Goal: Task Accomplishment & Management: Use online tool/utility

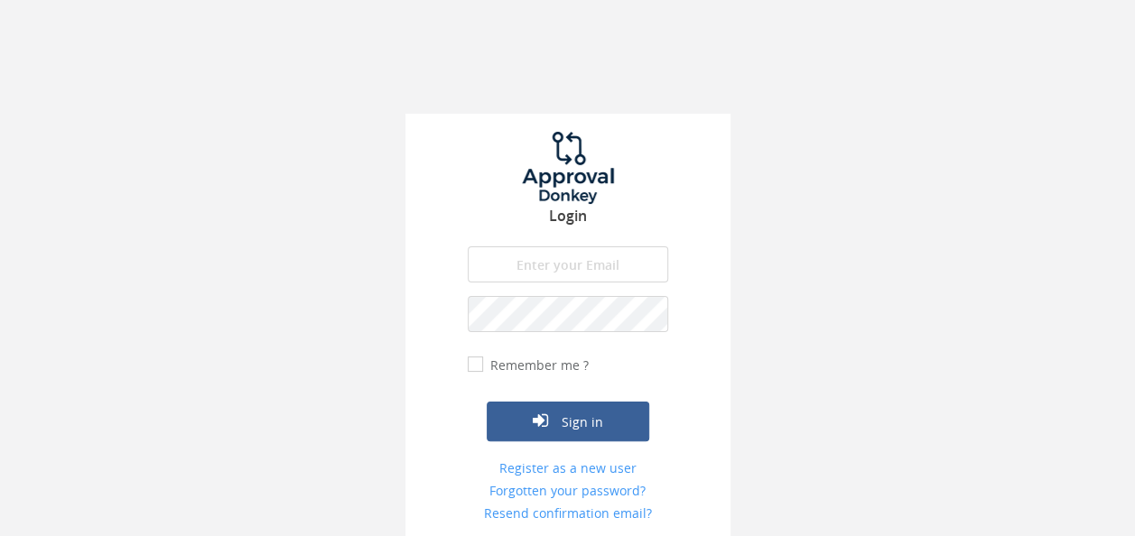
type input "[EMAIL_ADDRESS][DOMAIN_NAME]"
click at [598, 446] on form "[EMAIL_ADDRESS][DOMAIN_NAME] The email is required. Invalid email address. The …" at bounding box center [568, 383] width 200 height 275
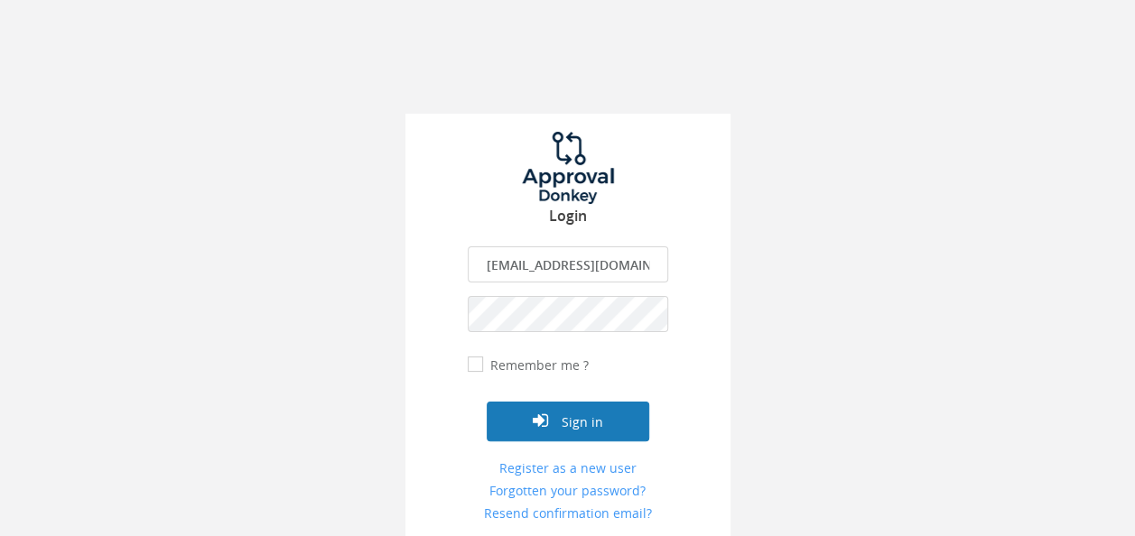
click at [625, 430] on button "Sign in" at bounding box center [568, 422] width 163 height 40
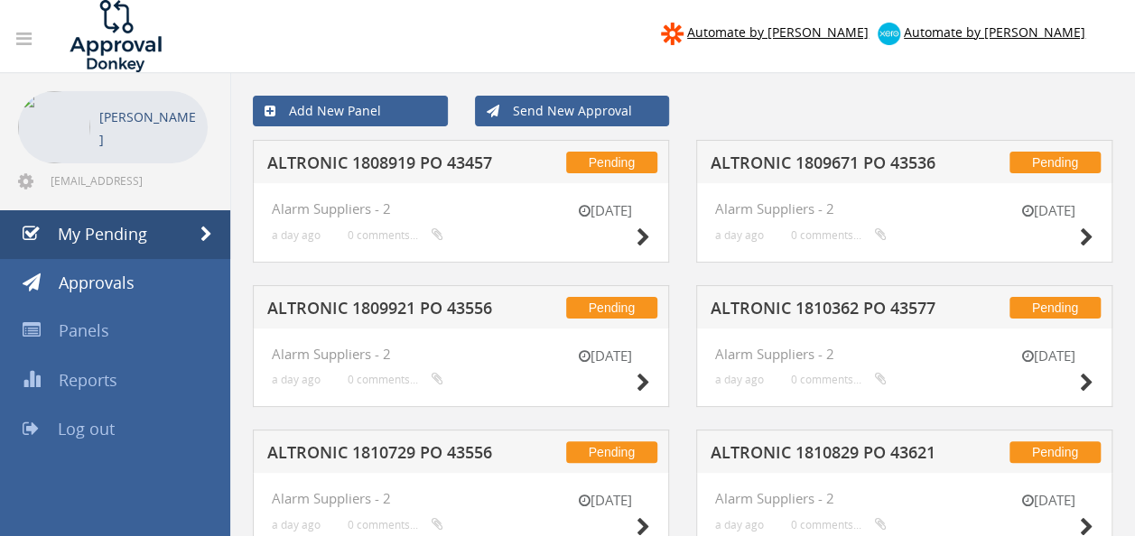
click at [441, 168] on h5 "ALTRONIC 1808919 PO 43457" at bounding box center [383, 165] width 232 height 23
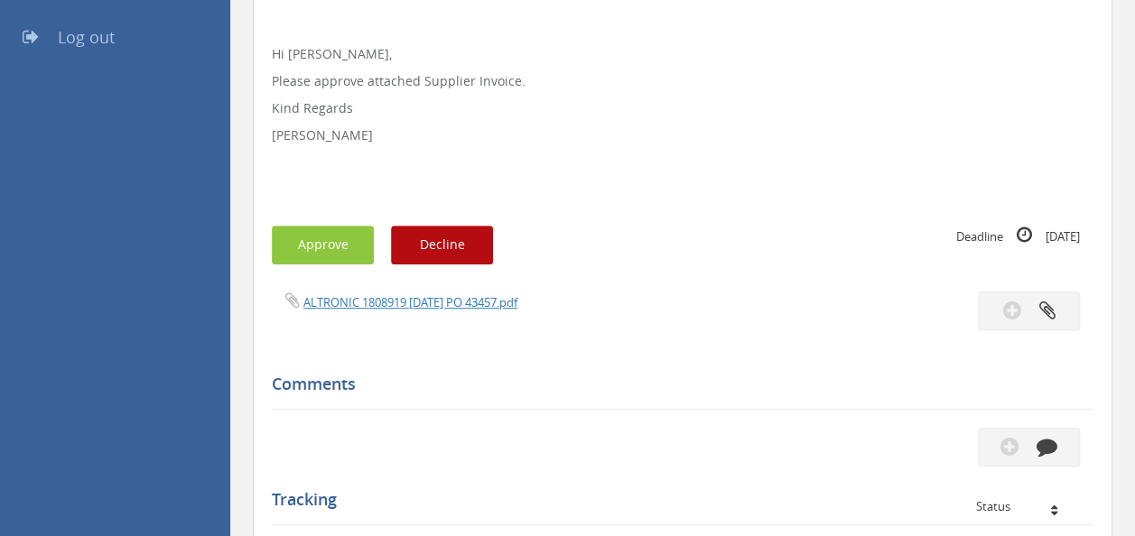
scroll to position [393, 0]
click at [394, 307] on link "ALTRONIC 1808919 [DATE] PO 43457.pdf" at bounding box center [410, 301] width 214 height 16
click at [333, 246] on button "Approve" at bounding box center [323, 244] width 102 height 39
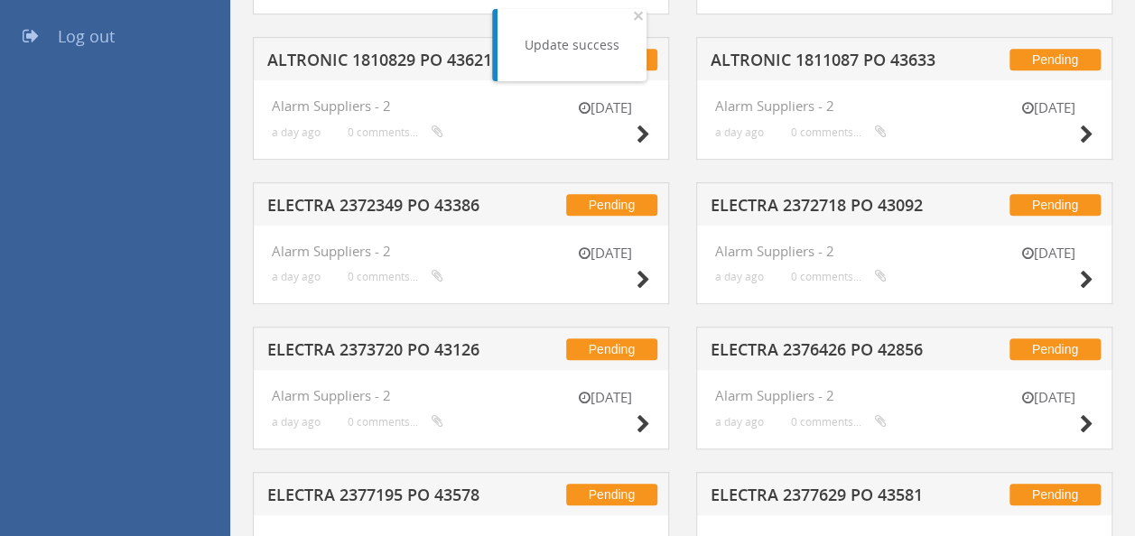
click at [402, 200] on h5 "ELECTRA 2372349 PO 43386" at bounding box center [383, 208] width 232 height 23
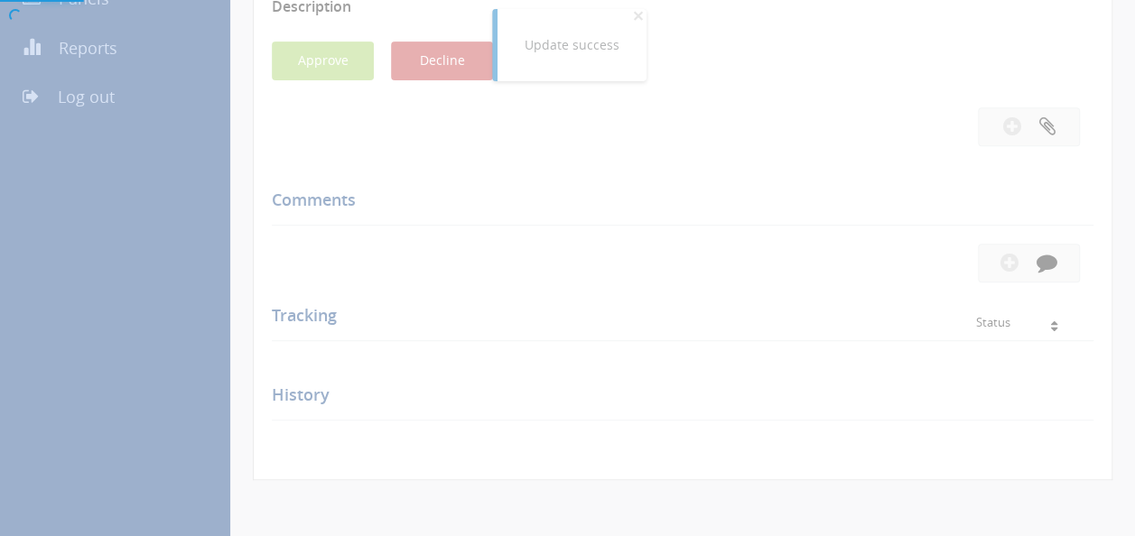
scroll to position [393, 0]
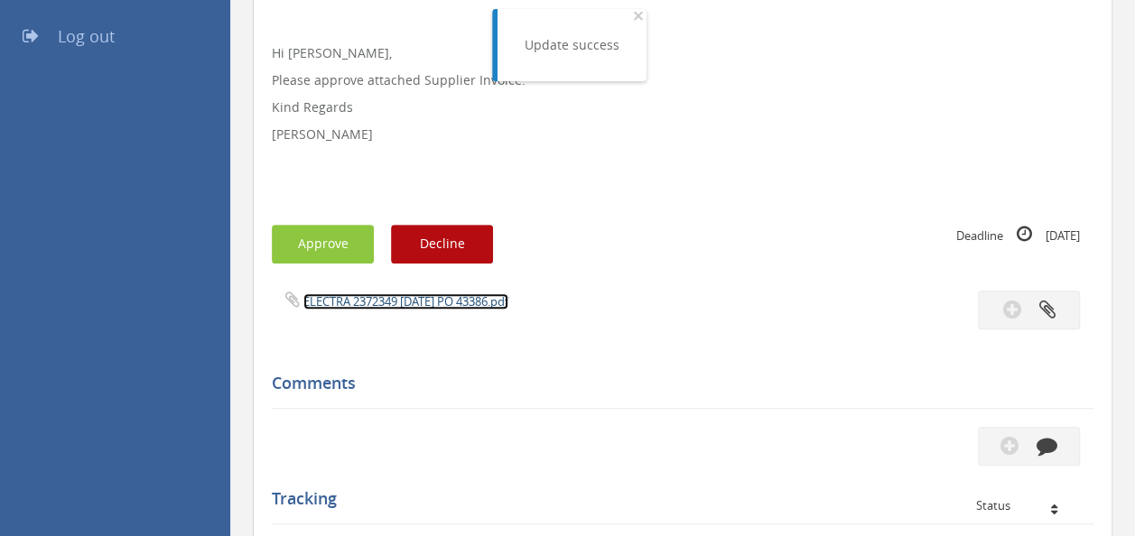
click at [416, 294] on link "ELECTRA 2372349 [DATE] PO 43386.pdf" at bounding box center [405, 301] width 205 height 16
click at [337, 238] on button "Approve" at bounding box center [323, 244] width 102 height 39
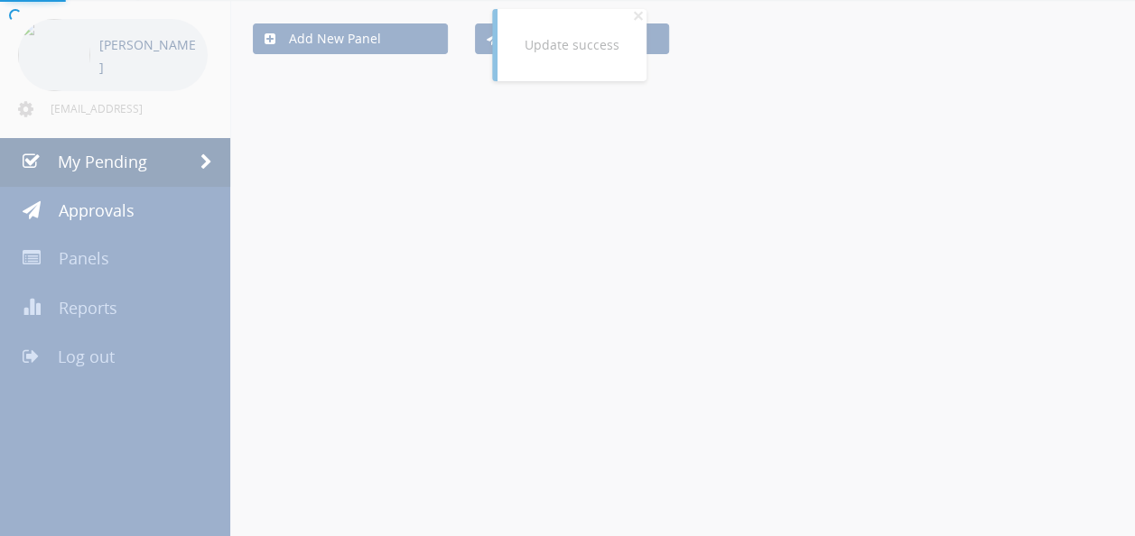
scroll to position [393, 0]
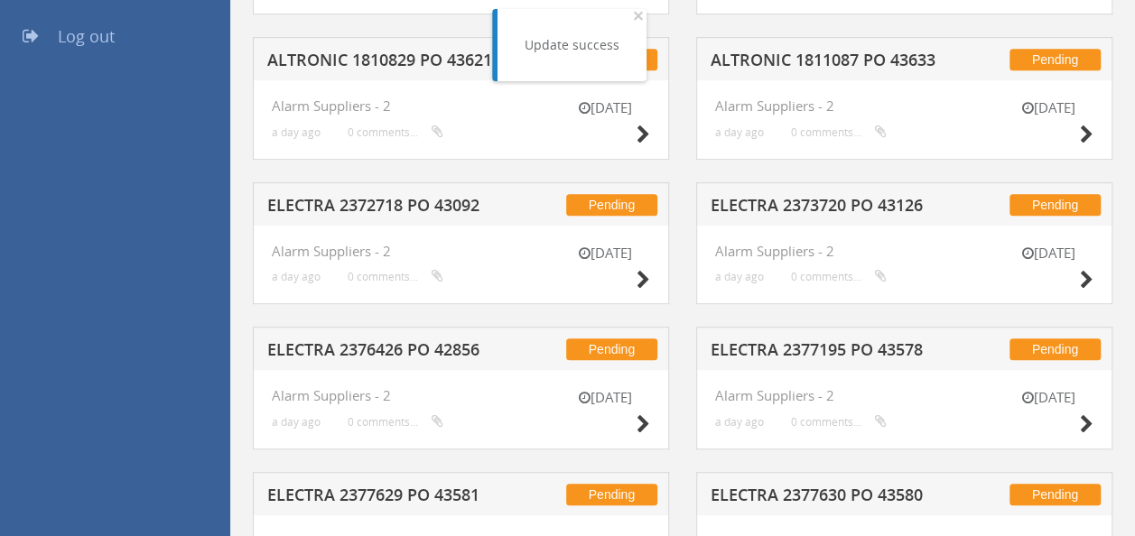
click at [795, 204] on h5 "ELECTRA 2373720 PO 43126" at bounding box center [827, 208] width 232 height 23
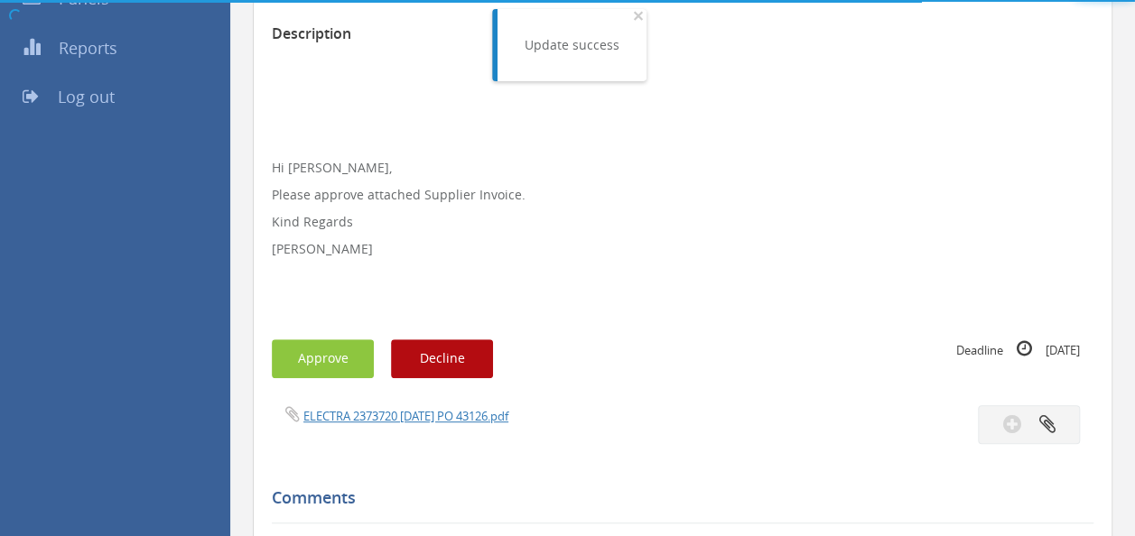
scroll to position [393, 0]
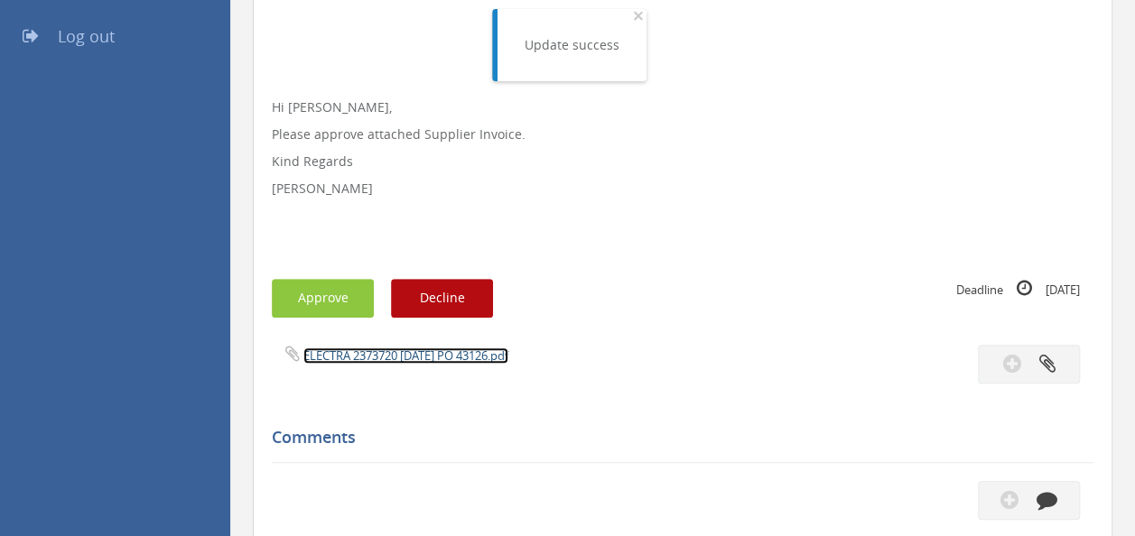
click at [423, 363] on link "ELECTRA 2373720 [DATE] PO 43126.pdf" at bounding box center [405, 356] width 205 height 16
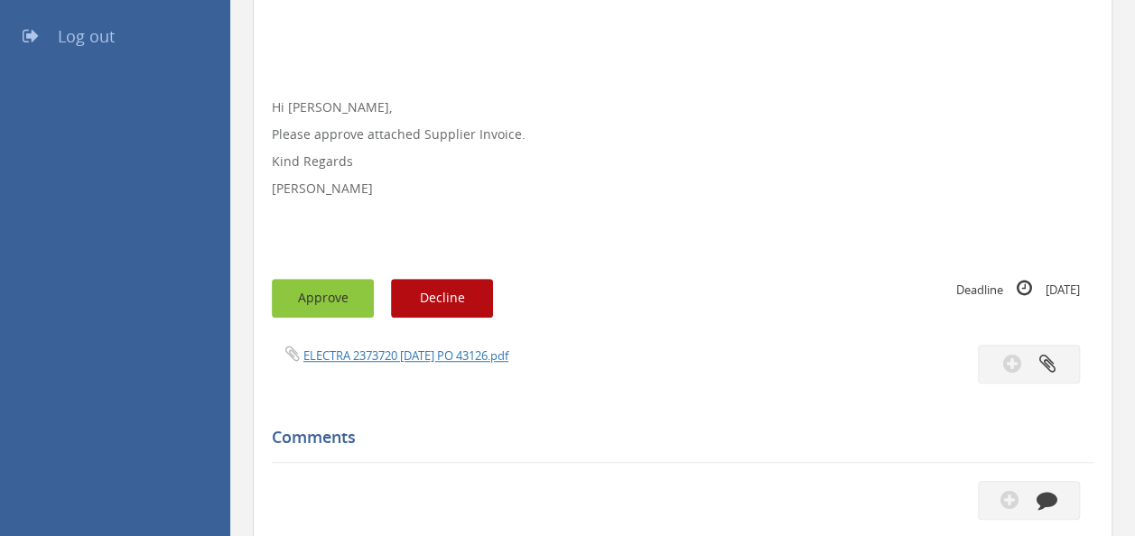
click at [305, 298] on button "Approve" at bounding box center [323, 298] width 102 height 39
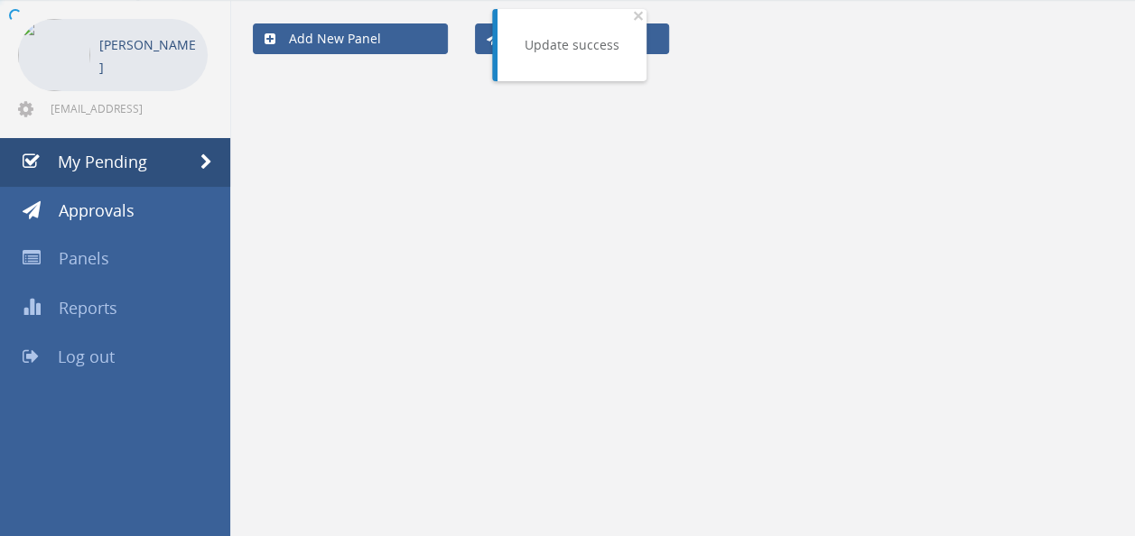
scroll to position [393, 0]
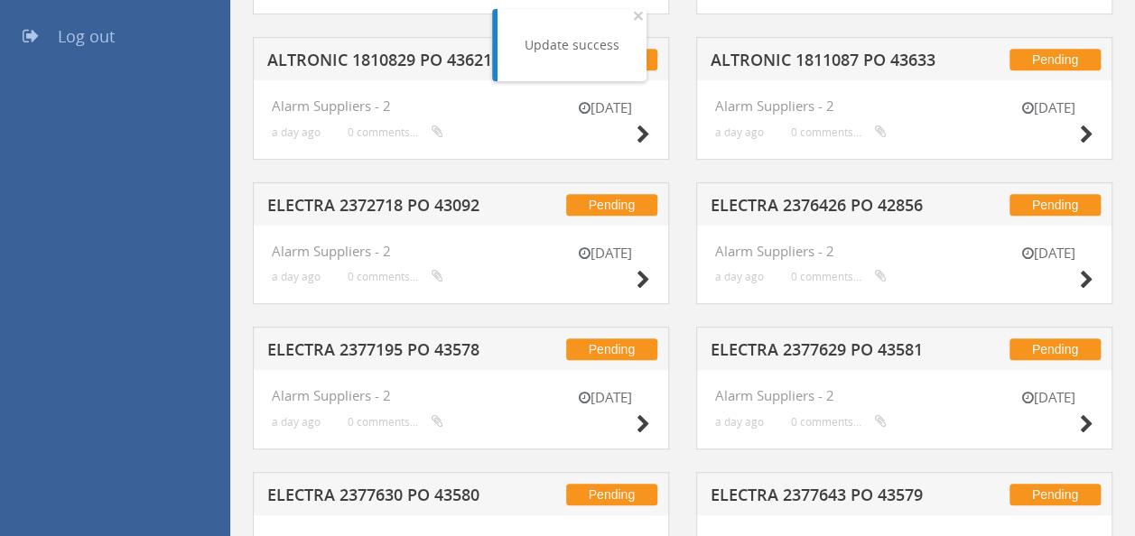
click at [362, 197] on h5 "ELECTRA 2372718 PO 43092" at bounding box center [383, 208] width 232 height 23
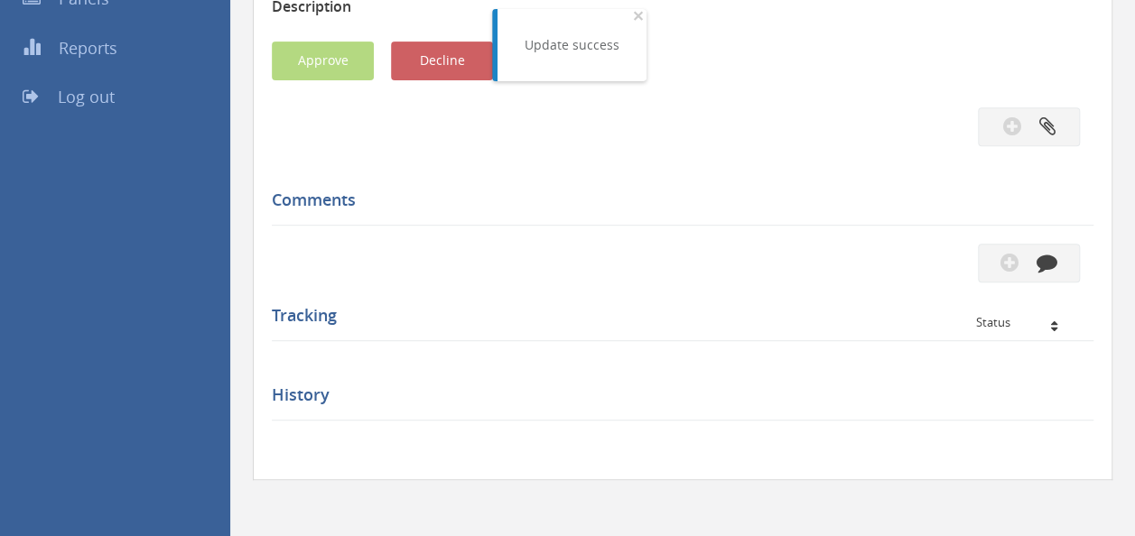
scroll to position [393, 0]
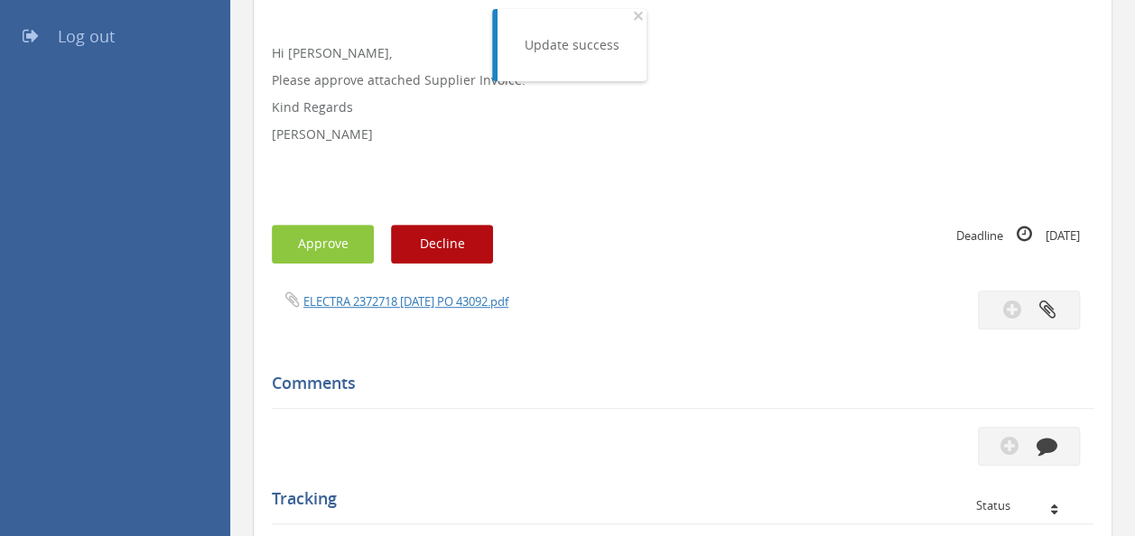
click at [391, 291] on div "ELECTRA 2372718 [DATE] PO 43092.pdf" at bounding box center [470, 301] width 424 height 20
click at [370, 299] on link "ELECTRA 2372718 [DATE] PO 43092.pdf" at bounding box center [405, 301] width 205 height 16
click at [314, 255] on button "Approve" at bounding box center [323, 244] width 102 height 39
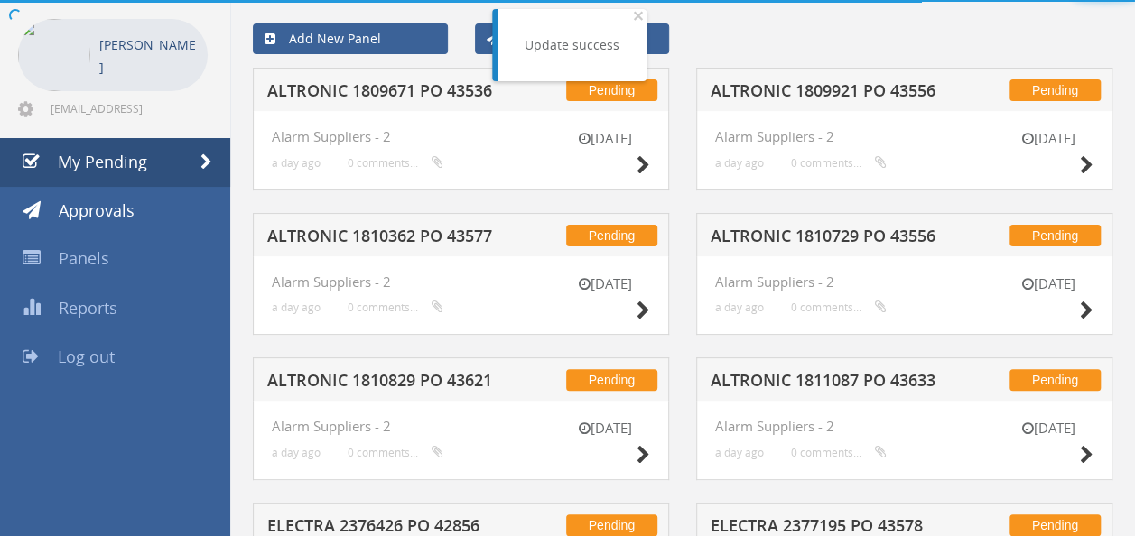
scroll to position [393, 0]
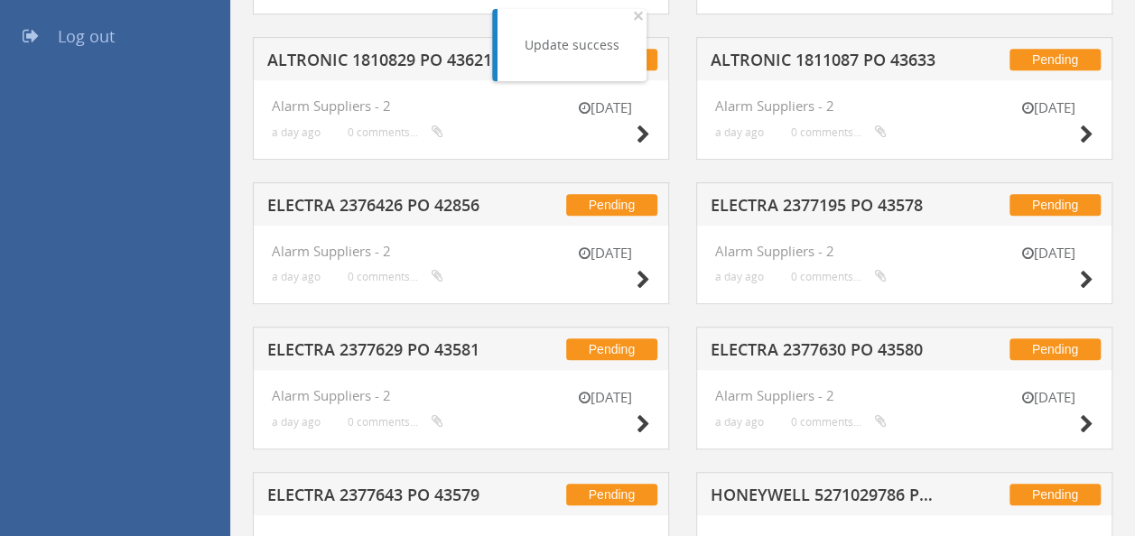
click at [818, 206] on h5 "ELECTRA 2377195 PO 43578" at bounding box center [827, 208] width 232 height 23
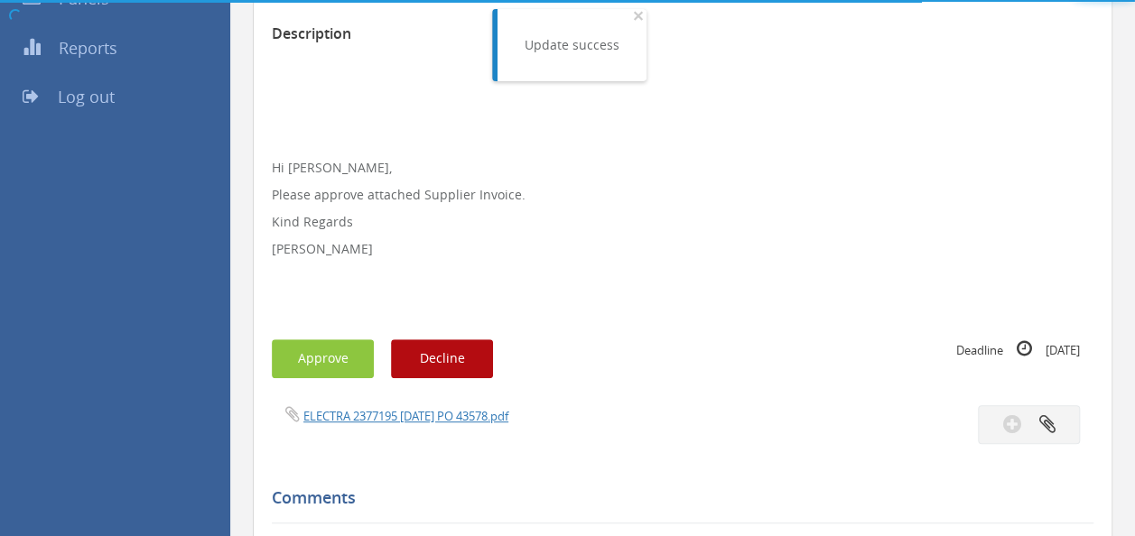
scroll to position [393, 0]
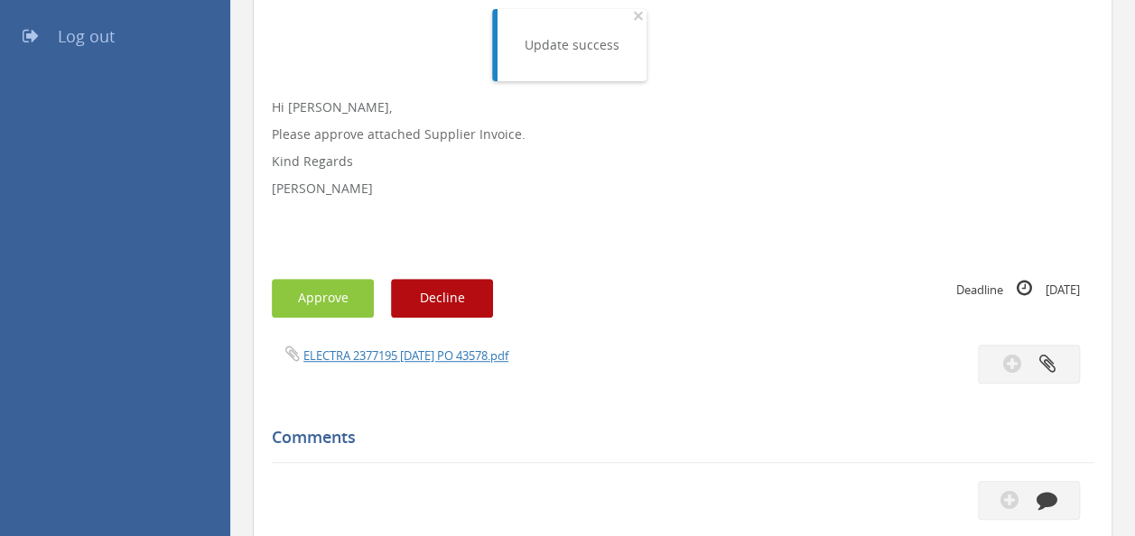
click at [391, 345] on div "ELECTRA 2377195 [DATE] PO 43578.pdf" at bounding box center [470, 355] width 424 height 20
click at [370, 354] on link "ELECTRA 2377195 [DATE] PO 43578.pdf" at bounding box center [405, 356] width 205 height 16
click at [311, 309] on button "Approve" at bounding box center [323, 298] width 102 height 39
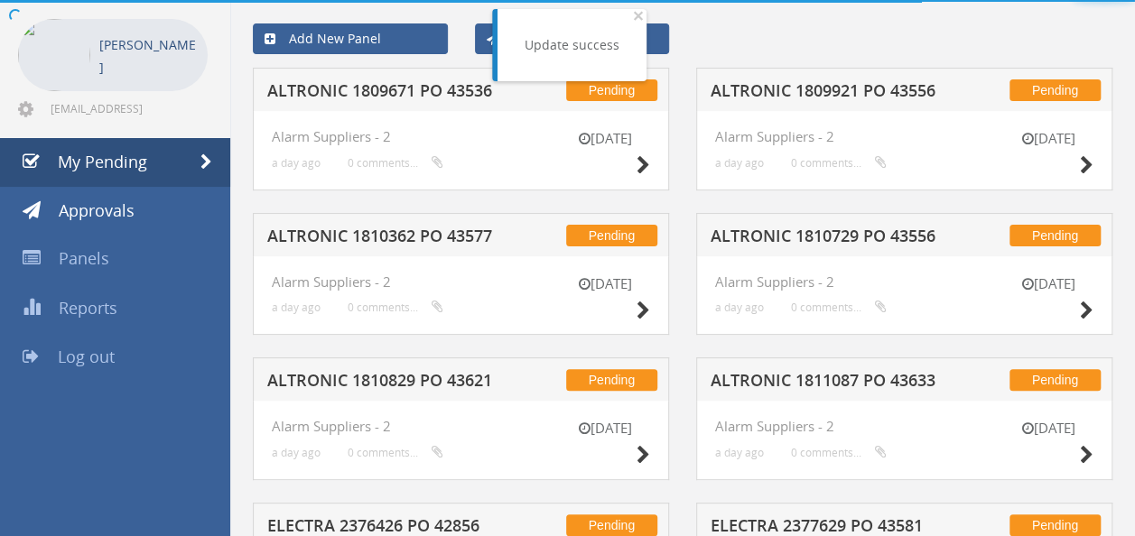
scroll to position [393, 0]
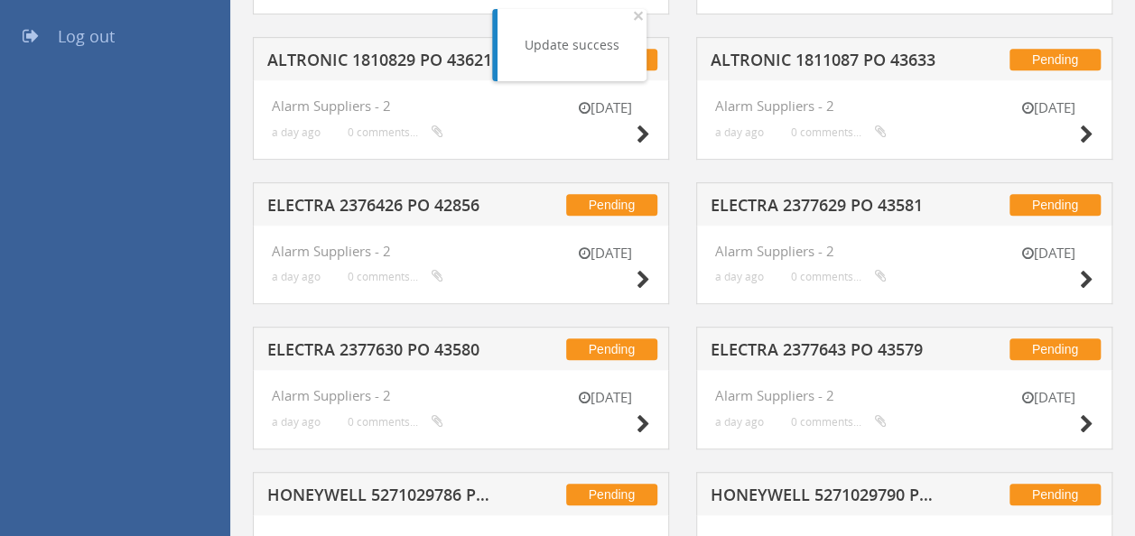
click at [810, 197] on h5 "ELECTRA 2377629 PO 43581" at bounding box center [827, 208] width 232 height 23
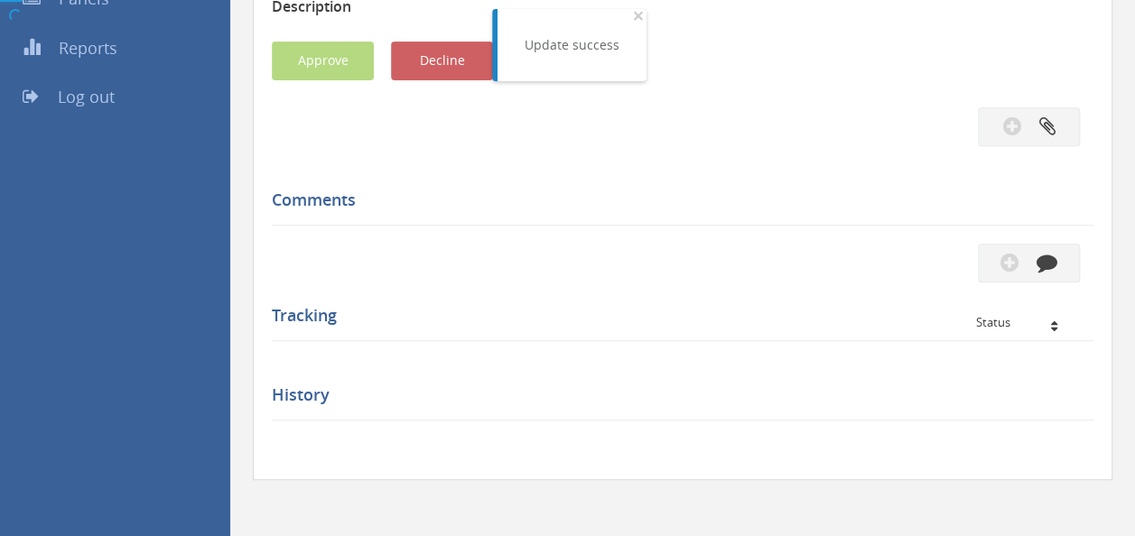
scroll to position [393, 0]
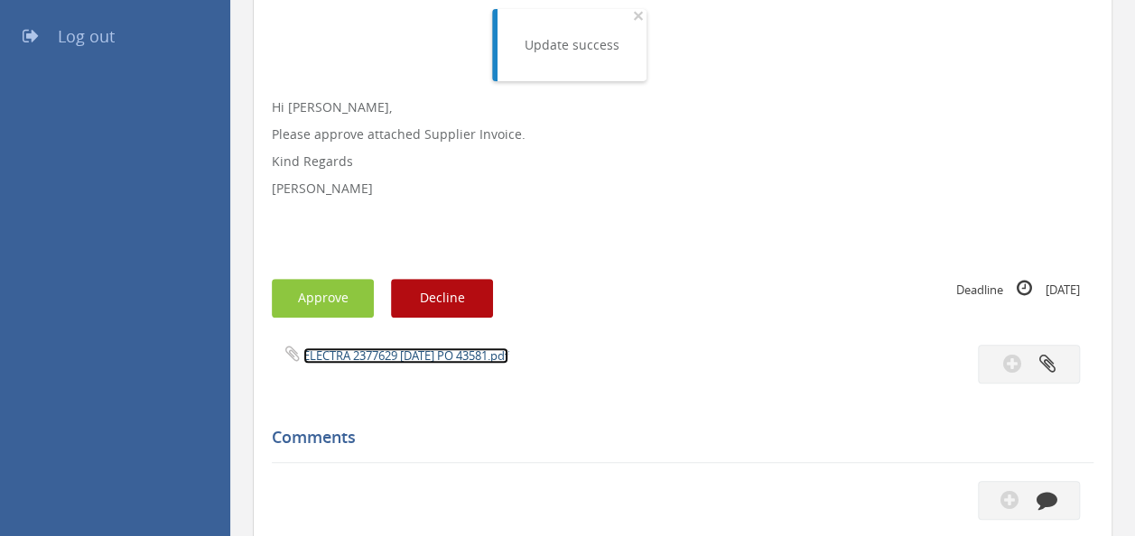
click at [377, 354] on link "ELECTRA 2377629 [DATE] PO 43581.pdf" at bounding box center [405, 356] width 205 height 16
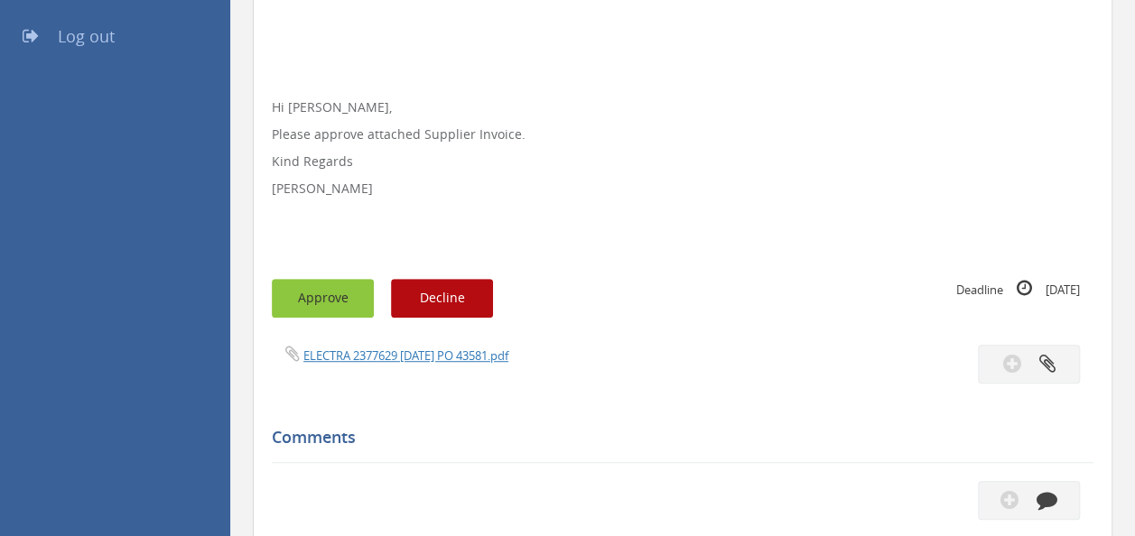
click at [311, 302] on button "Approve" at bounding box center [323, 298] width 102 height 39
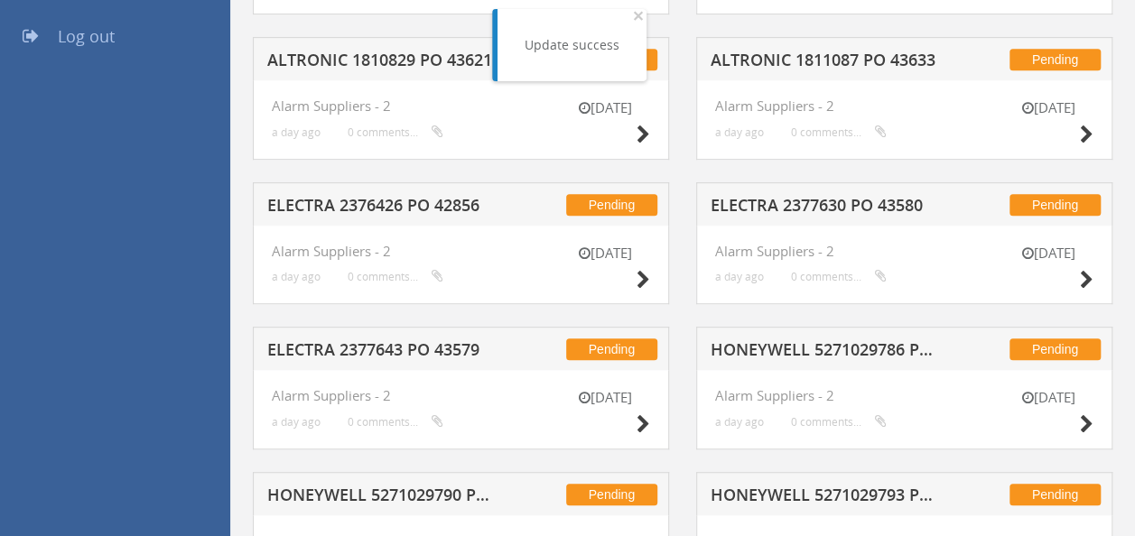
click at [823, 199] on h5 "ELECTRA 2377630 PO 43580" at bounding box center [827, 208] width 232 height 23
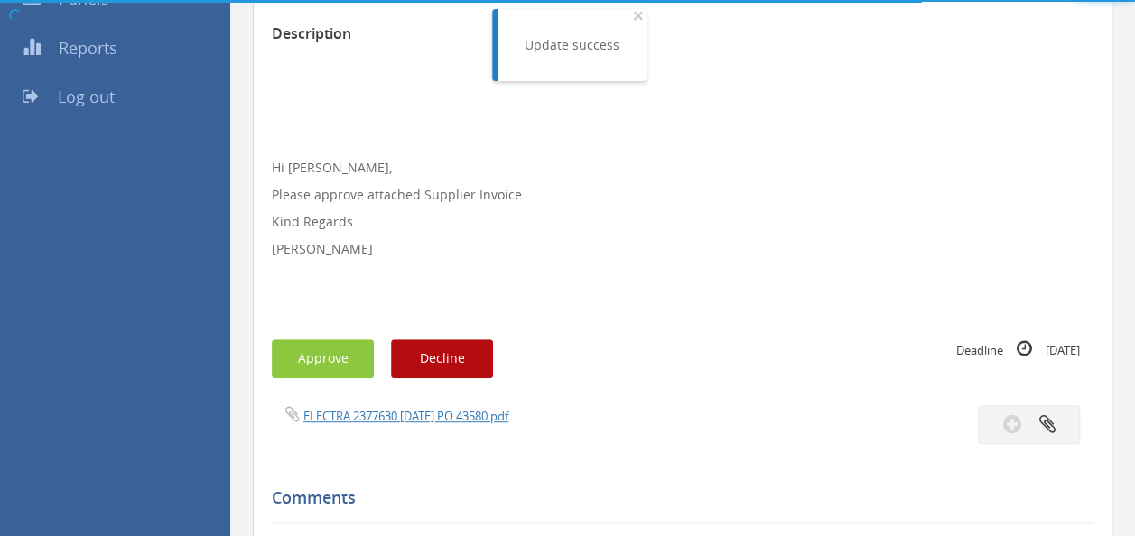
scroll to position [393, 0]
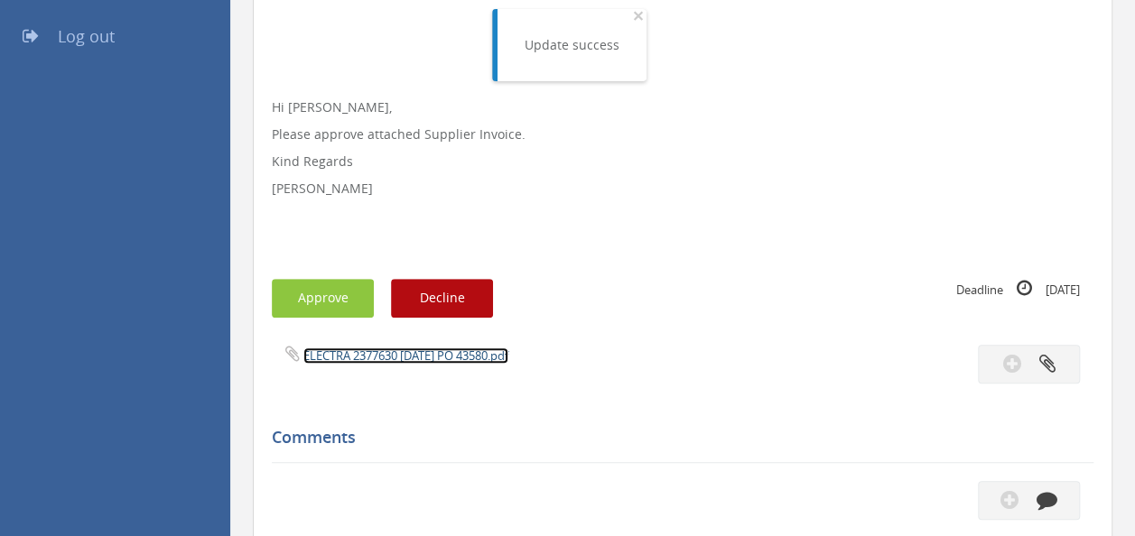
click at [385, 358] on link "ELECTRA 2377630 [DATE] PO 43580.pdf" at bounding box center [405, 356] width 205 height 16
click at [298, 307] on button "Approve" at bounding box center [323, 298] width 102 height 39
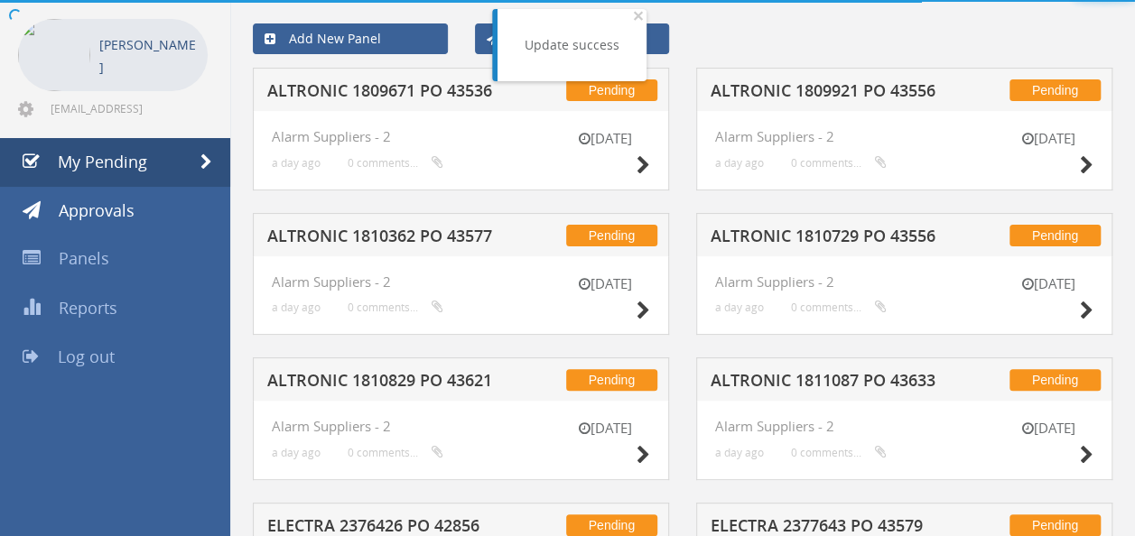
scroll to position [393, 0]
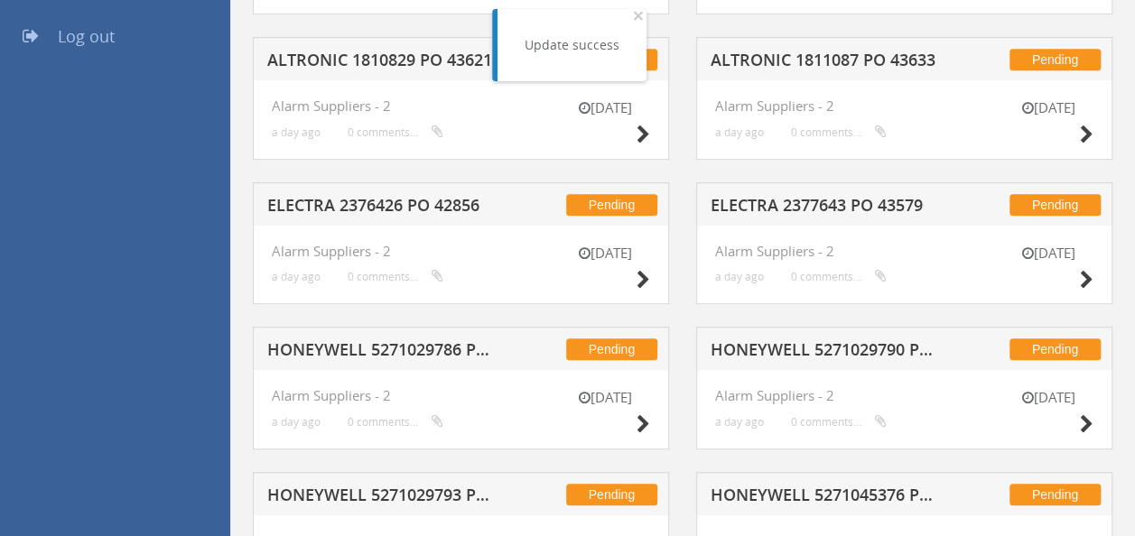
click at [799, 192] on div "Pending ELECTRA 2377643 PO 43579" at bounding box center [904, 203] width 416 height 43
click at [791, 199] on h5 "ELECTRA 2377643 PO 43579" at bounding box center [827, 208] width 232 height 23
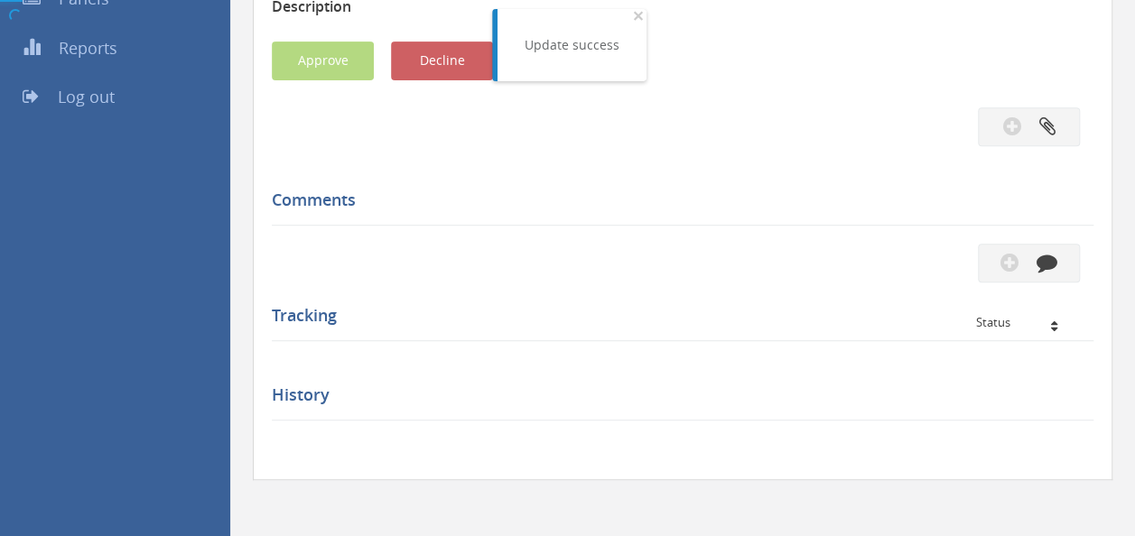
scroll to position [393, 0]
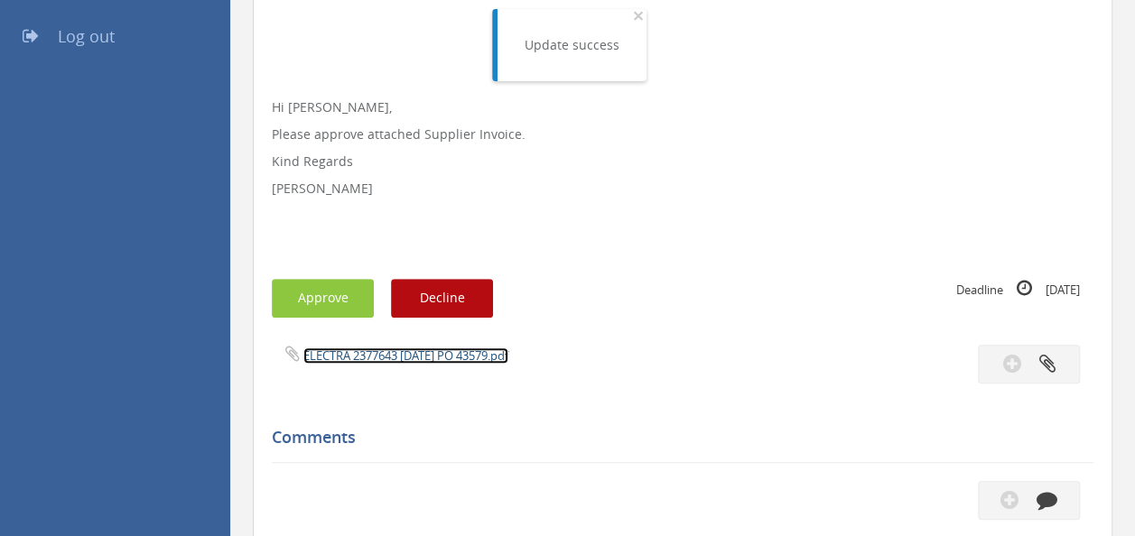
click at [438, 354] on link "ELECTRA 2377643 [DATE] PO 43579.pdf" at bounding box center [405, 356] width 205 height 16
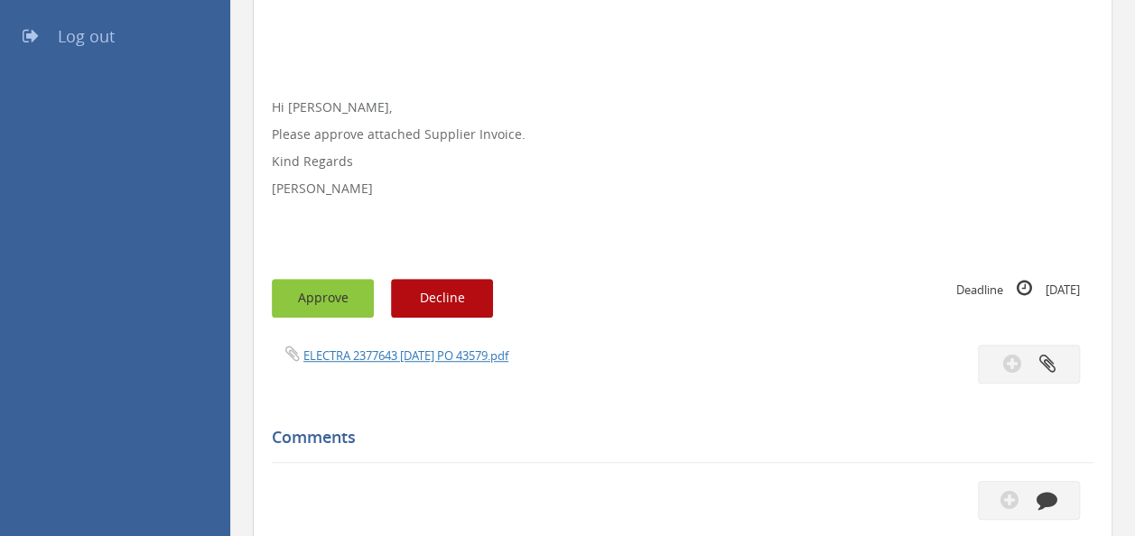
click at [332, 303] on button "Approve" at bounding box center [323, 298] width 102 height 39
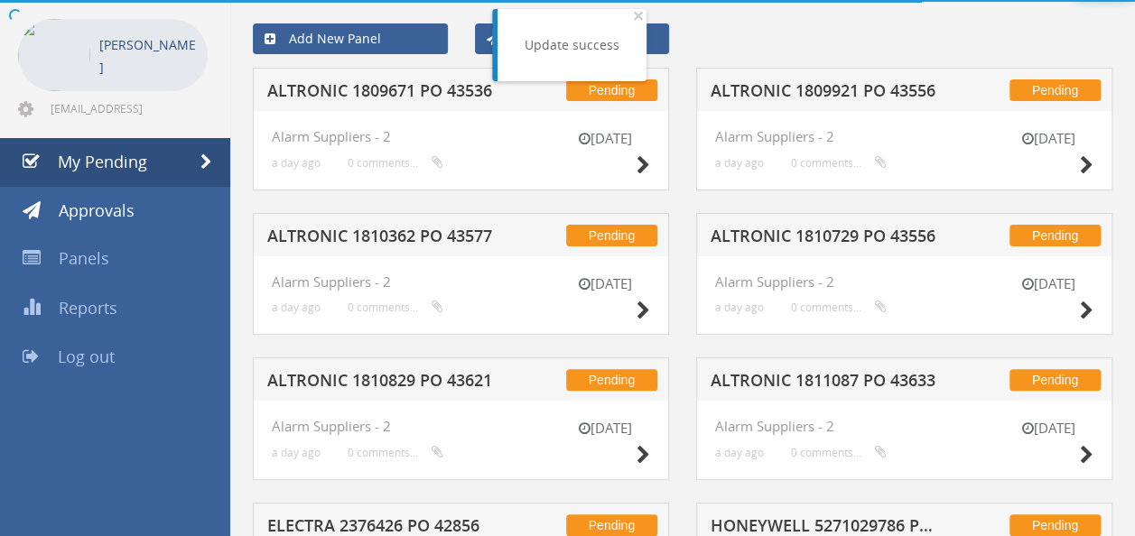
scroll to position [393, 0]
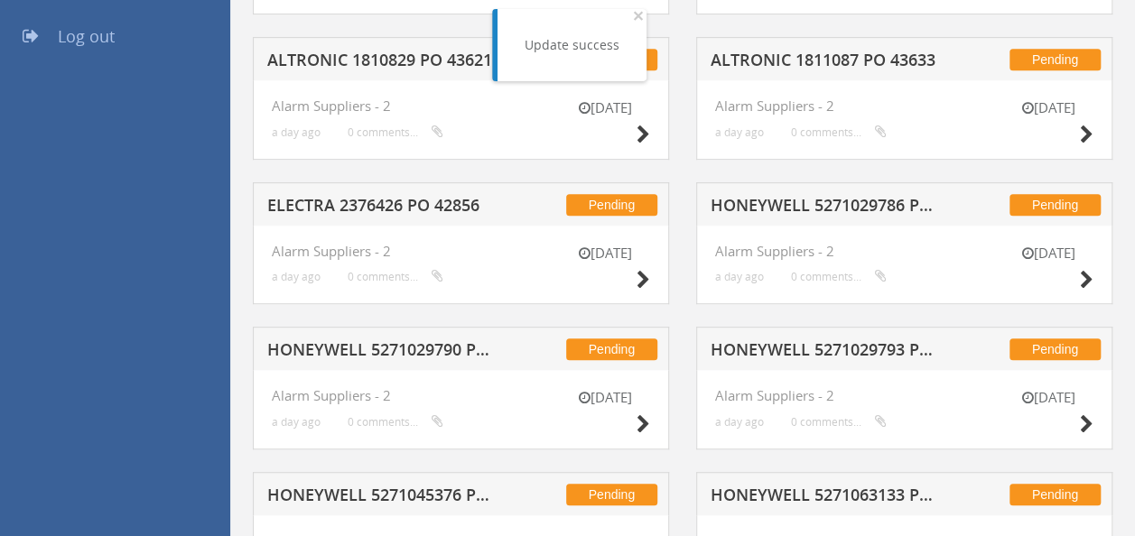
click at [811, 207] on h5 "HONEYWELL 5271029786 PO 42099" at bounding box center [827, 208] width 232 height 23
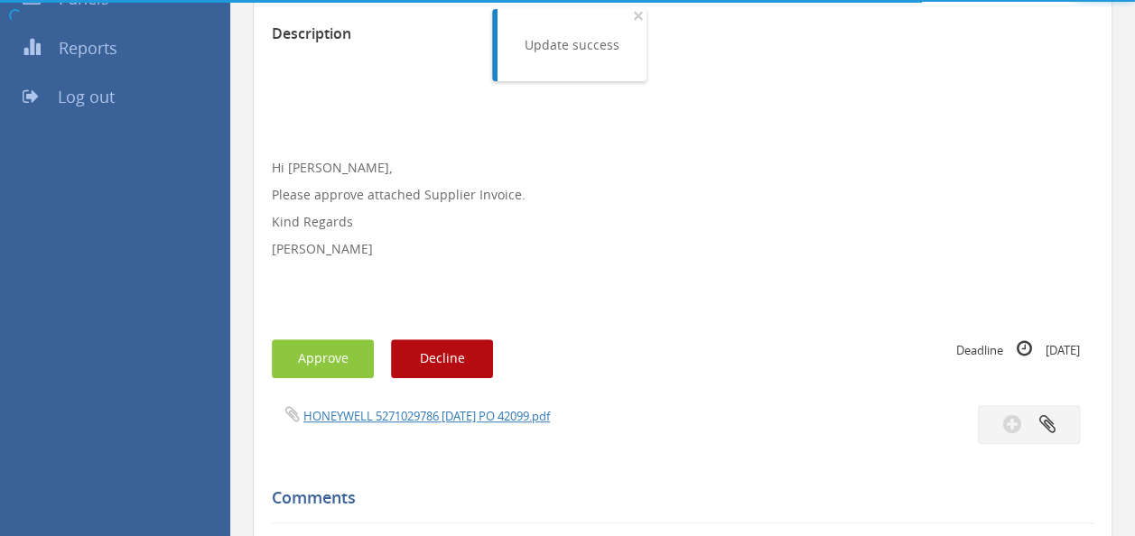
scroll to position [393, 0]
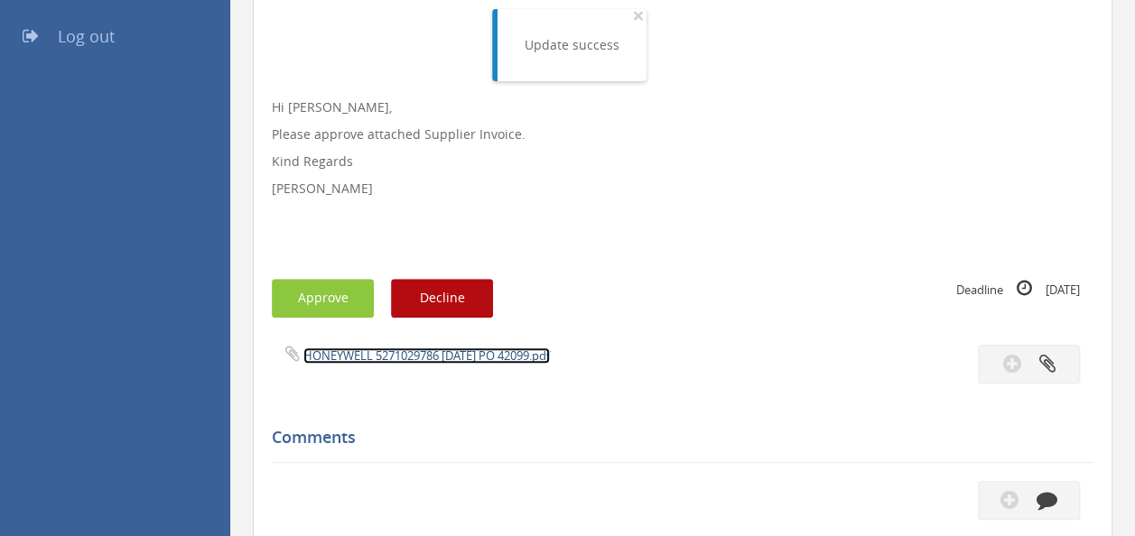
click at [451, 349] on link "HONEYWELL 5271029786 [DATE] PO 42099.pdf" at bounding box center [426, 356] width 246 height 16
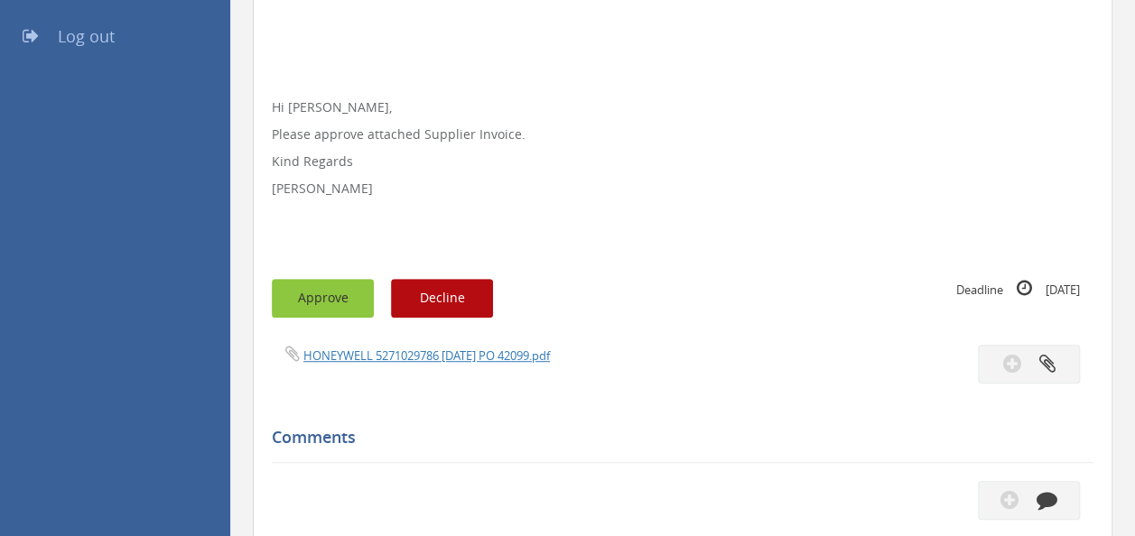
click at [340, 311] on button "Approve" at bounding box center [323, 298] width 102 height 39
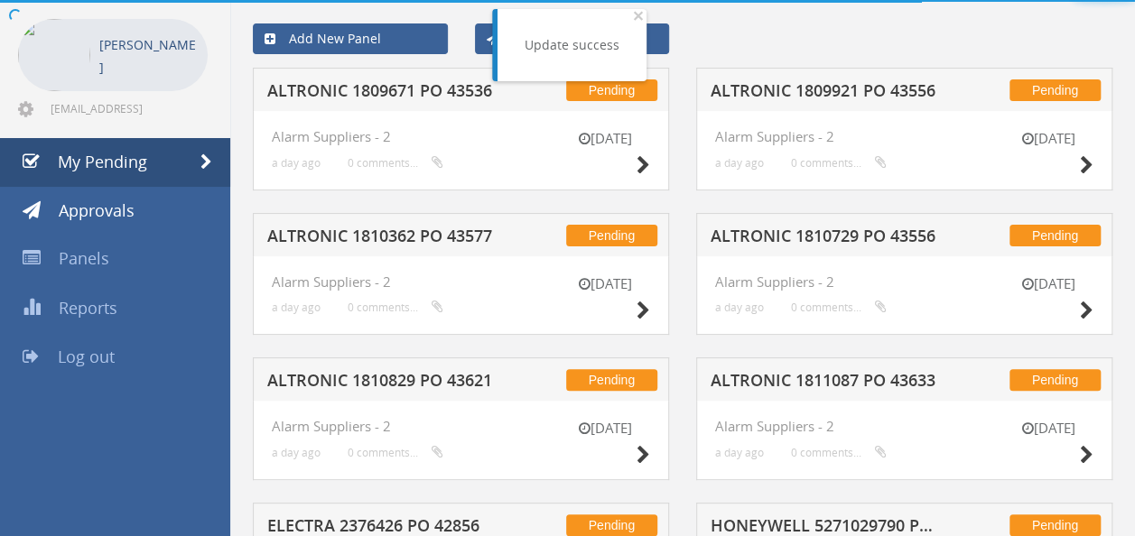
scroll to position [393, 0]
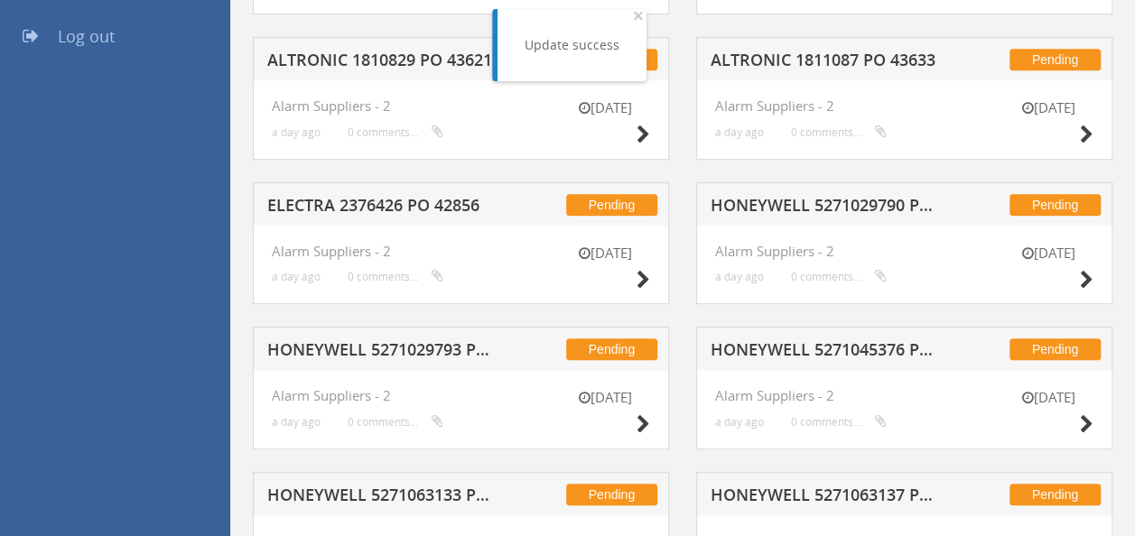
click at [829, 197] on h5 "HONEYWELL 5271029790 PO 41980" at bounding box center [827, 208] width 232 height 23
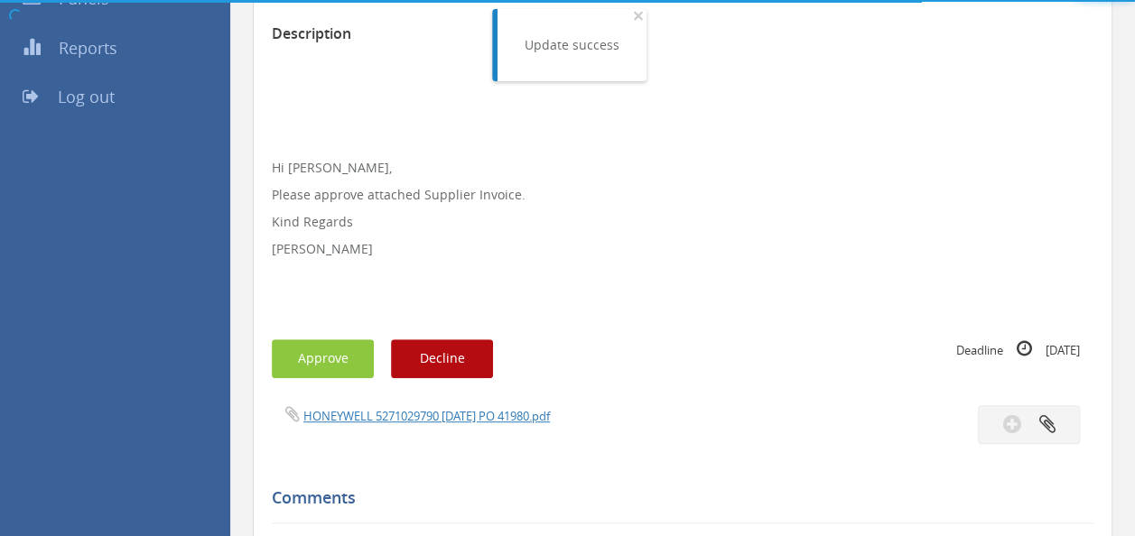
scroll to position [393, 0]
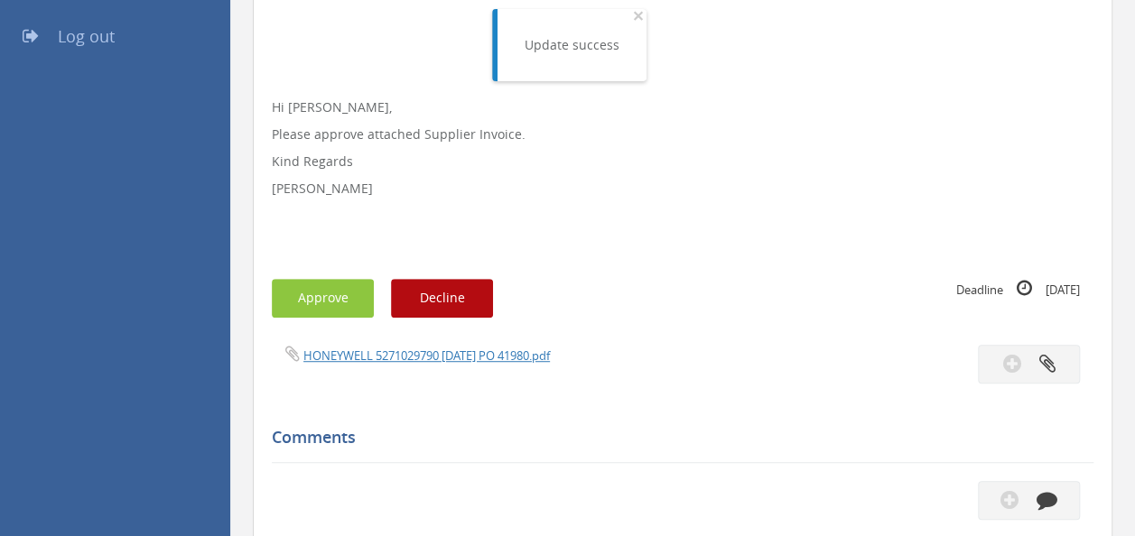
click at [420, 341] on div "Subject HONEYWELL 5271029790 PO 41980 Description Hi [PERSON_NAME], Please appr…" at bounding box center [683, 340] width 822 height 934
click at [396, 356] on link "HONEYWELL 5271029790 [DATE] PO 41980.pdf" at bounding box center [426, 356] width 246 height 16
click at [327, 297] on button "Approve" at bounding box center [323, 298] width 102 height 39
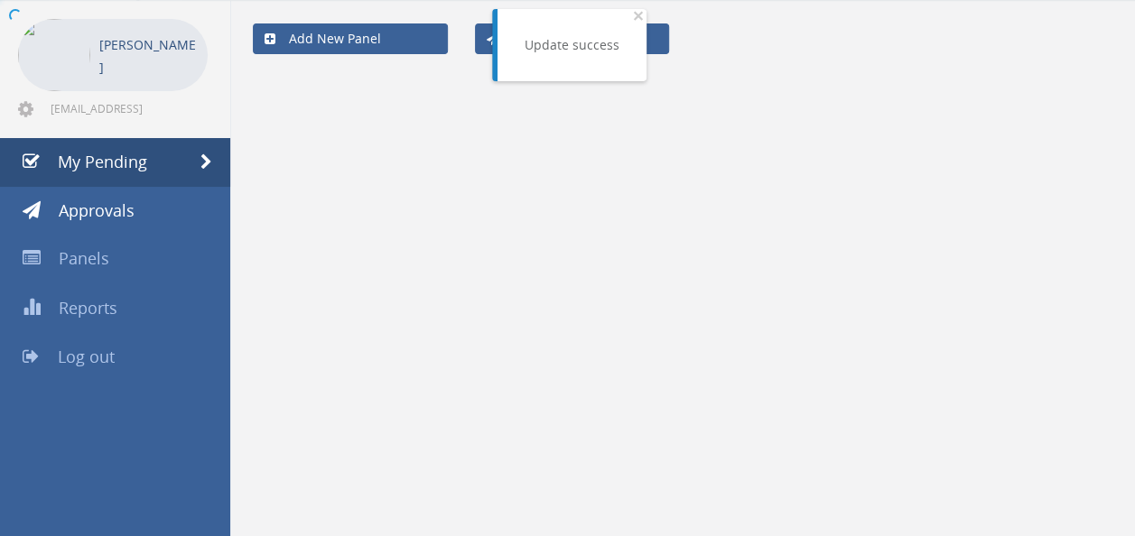
scroll to position [393, 0]
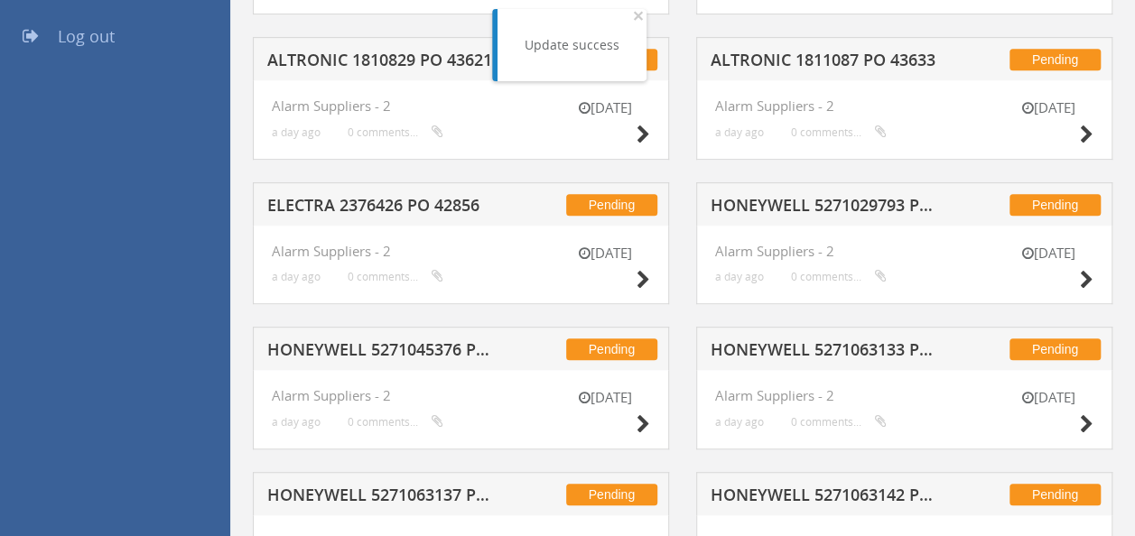
click at [831, 350] on h5 "HONEYWELL 5271063133 PO 43122" at bounding box center [827, 352] width 232 height 23
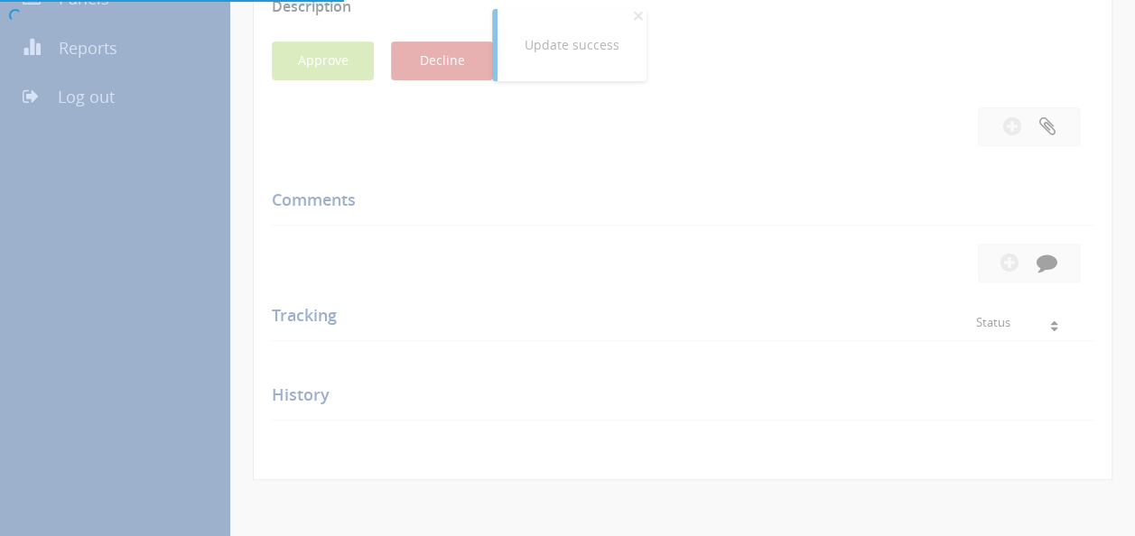
scroll to position [393, 0]
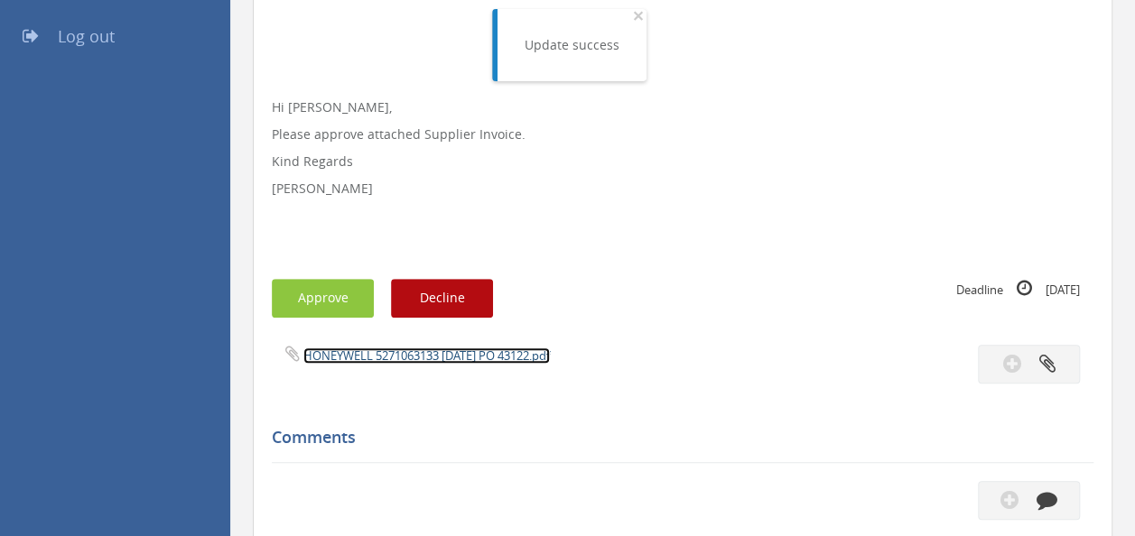
click at [397, 354] on link "HONEYWELL 5271063133 [DATE] PO 43122.pdf" at bounding box center [426, 356] width 246 height 16
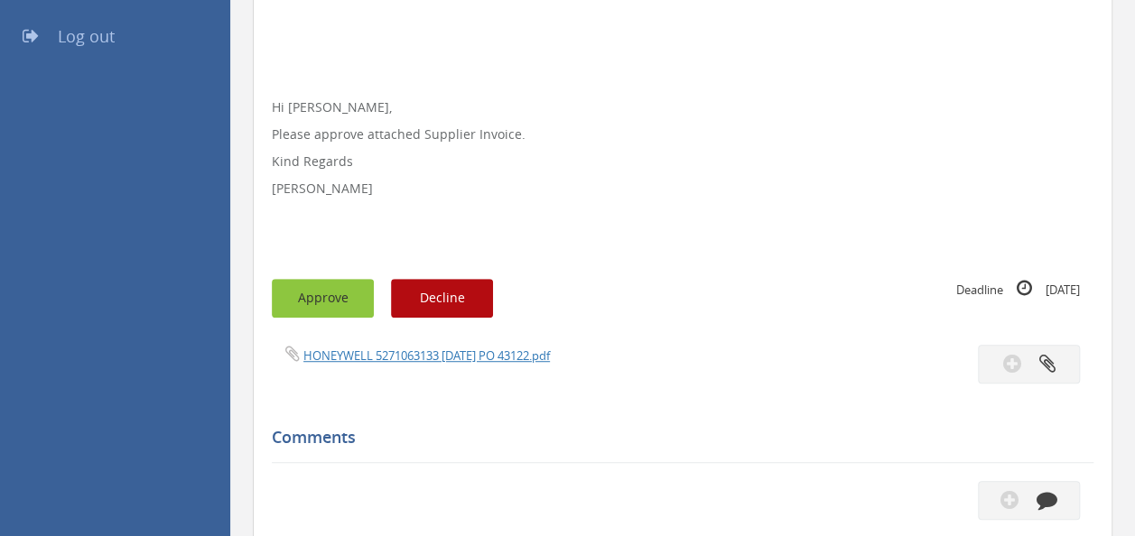
click at [294, 307] on button "Approve" at bounding box center [323, 298] width 102 height 39
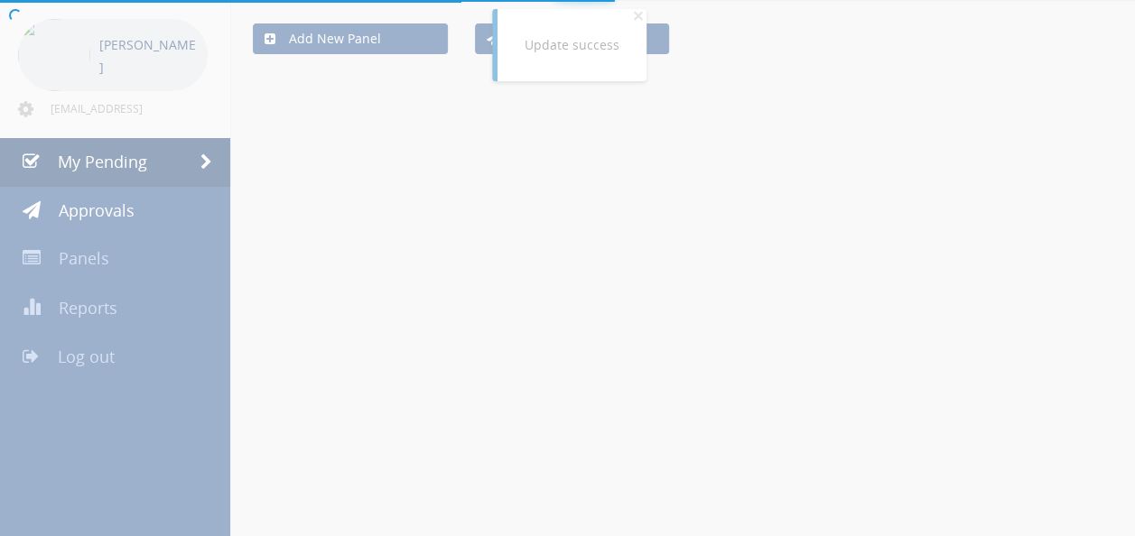
scroll to position [393, 0]
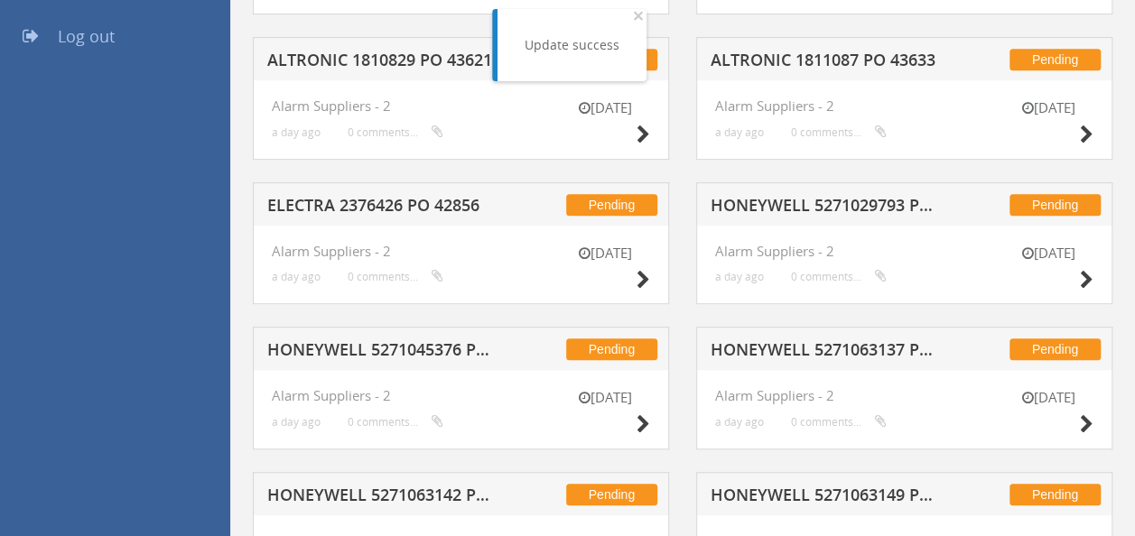
click at [812, 207] on h5 "HONEYWELL 5271029793 PO 42045" at bounding box center [827, 208] width 232 height 23
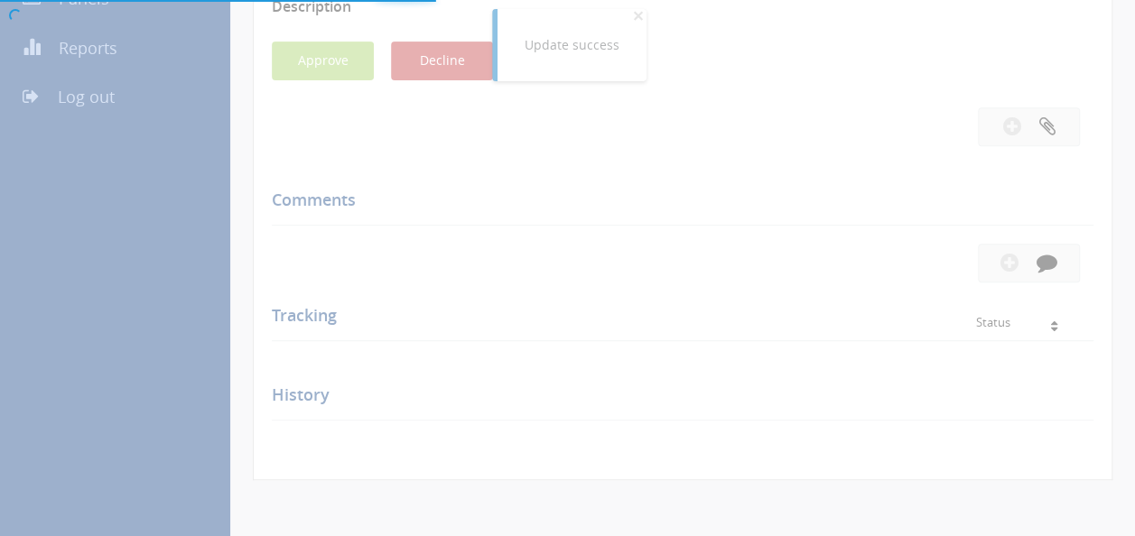
scroll to position [393, 0]
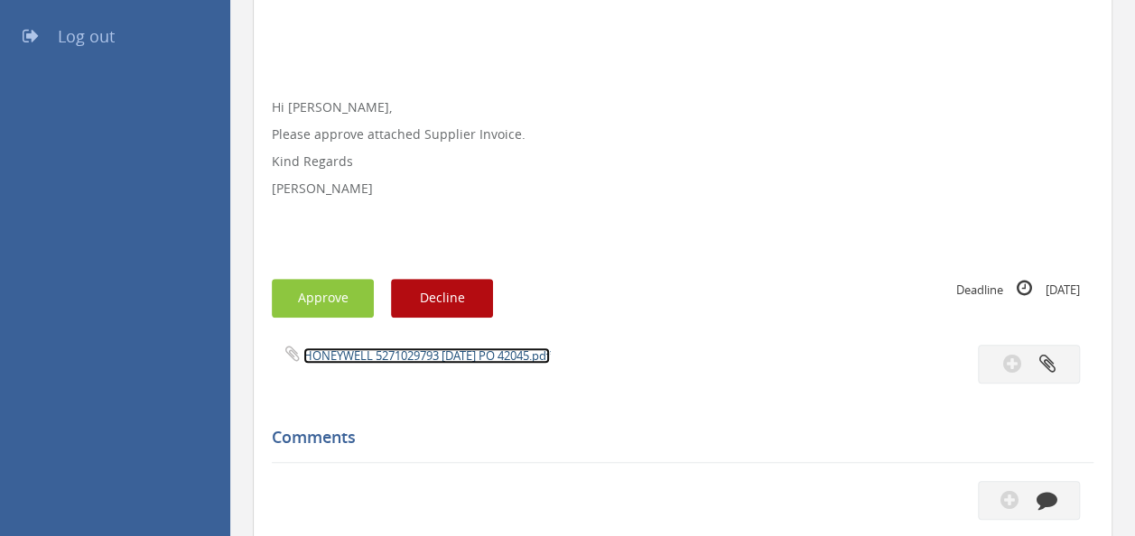
click at [400, 353] on link "HONEYWELL 5271029793 [DATE] PO 42045.pdf" at bounding box center [426, 356] width 246 height 16
click at [311, 308] on button "Approve" at bounding box center [323, 298] width 102 height 39
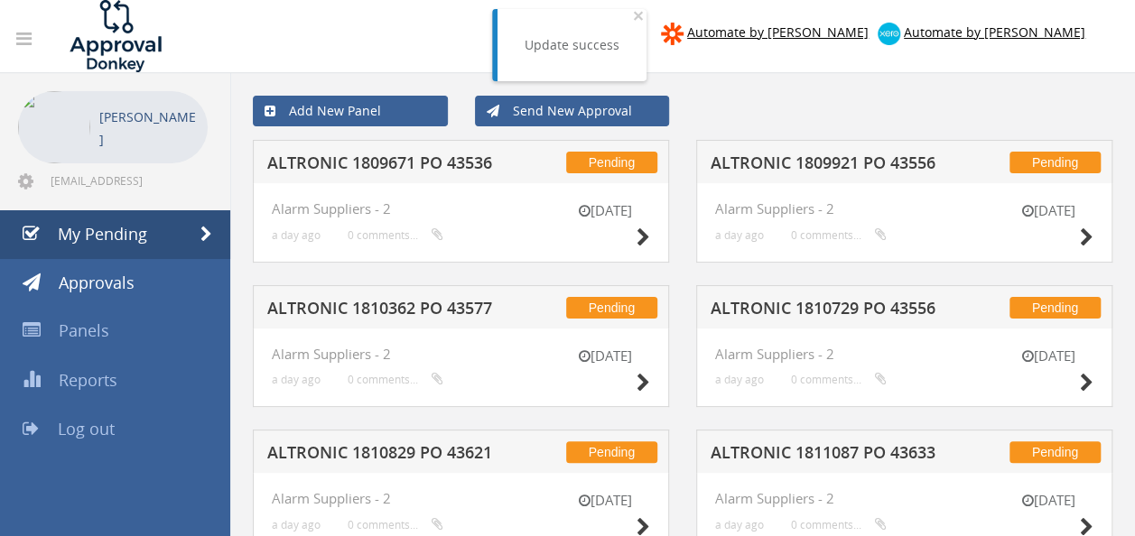
click at [822, 163] on h5 "ALTRONIC 1809921 PO 43556" at bounding box center [827, 165] width 232 height 23
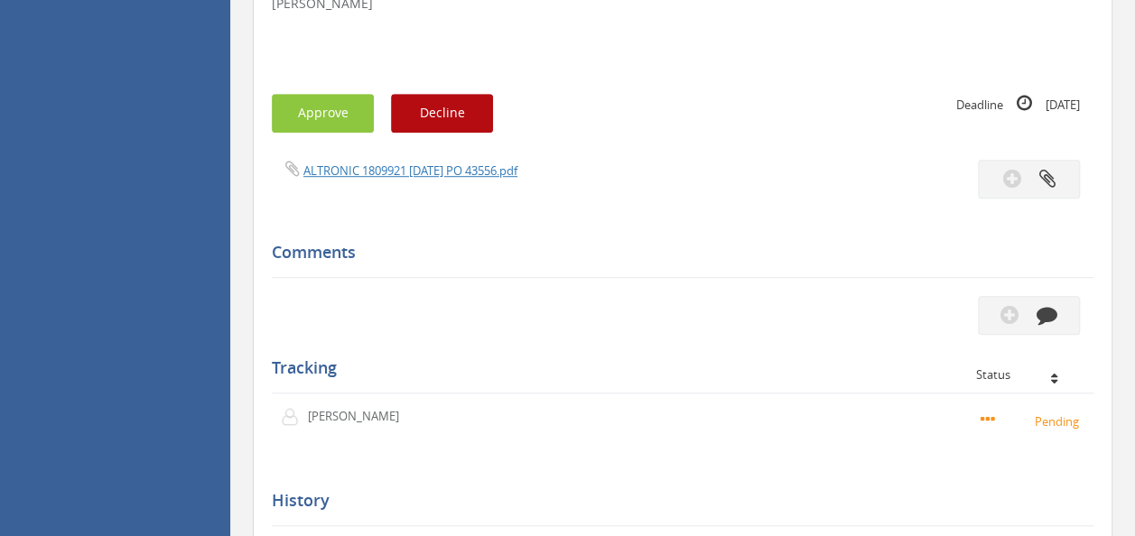
scroll to position [537, 0]
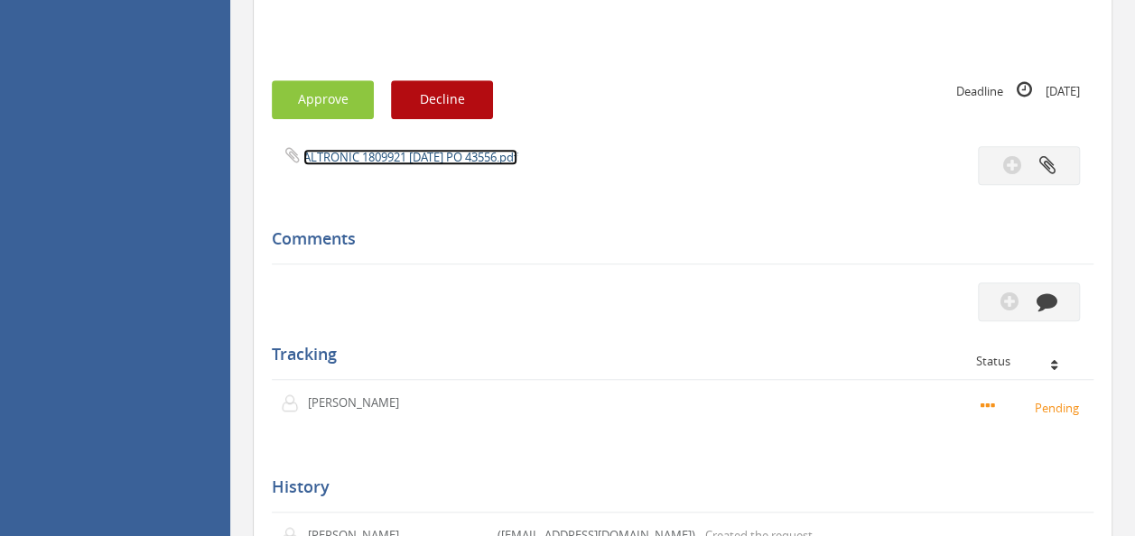
click at [341, 163] on link "ALTRONIC 1809921 [DATE] PO 43556.pdf" at bounding box center [410, 157] width 214 height 16
click at [329, 101] on button "Approve" at bounding box center [323, 99] width 102 height 39
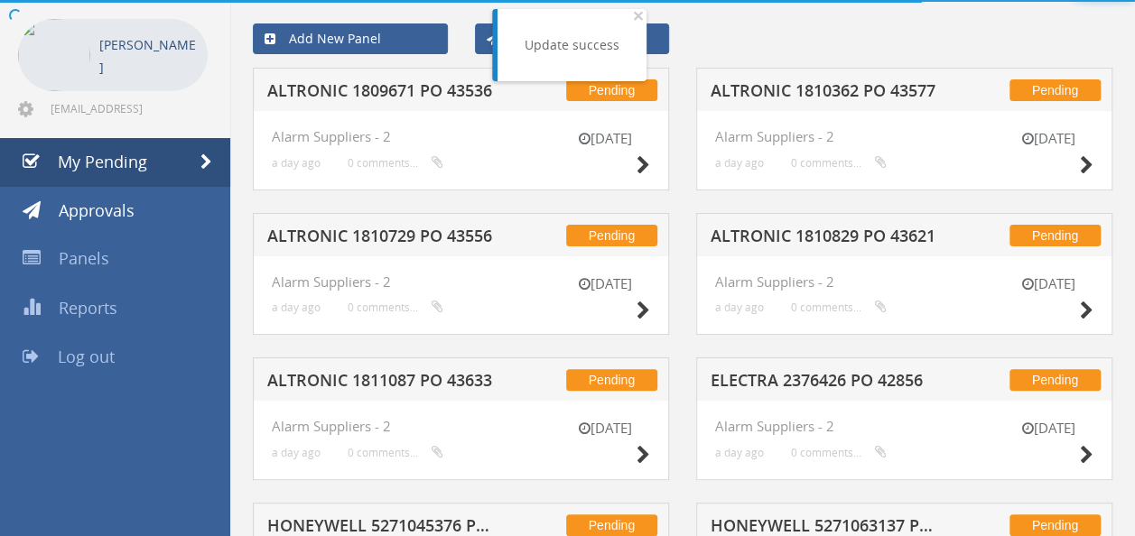
scroll to position [537, 0]
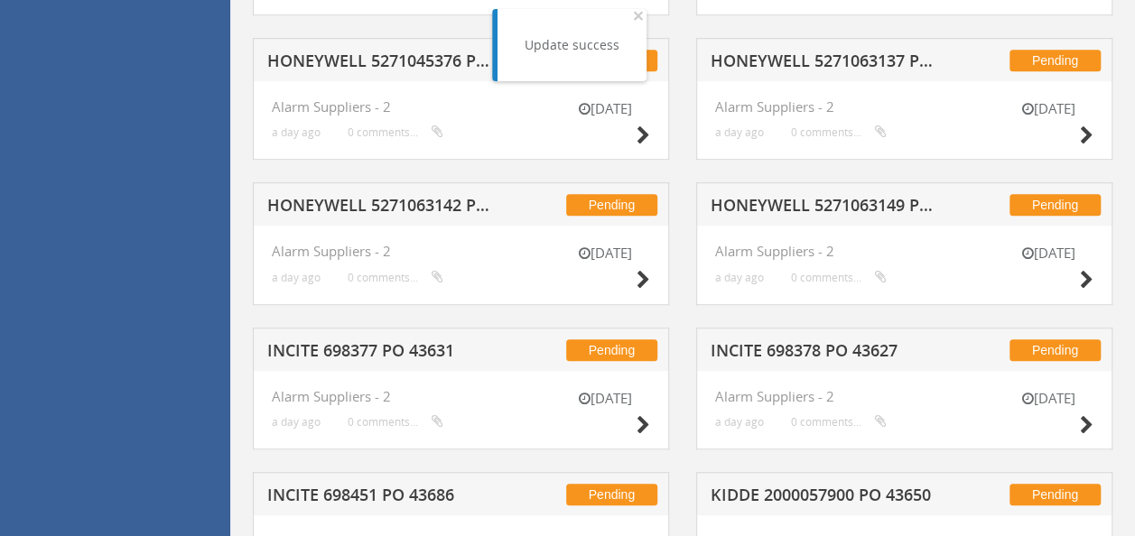
click at [793, 197] on h5 "HONEYWELL 5271063149 PO 42112" at bounding box center [827, 208] width 232 height 23
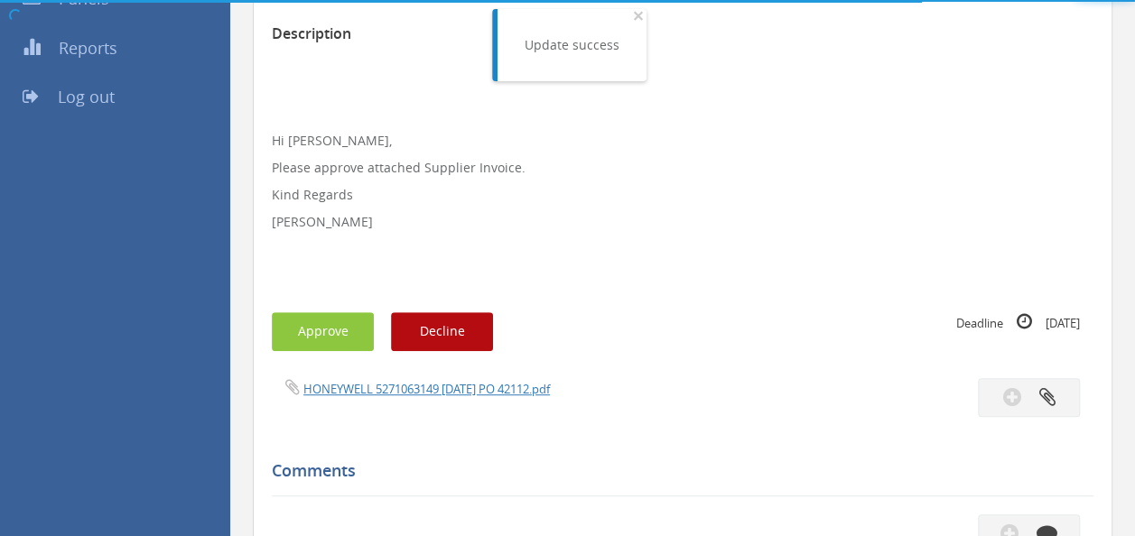
scroll to position [537, 0]
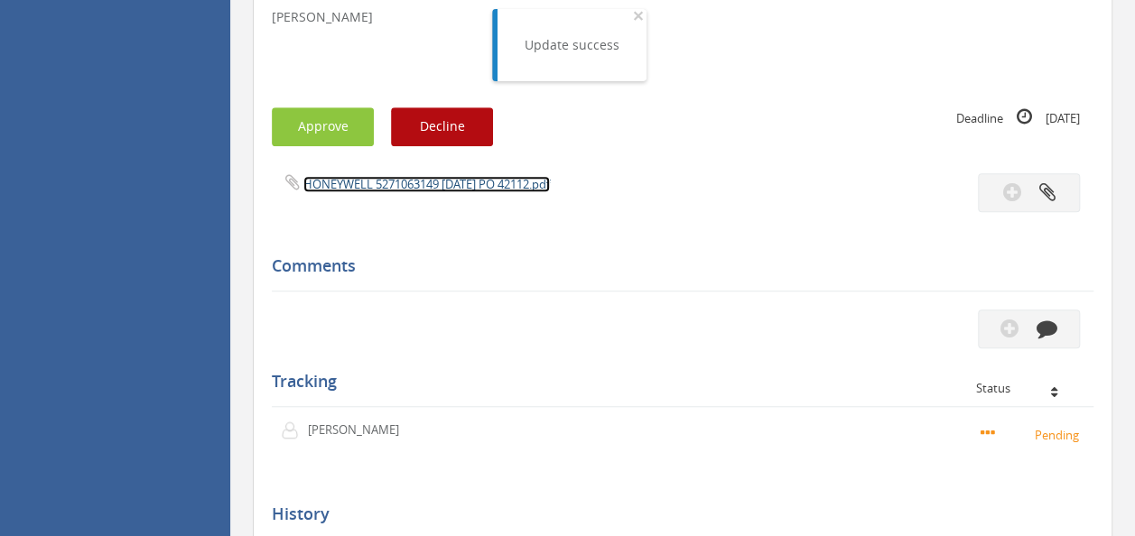
click at [432, 181] on link "HONEYWELL 5271063149 [DATE] PO 42112.pdf" at bounding box center [426, 184] width 246 height 16
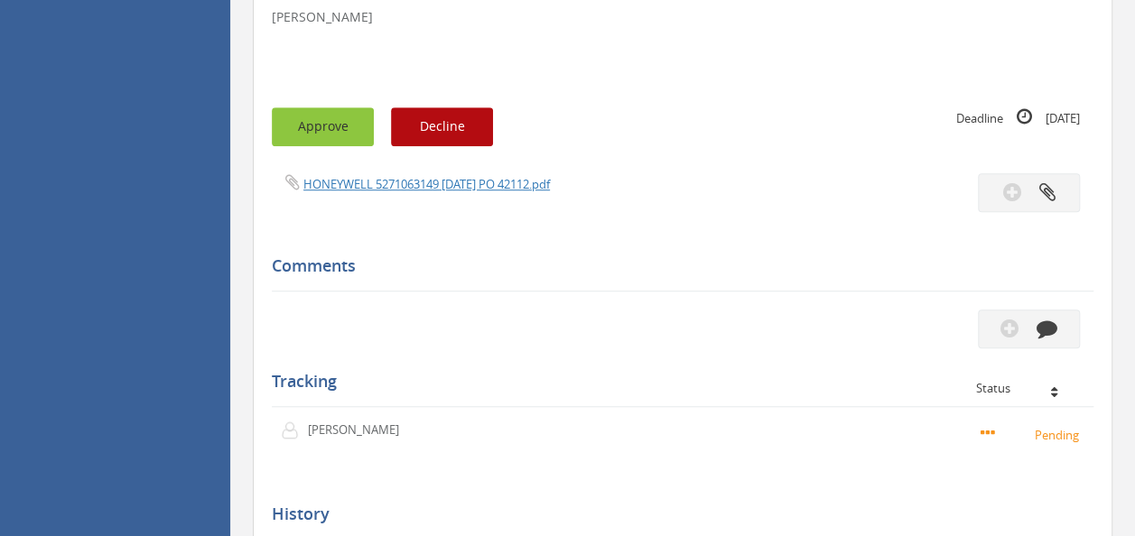
click at [305, 126] on button "Approve" at bounding box center [323, 126] width 102 height 39
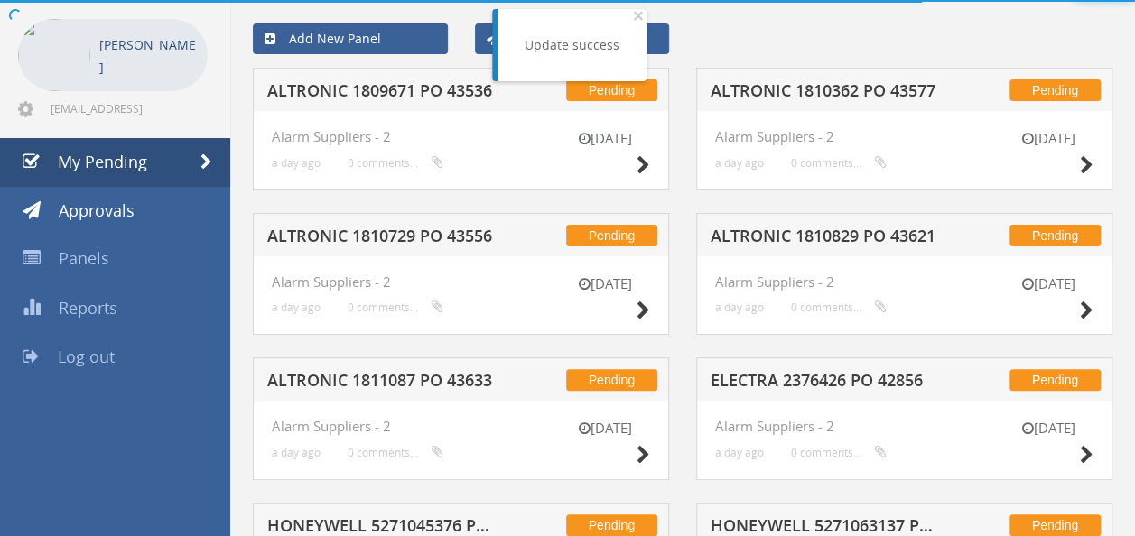
scroll to position [537, 0]
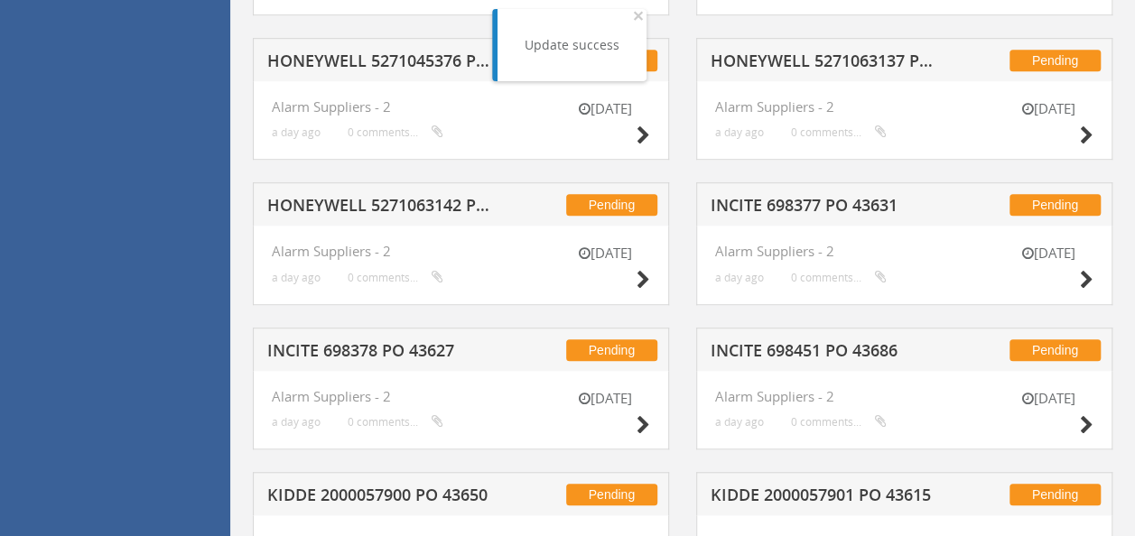
click at [793, 207] on h5 "INCITE 698377 PO 43631" at bounding box center [827, 208] width 232 height 23
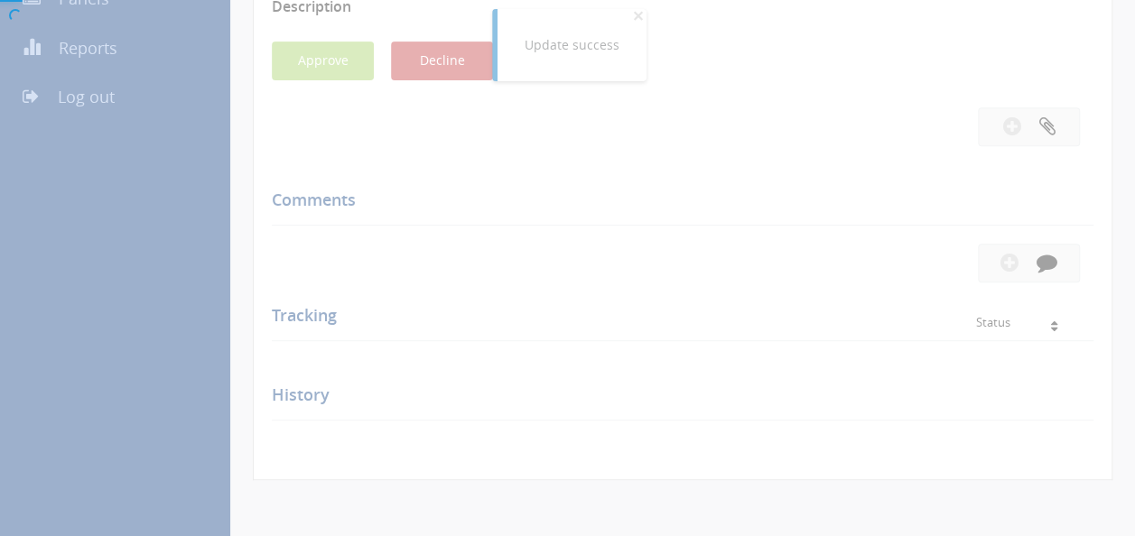
scroll to position [537, 0]
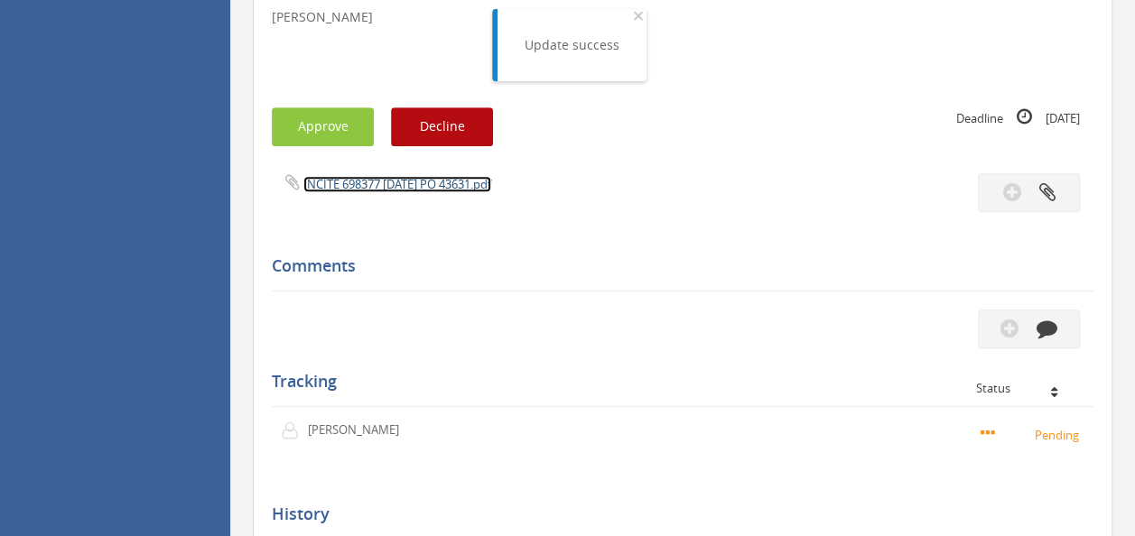
click at [381, 187] on link "INCITE 698377 [DATE] PO 43631.pdf" at bounding box center [397, 184] width 188 height 16
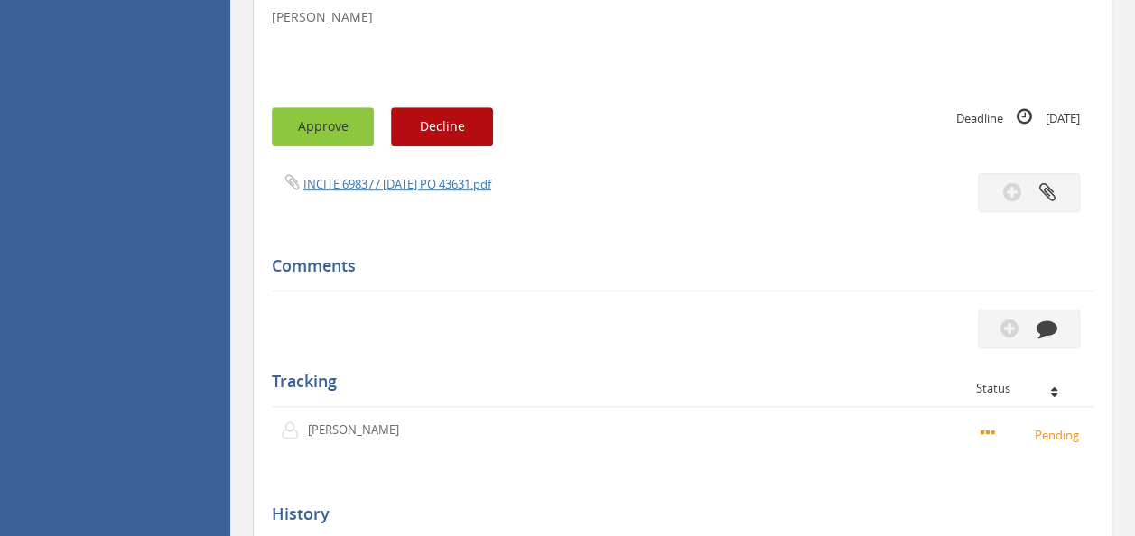
click at [295, 125] on button "Approve" at bounding box center [323, 126] width 102 height 39
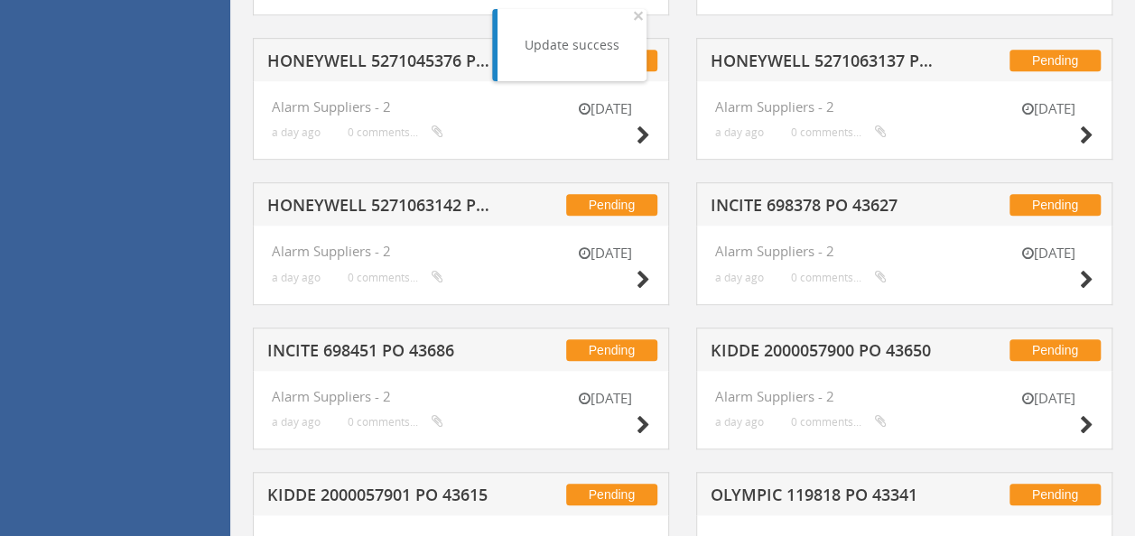
click at [804, 200] on h5 "INCITE 698378 PO 43627" at bounding box center [827, 208] width 232 height 23
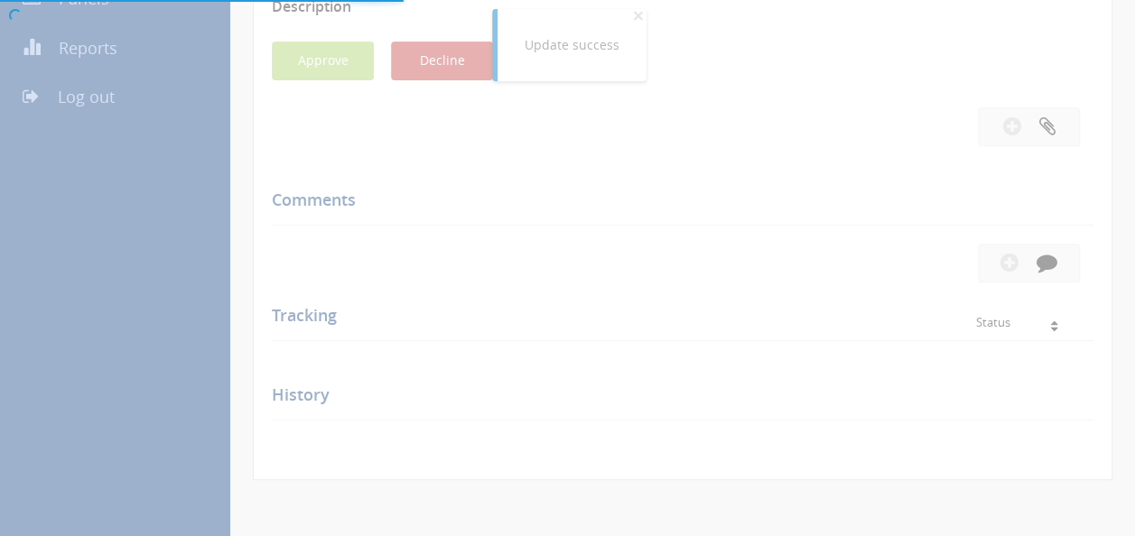
scroll to position [537, 0]
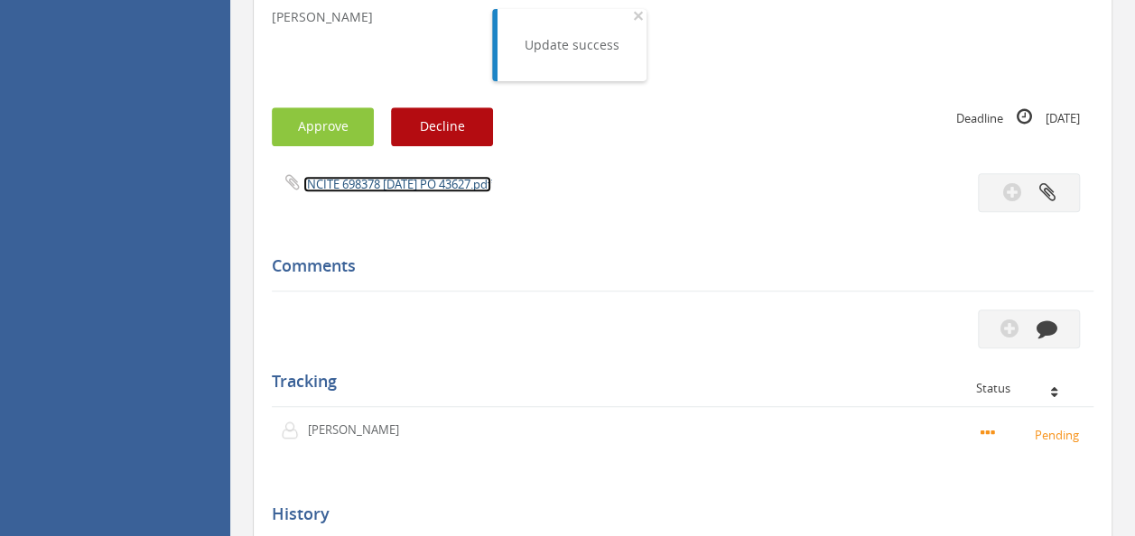
click at [383, 177] on link "INCITE 698378 [DATE] PO 43627.pdf" at bounding box center [397, 184] width 188 height 16
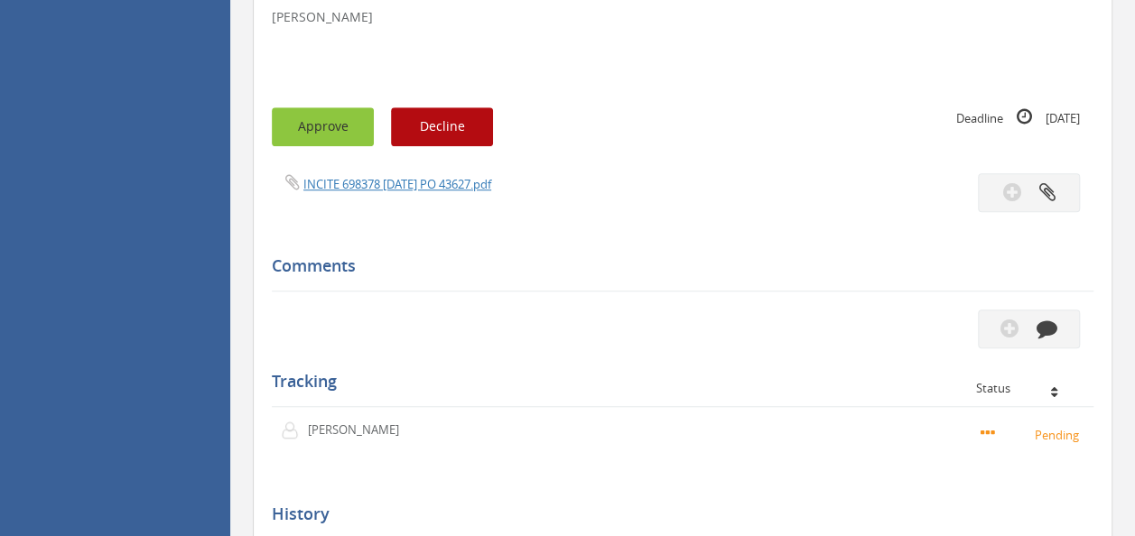
click at [322, 127] on button "Approve" at bounding box center [323, 126] width 102 height 39
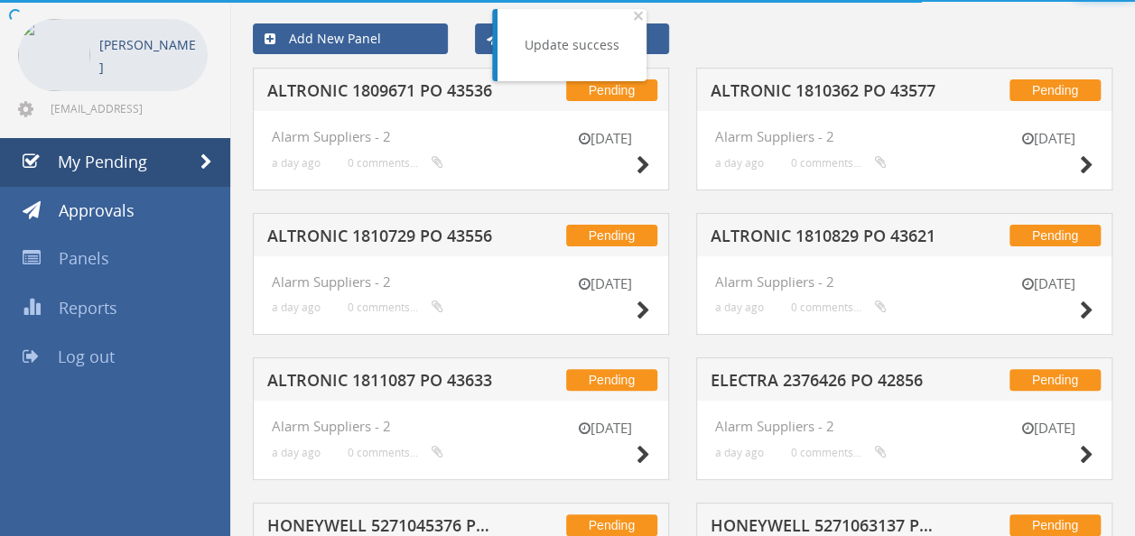
scroll to position [537, 0]
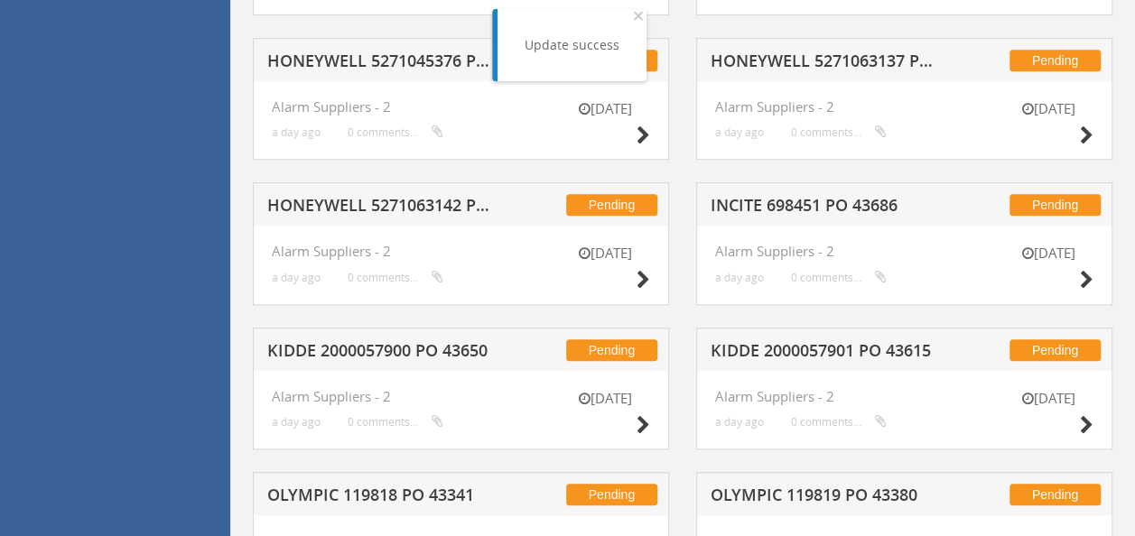
click at [847, 342] on h5 "KIDDE 2000057901 PO 43615" at bounding box center [827, 353] width 232 height 23
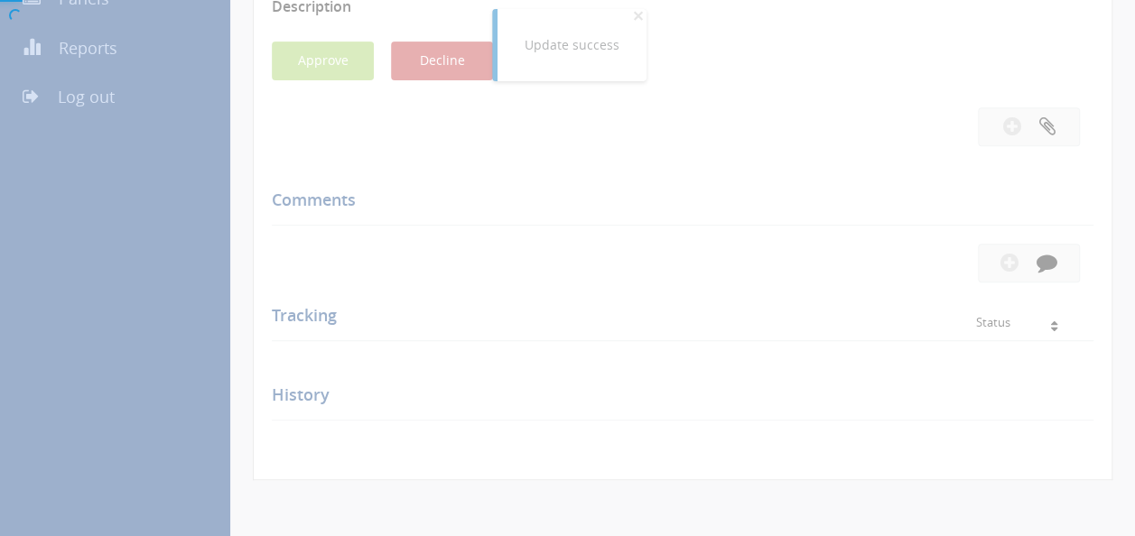
scroll to position [537, 0]
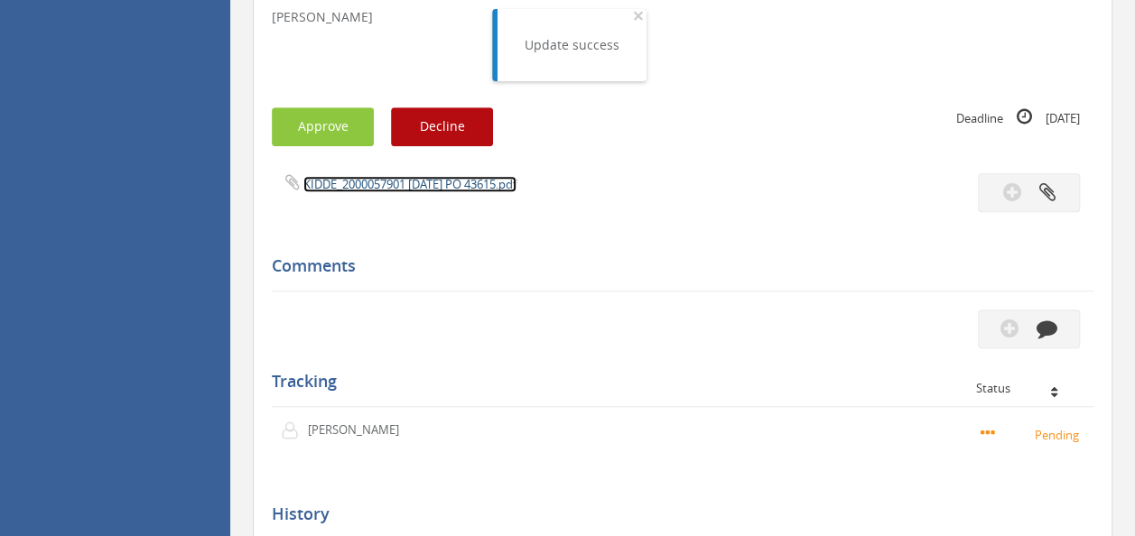
click at [397, 176] on link "KIDDE_2000057901 [DATE] PO 43615.pdf" at bounding box center [409, 184] width 213 height 16
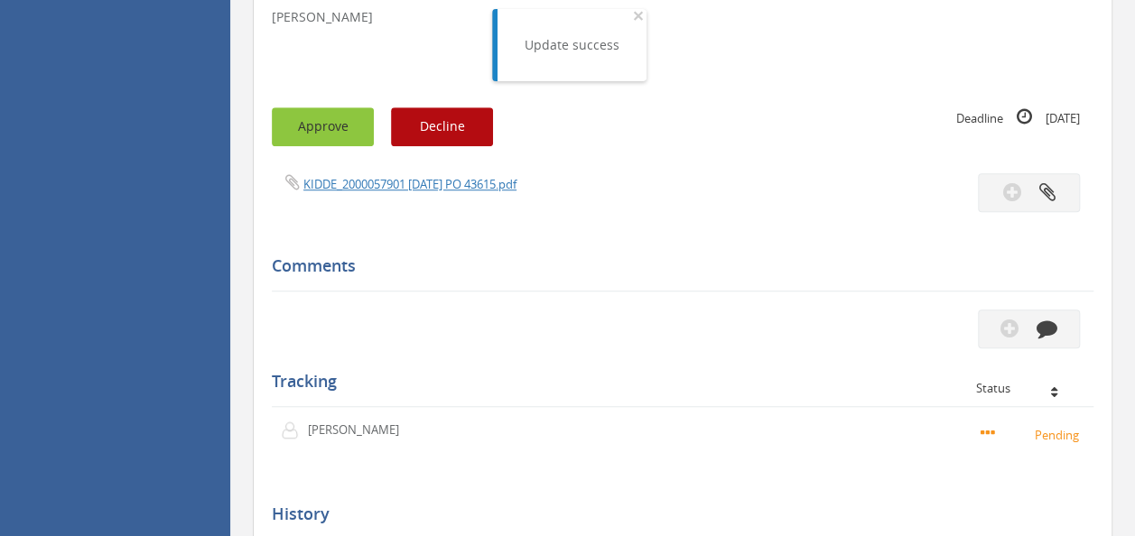
click at [339, 123] on button "Approve" at bounding box center [323, 126] width 102 height 39
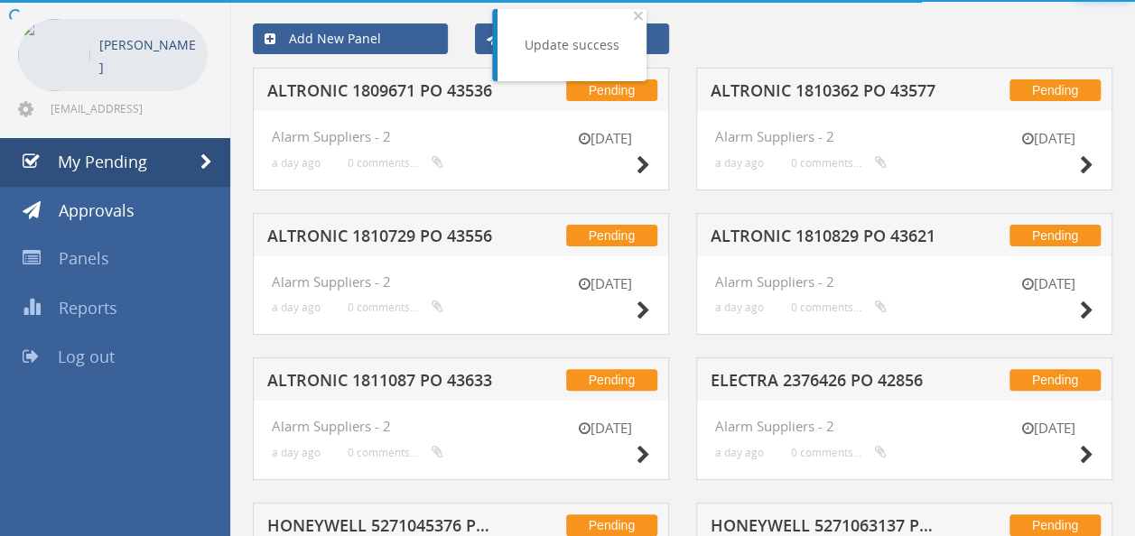
scroll to position [537, 0]
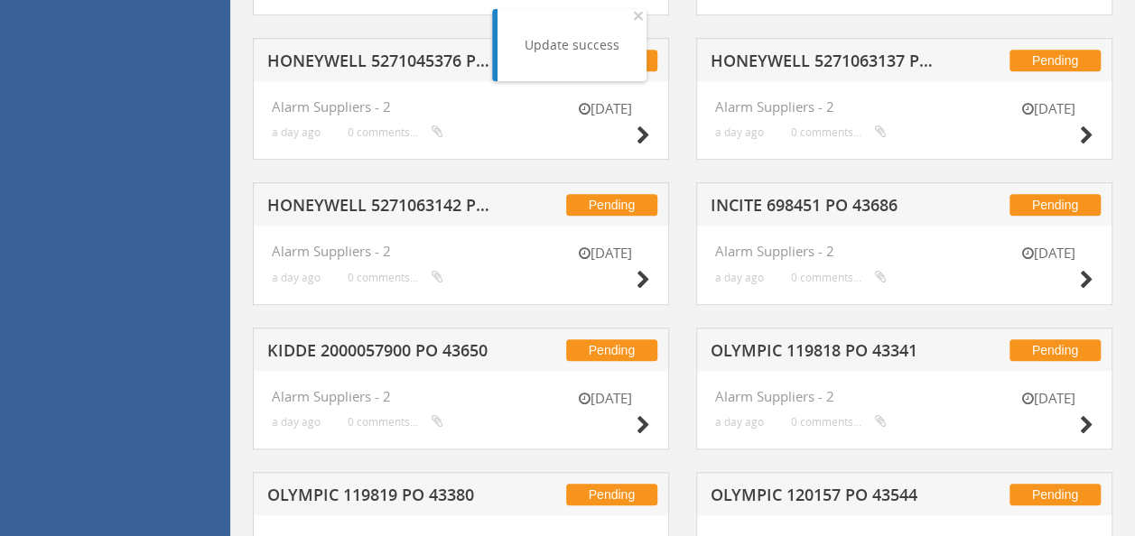
click at [773, 334] on div "Pending OLYMPIC 119818 PO 43341" at bounding box center [904, 349] width 416 height 43
click at [771, 342] on h5 "OLYMPIC 119818 PO 43341" at bounding box center [827, 353] width 232 height 23
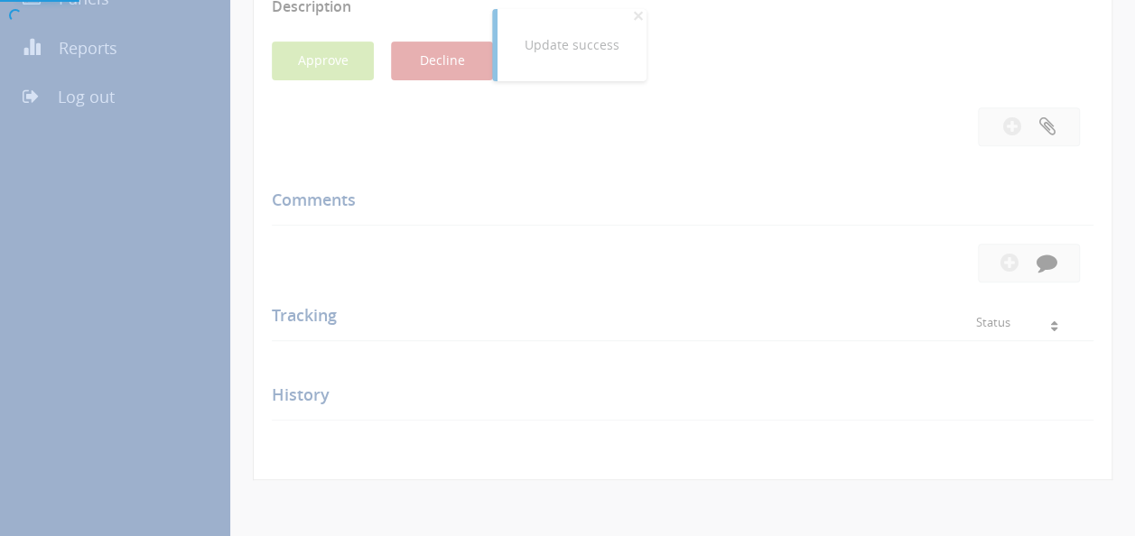
scroll to position [537, 0]
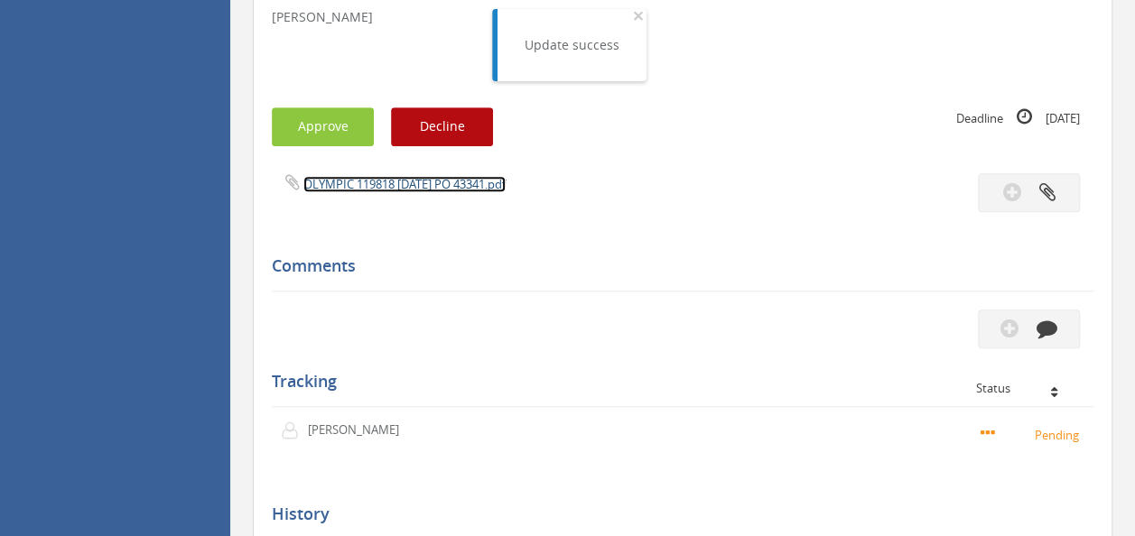
click at [400, 183] on link "OLYMPIC 119818 [DATE] PO 43341.pdf" at bounding box center [404, 184] width 202 height 16
click at [325, 121] on button "Approve" at bounding box center [323, 126] width 102 height 39
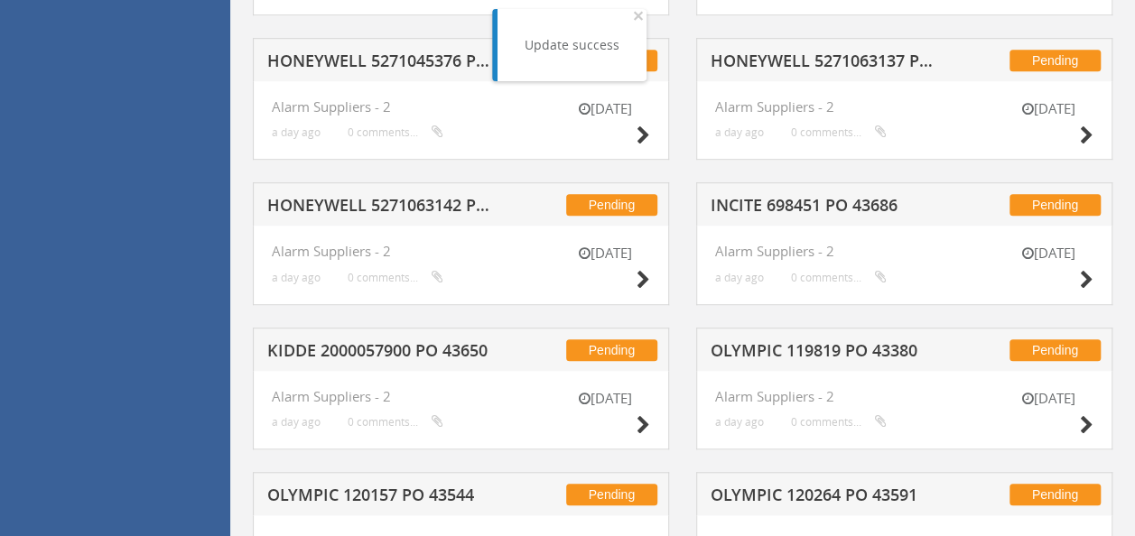
click at [847, 215] on h5 "INCITE 698451 PO 43686" at bounding box center [827, 208] width 232 height 23
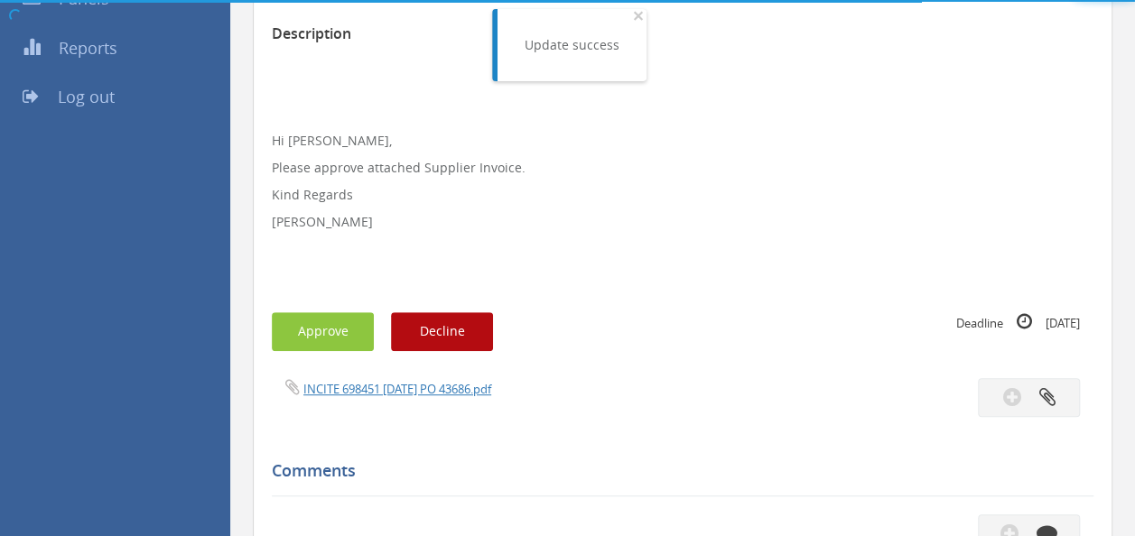
scroll to position [537, 0]
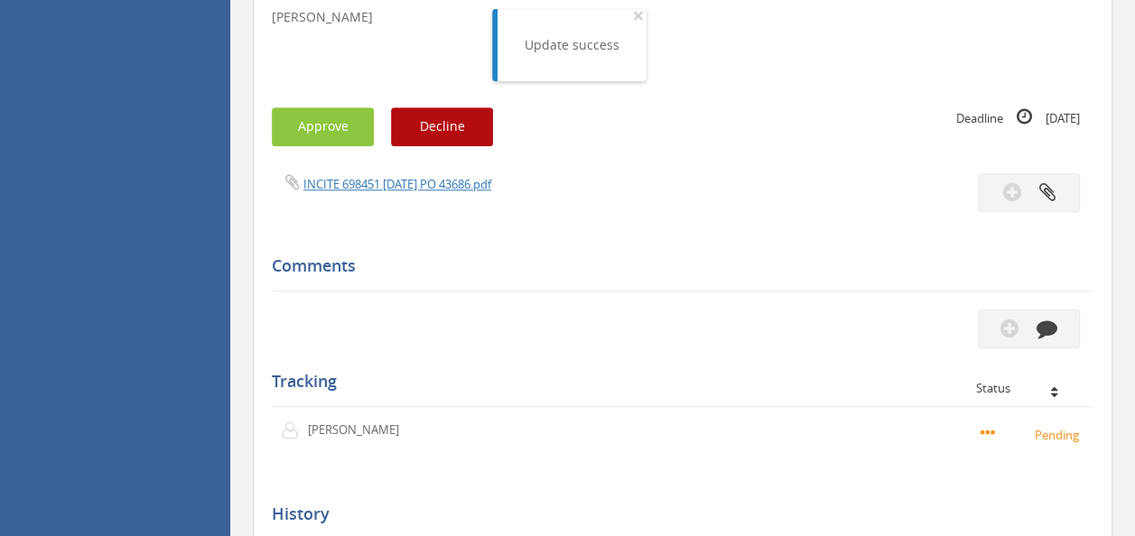
click at [389, 175] on span "INCITE 698451 [DATE] PO 43686.pdf" at bounding box center [381, 183] width 219 height 17
click at [377, 176] on link "INCITE 698451 [DATE] PO 43686.pdf" at bounding box center [397, 184] width 188 height 16
click at [327, 98] on div "Subject INCITE 698451 PO 43686 Description Hi [PERSON_NAME], Please approve att…" at bounding box center [683, 181] width 822 height 906
click at [312, 115] on button "Approve" at bounding box center [323, 126] width 102 height 39
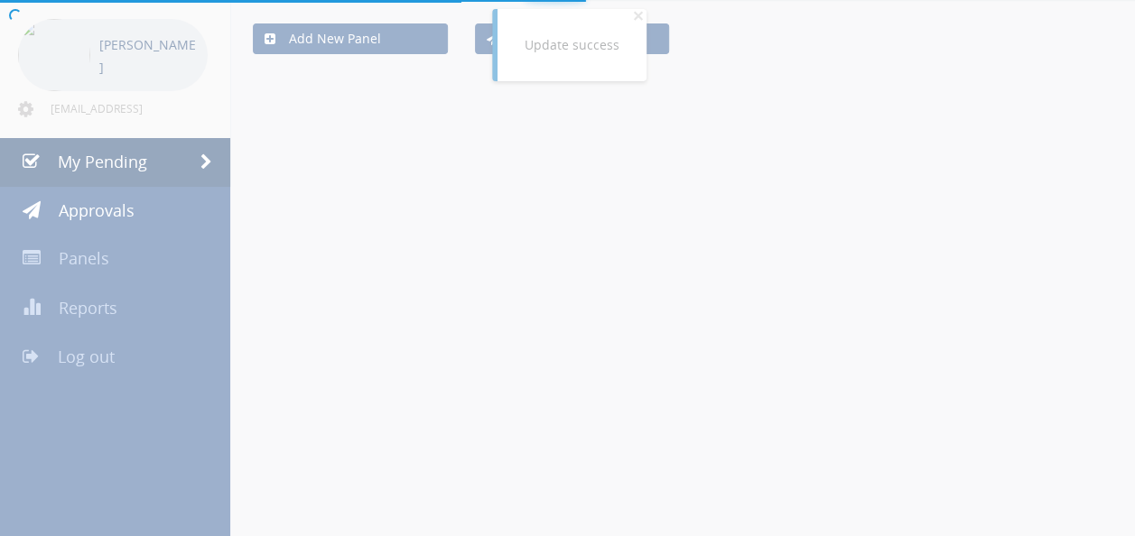
scroll to position [537, 0]
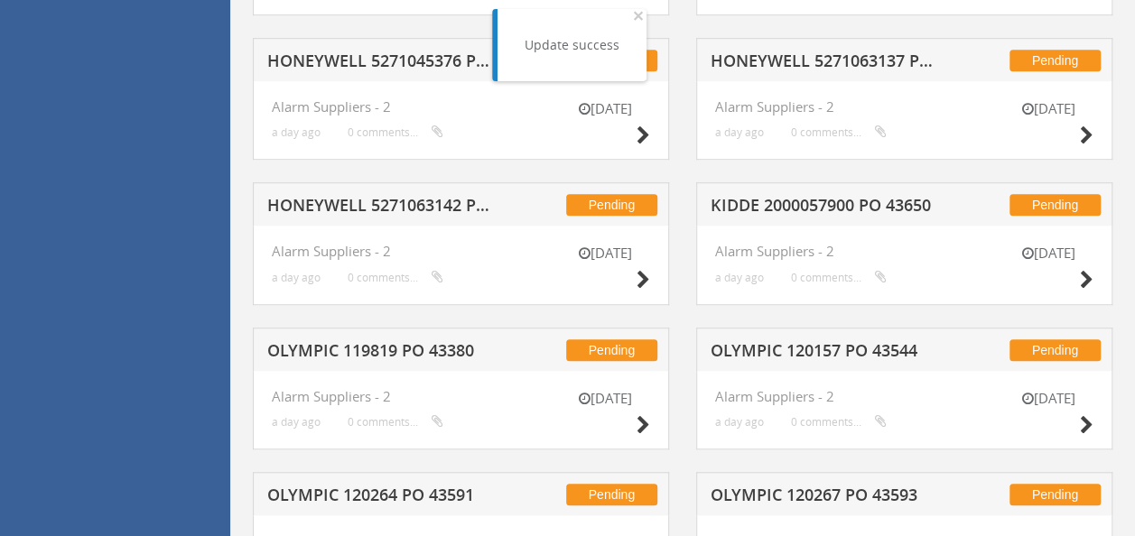
click at [385, 190] on div "Pending HONEYWELL 5271063142 PO 42696" at bounding box center [461, 203] width 416 height 43
click at [374, 200] on h5 "HONEYWELL 5271063142 PO 42696" at bounding box center [383, 208] width 232 height 23
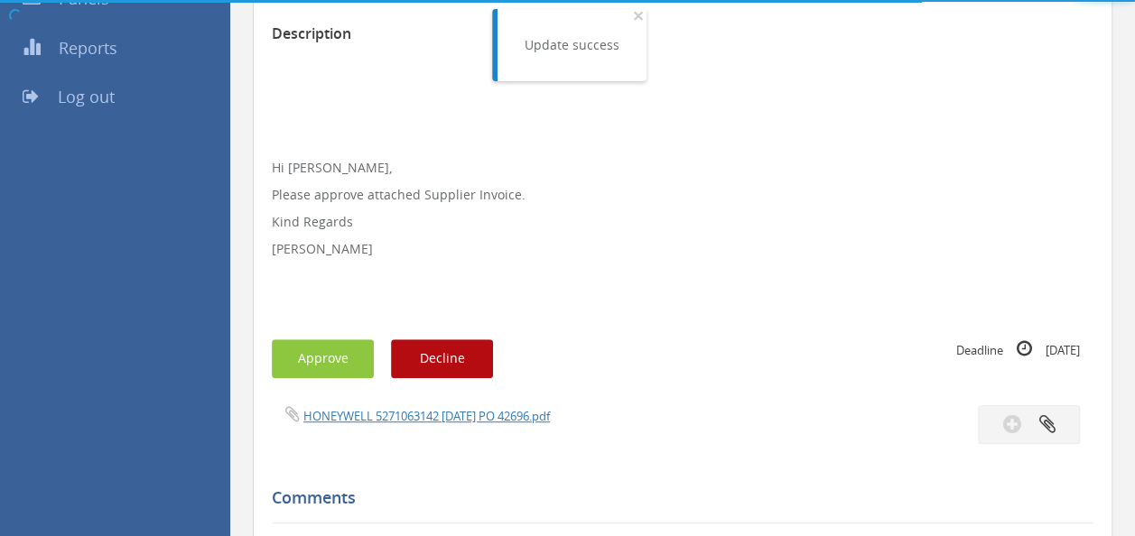
scroll to position [537, 0]
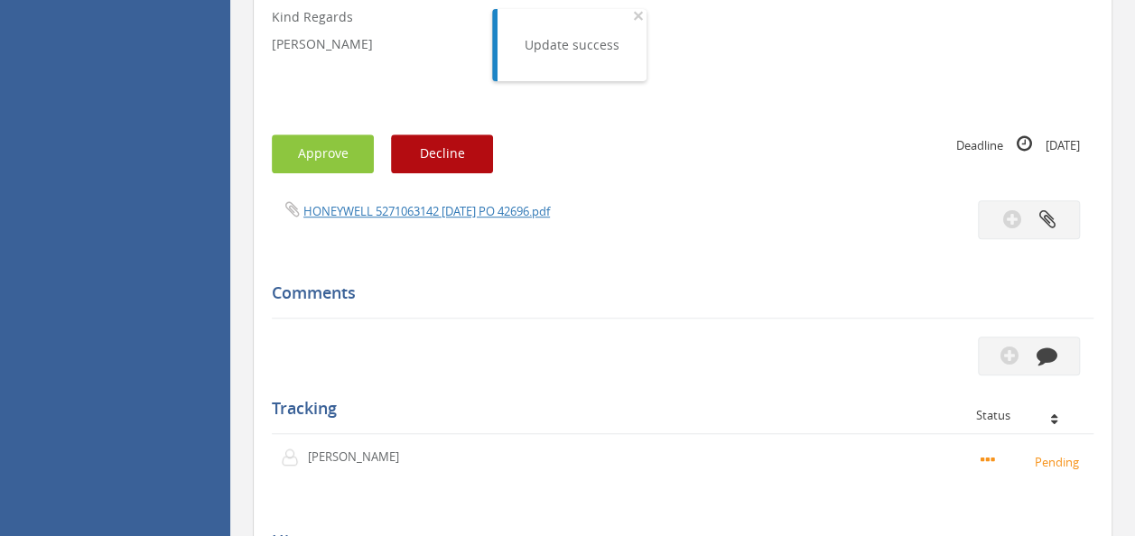
click at [449, 200] on div "HONEYWELL 5271063142 [DATE] PO 42696.pdf" at bounding box center [470, 210] width 424 height 20
click at [433, 200] on div "HONEYWELL 5271063142 [DATE] PO 42696.pdf" at bounding box center [470, 210] width 424 height 20
click at [422, 204] on link "HONEYWELL 5271063142 [DATE] PO 42696.pdf" at bounding box center [426, 211] width 246 height 16
click at [321, 153] on button "Approve" at bounding box center [323, 154] width 102 height 39
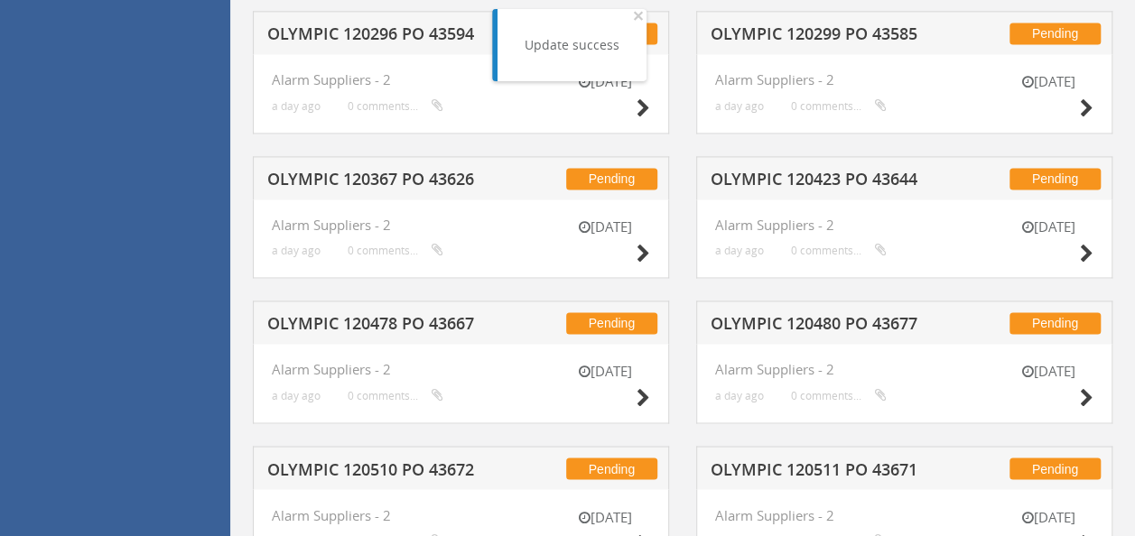
scroll to position [1374, 0]
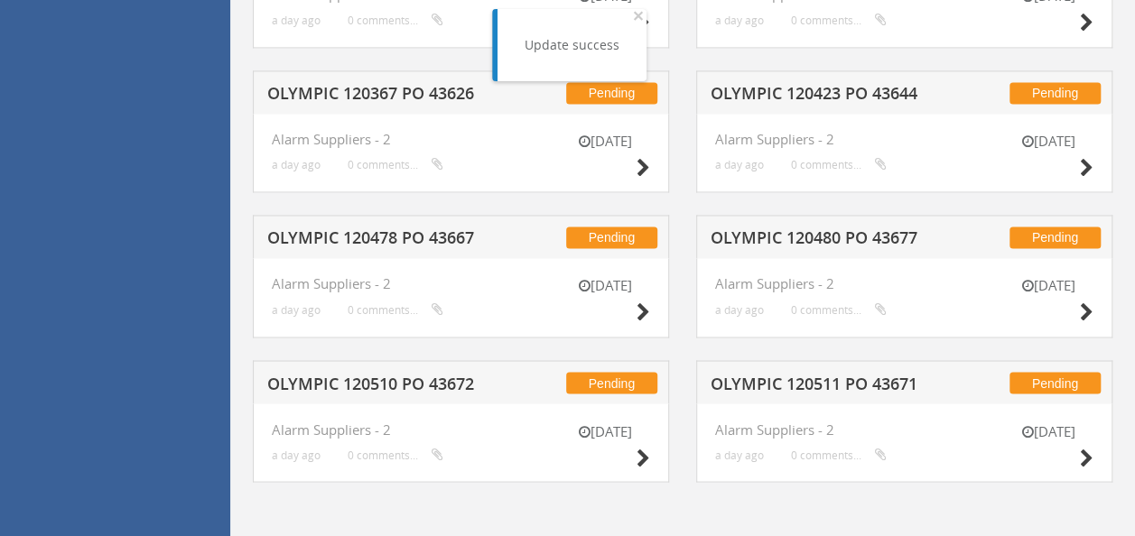
click at [814, 382] on h5 "OLYMPIC 120511 PO 43671" at bounding box center [827, 386] width 232 height 23
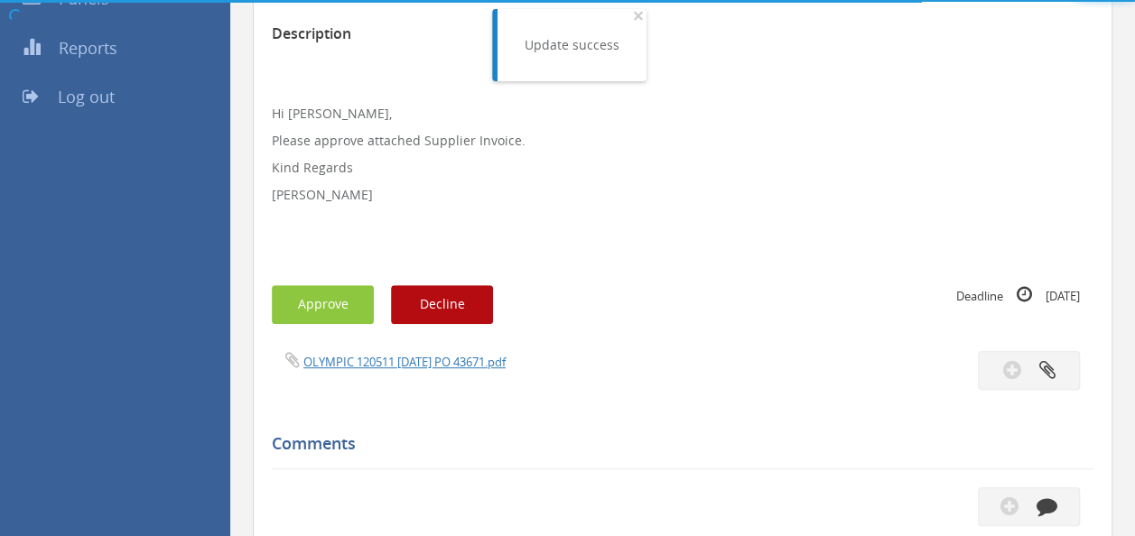
scroll to position [684, 0]
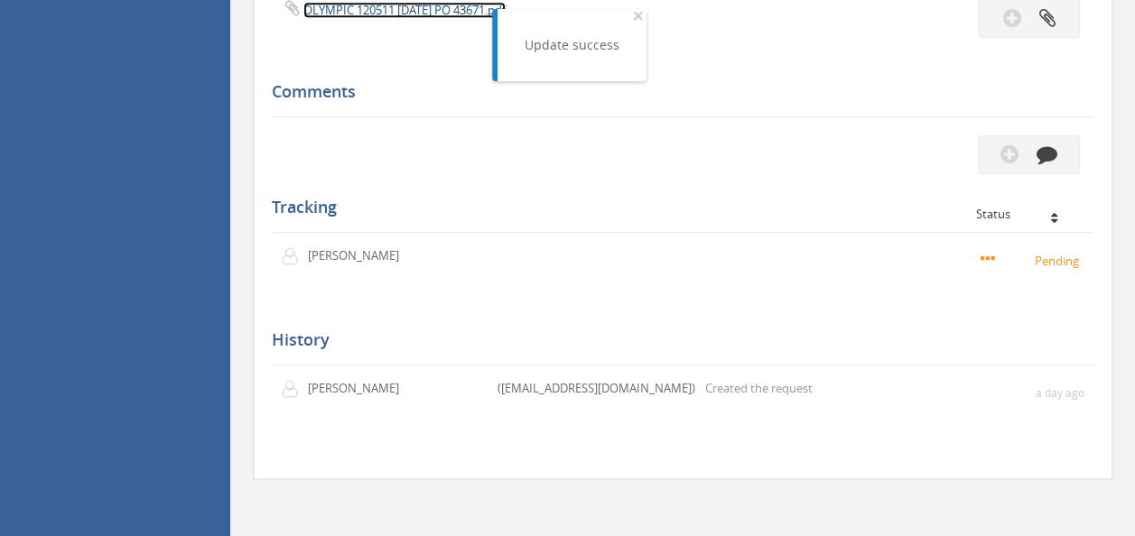
click at [393, 6] on link "OLYMPIC 120511 [DATE] PO 43671.pdf" at bounding box center [404, 10] width 202 height 16
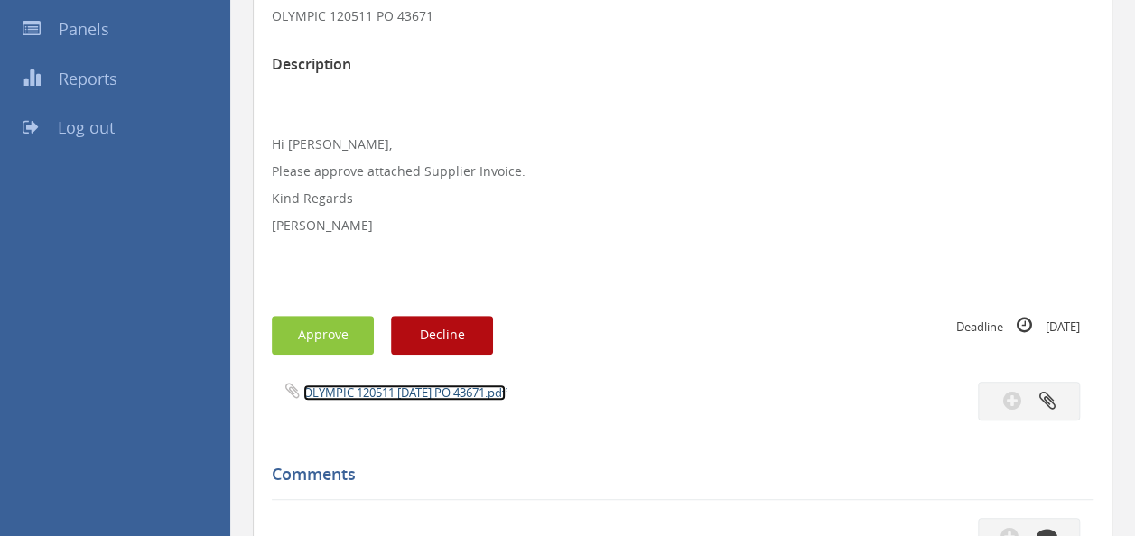
scroll to position [262, 0]
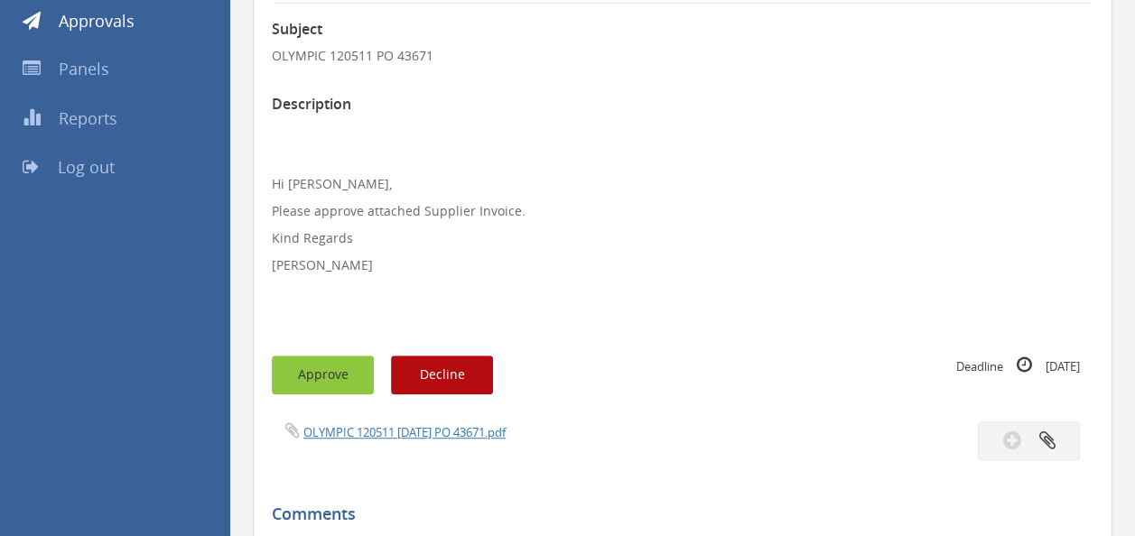
click at [334, 367] on button "Approve" at bounding box center [323, 375] width 102 height 39
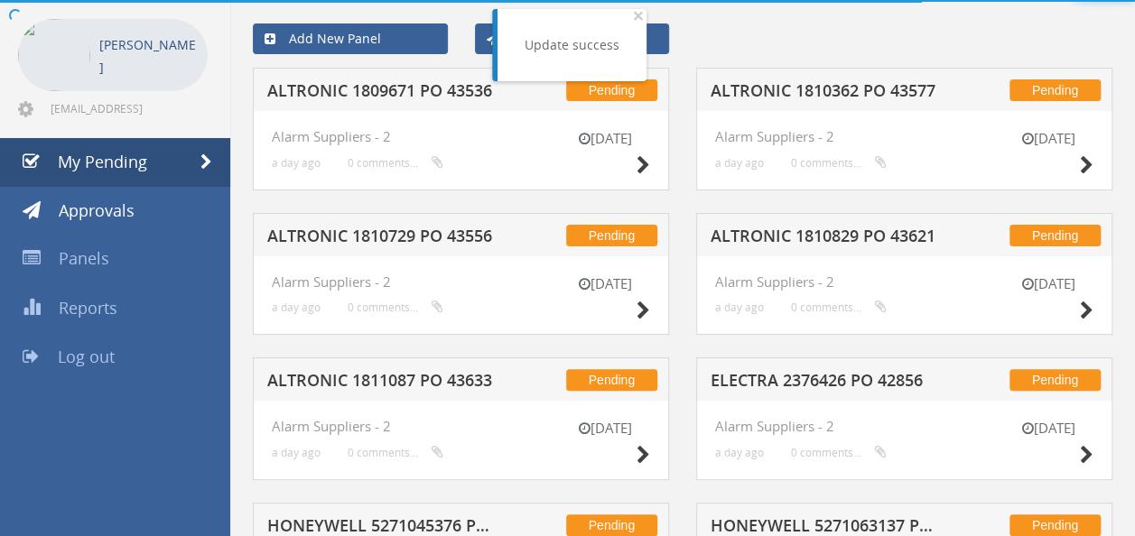
scroll to position [262, 0]
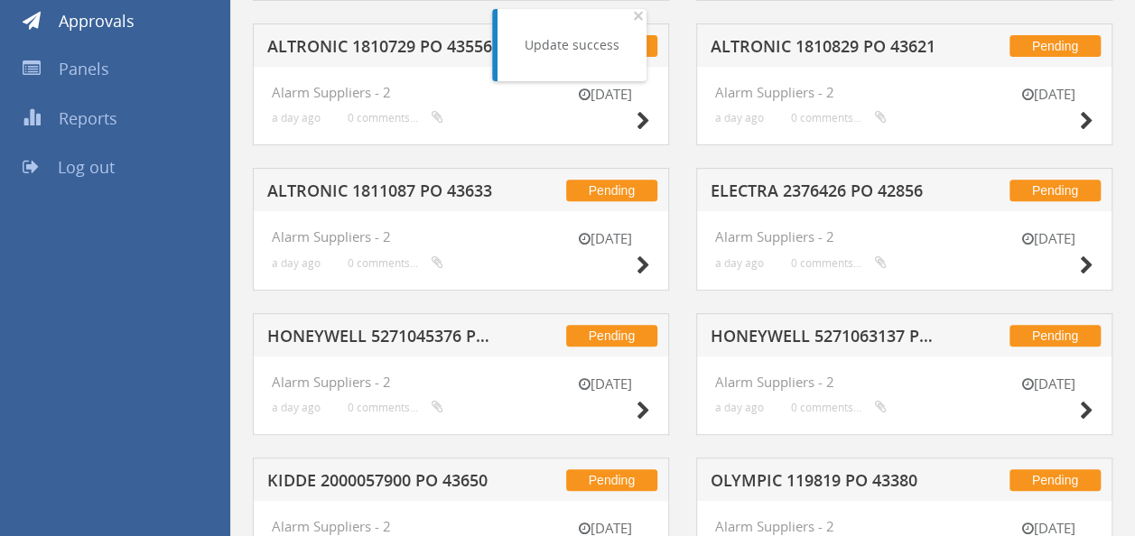
click at [340, 184] on h5 "ALTRONIC 1811087 PO 43633" at bounding box center [383, 193] width 232 height 23
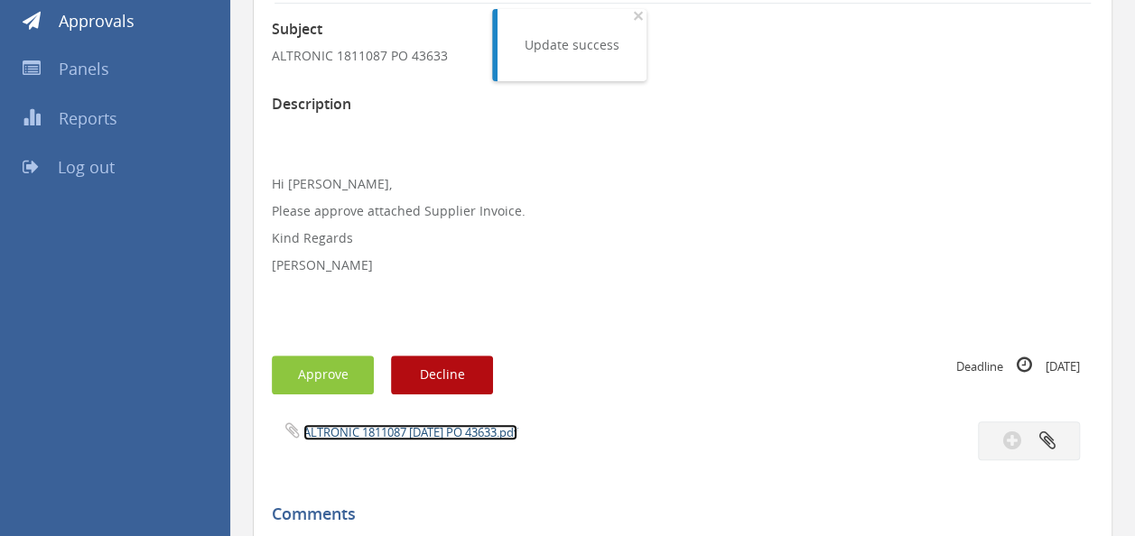
click at [403, 428] on link "ALTRONIC 1811087 [DATE] PO 43633.pdf" at bounding box center [410, 432] width 214 height 16
click at [315, 365] on button "Approve" at bounding box center [323, 375] width 102 height 39
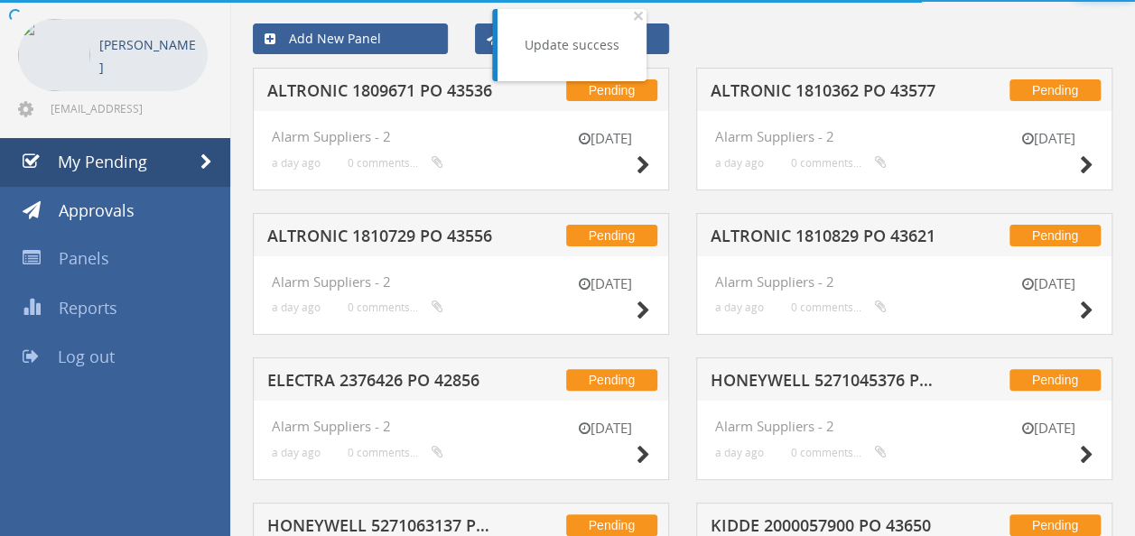
scroll to position [262, 0]
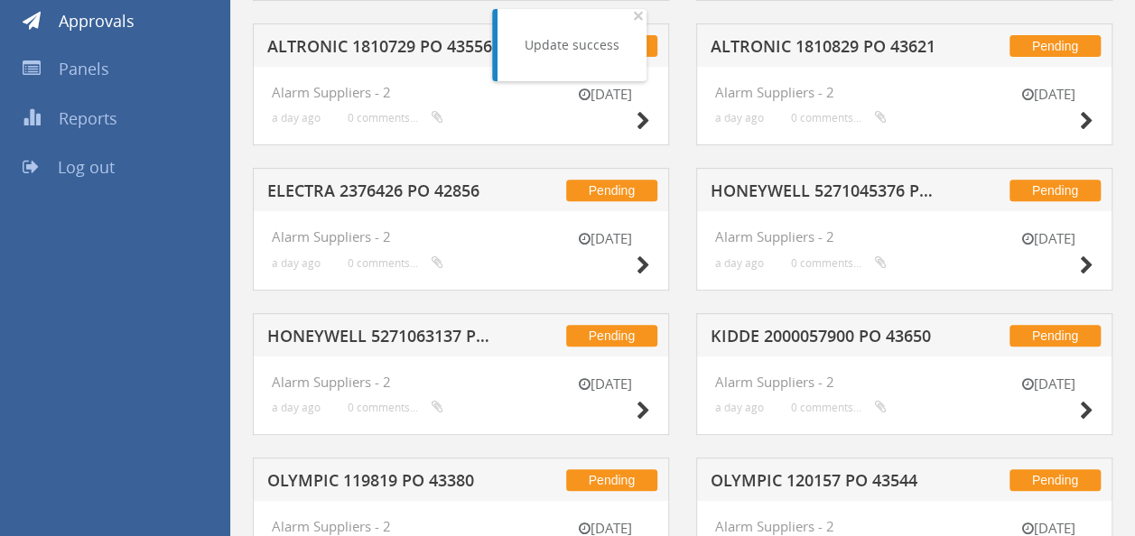
click at [795, 188] on h5 "HONEYWELL 5271045376 PO 41979" at bounding box center [827, 193] width 232 height 23
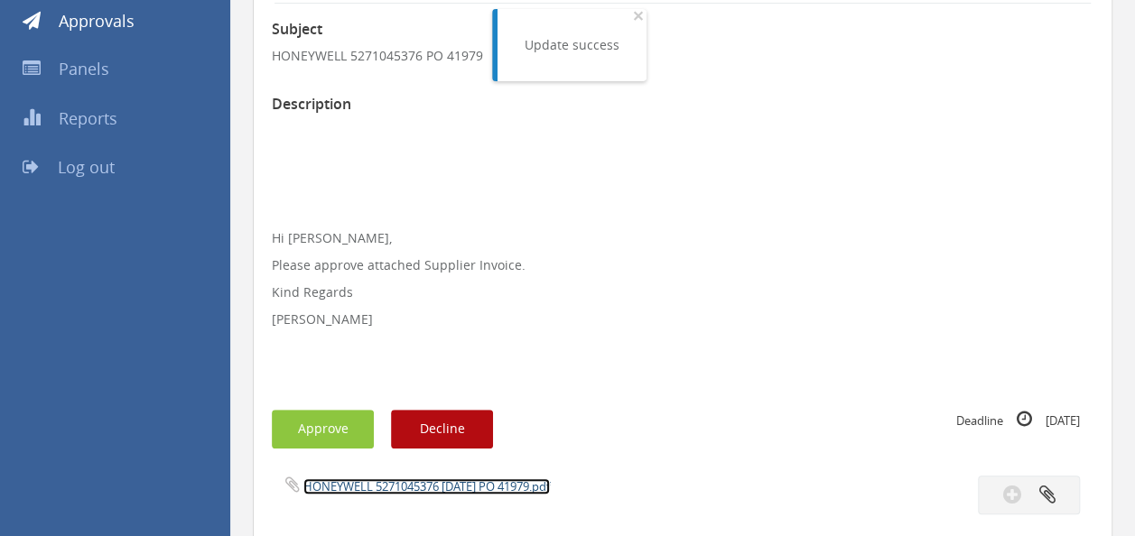
click at [420, 483] on link "HONEYWELL 5271045376 [DATE] PO 41979.pdf" at bounding box center [426, 487] width 246 height 16
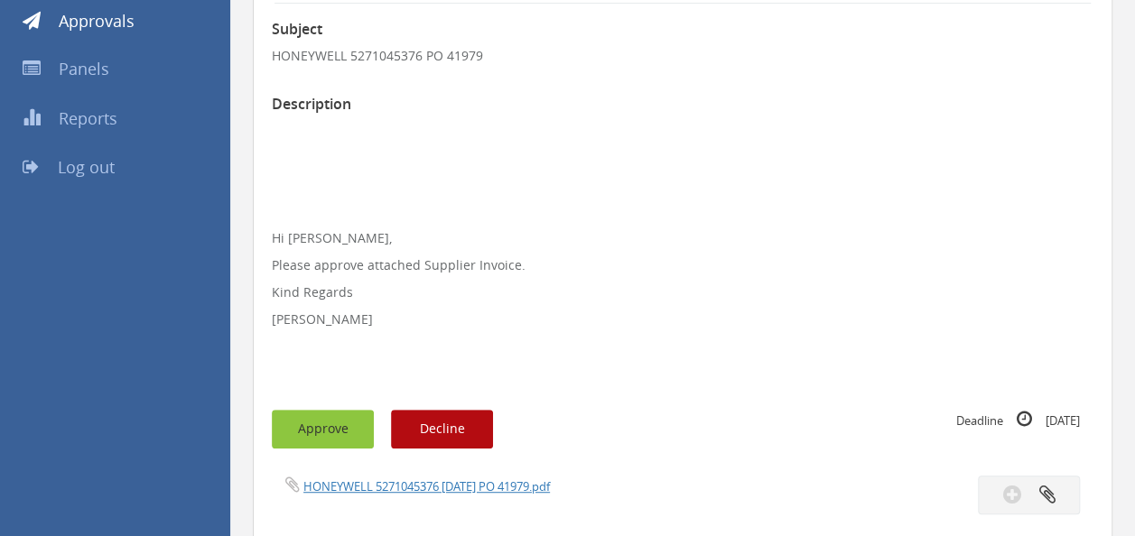
click at [313, 426] on button "Approve" at bounding box center [323, 429] width 102 height 39
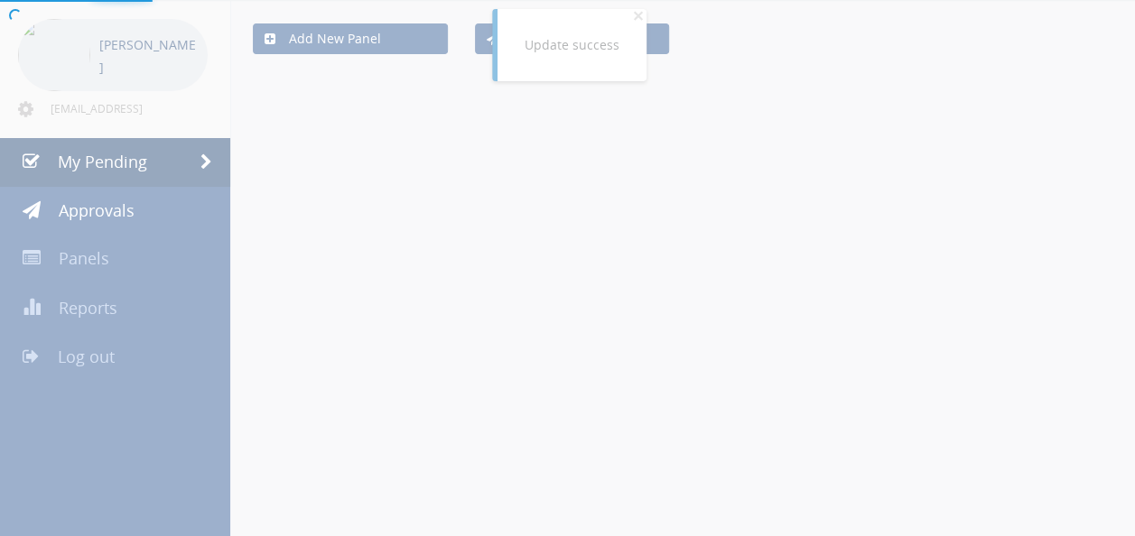
scroll to position [262, 0]
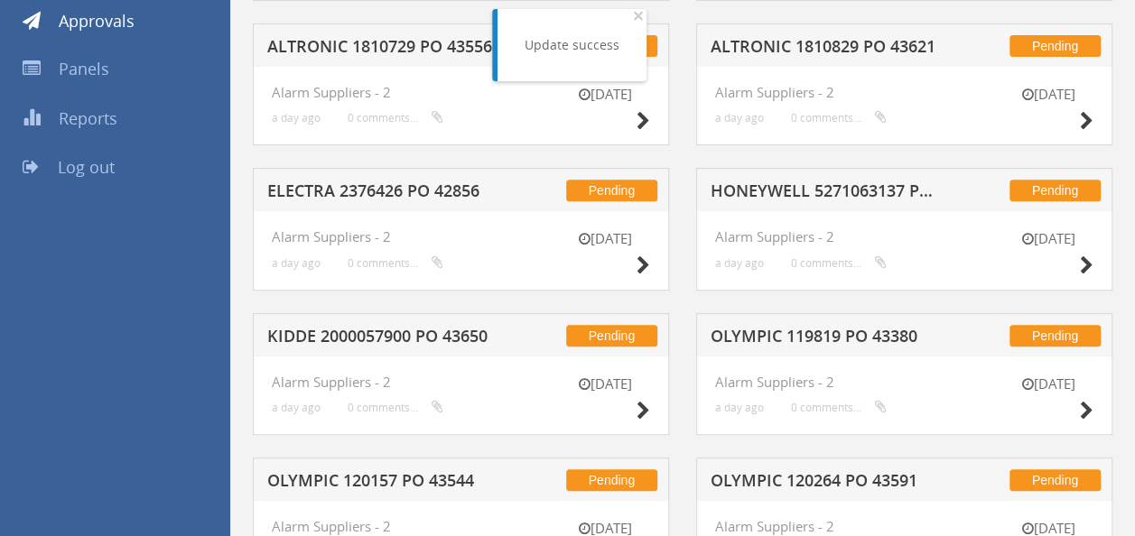
click at [435, 193] on h5 "ELECTRA 2376426 PO 42856" at bounding box center [383, 193] width 232 height 23
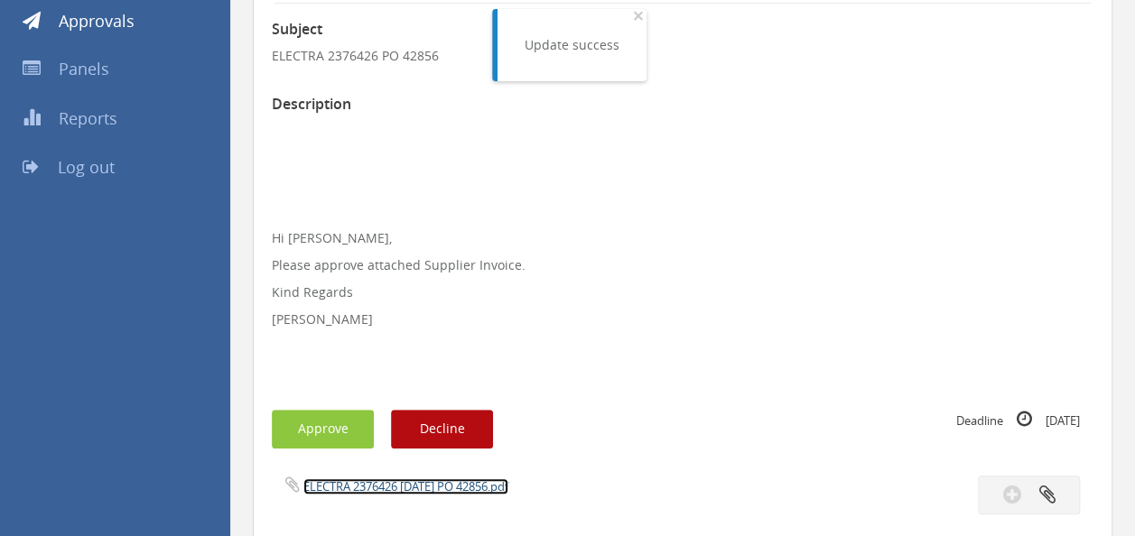
click at [383, 488] on link "ELECTRA 2376426 [DATE] PO 42856.pdf" at bounding box center [405, 487] width 205 height 16
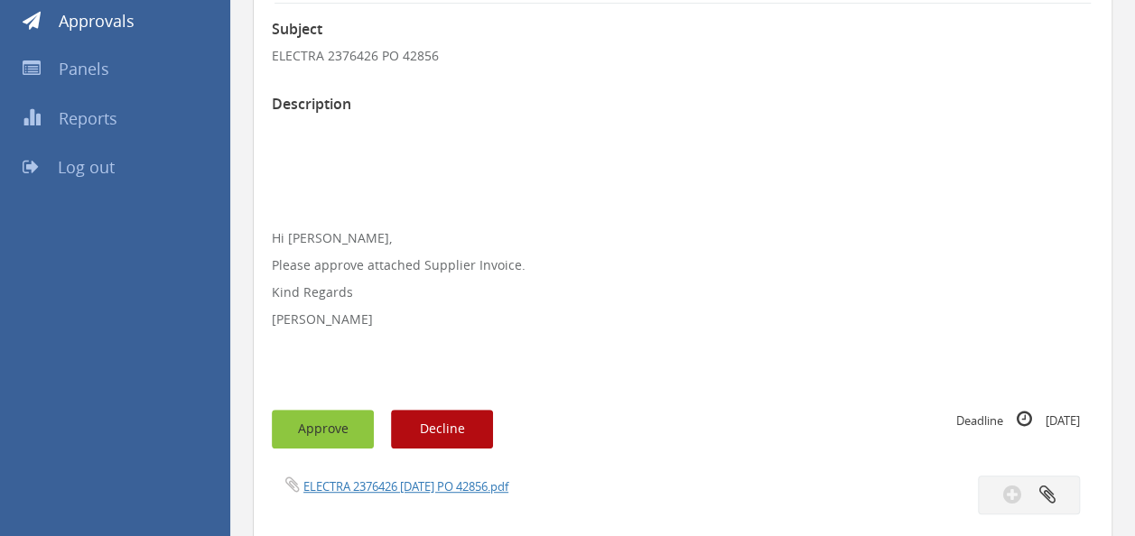
click at [325, 416] on button "Approve" at bounding box center [323, 429] width 102 height 39
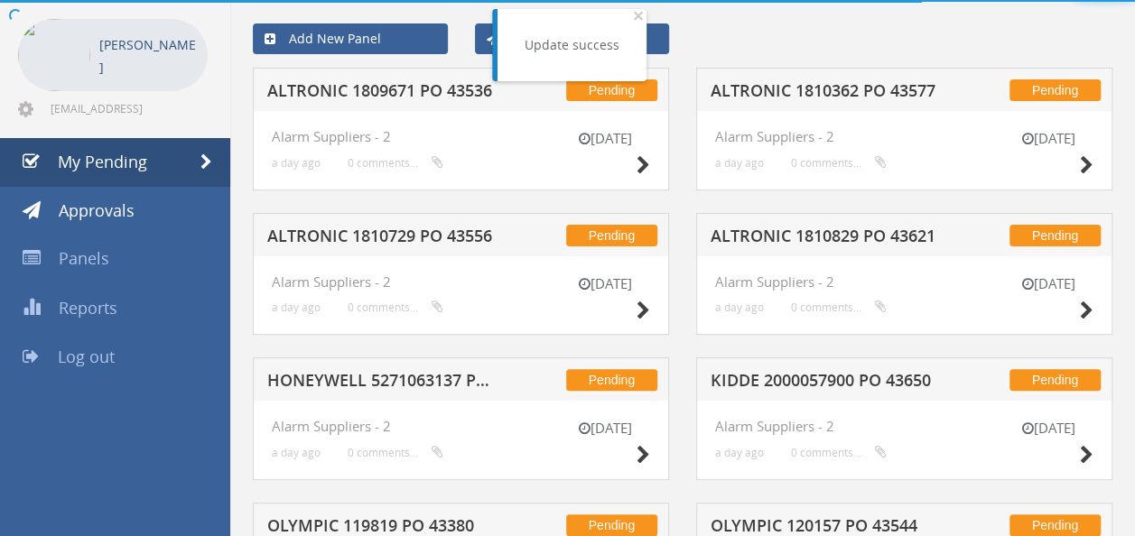
scroll to position [262, 0]
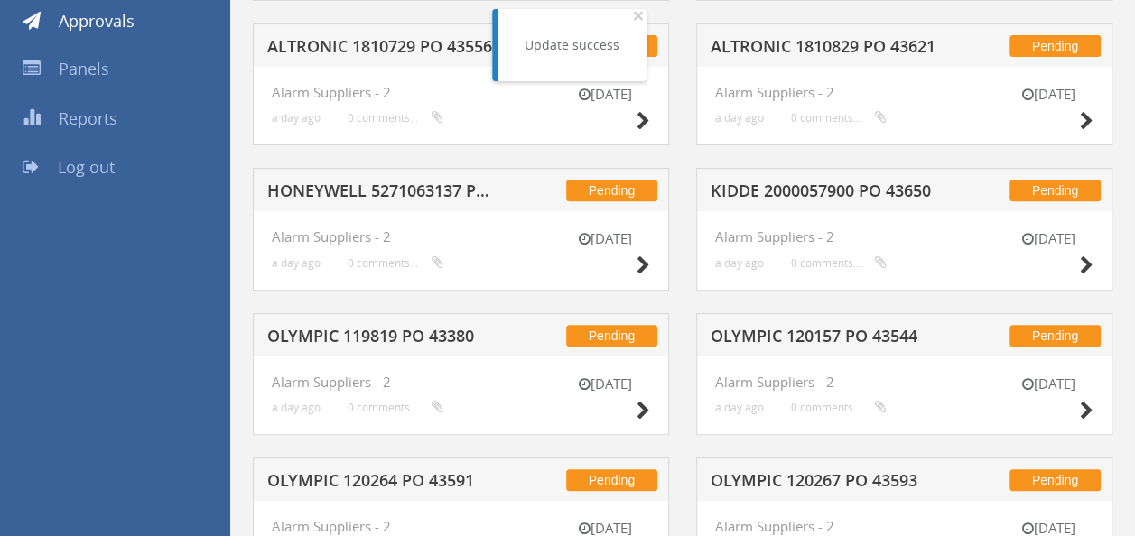
click at [784, 190] on h5 "KIDDE 2000057900 PO 43650" at bounding box center [827, 193] width 232 height 23
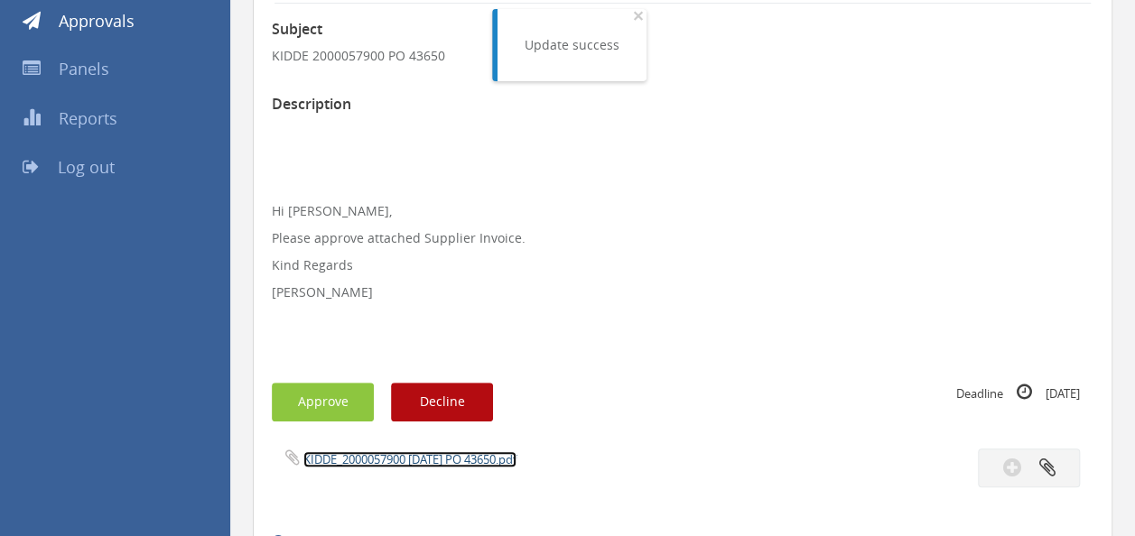
click at [408, 457] on link "KIDDE_2000057900 [DATE] PO 43650.pdf" at bounding box center [409, 459] width 213 height 16
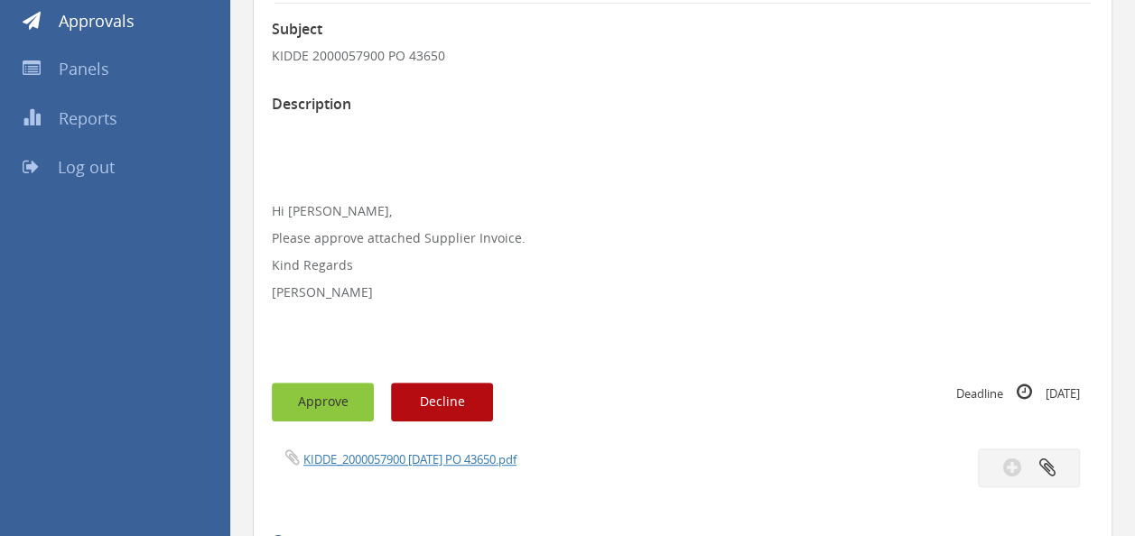
click at [323, 395] on button "Approve" at bounding box center [323, 402] width 102 height 39
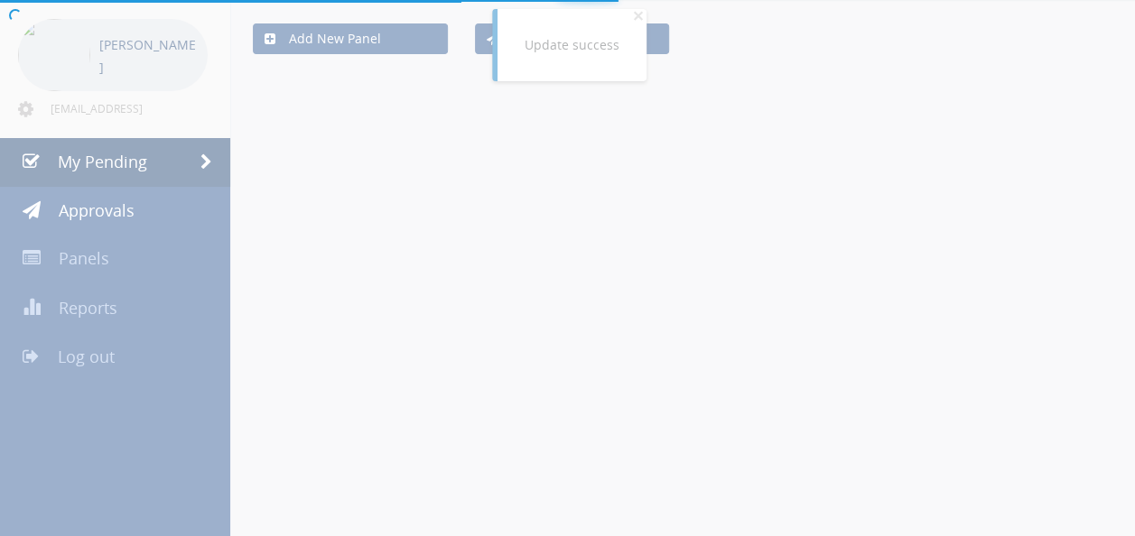
scroll to position [262, 0]
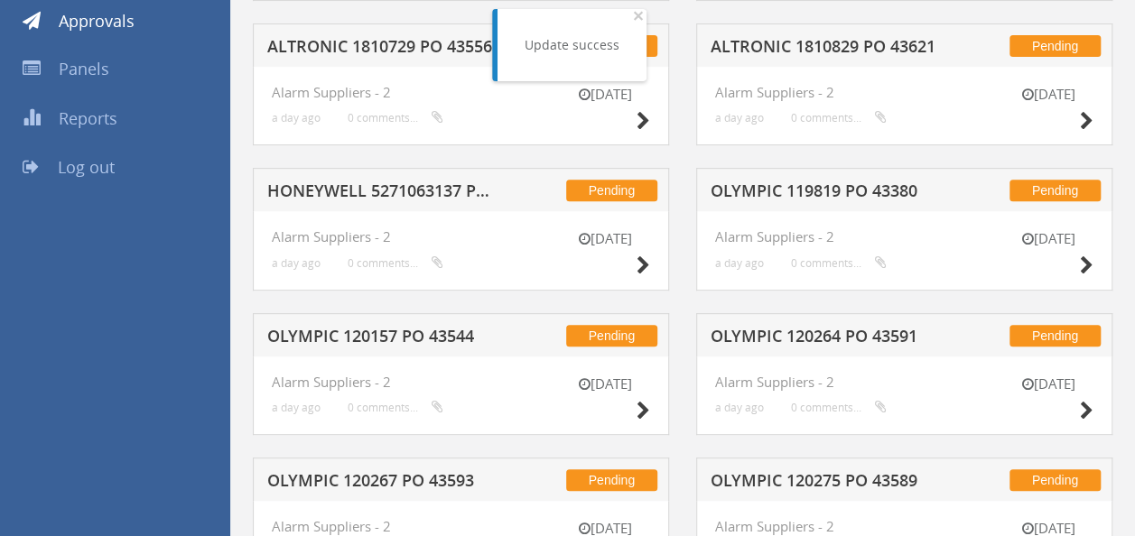
click at [799, 190] on h5 "OLYMPIC 119819 PO 43380" at bounding box center [827, 193] width 232 height 23
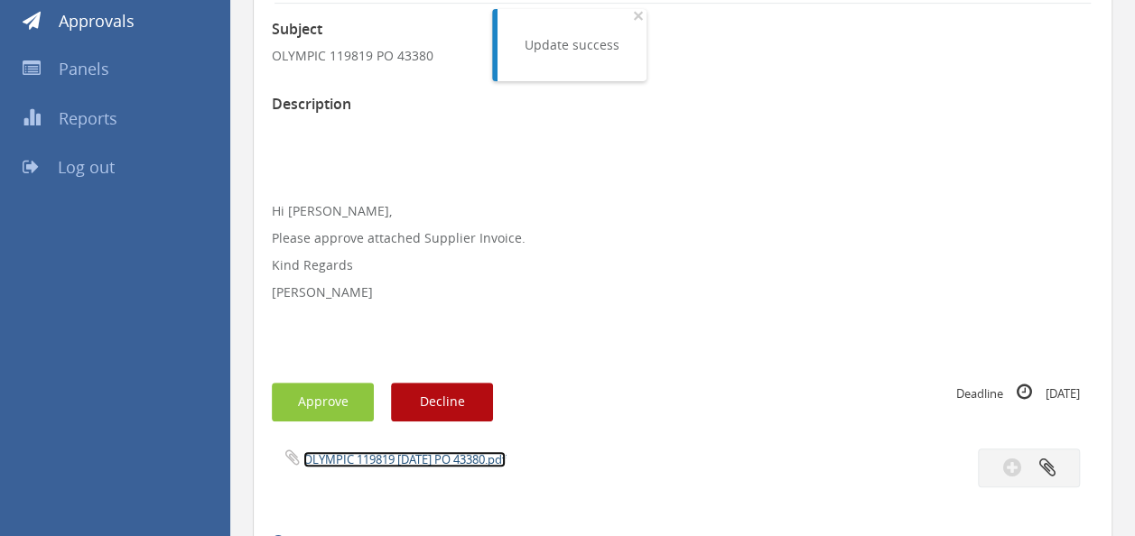
click at [392, 460] on link "OLYMPIC 119819 [DATE] PO 43380.pdf" at bounding box center [404, 459] width 202 height 16
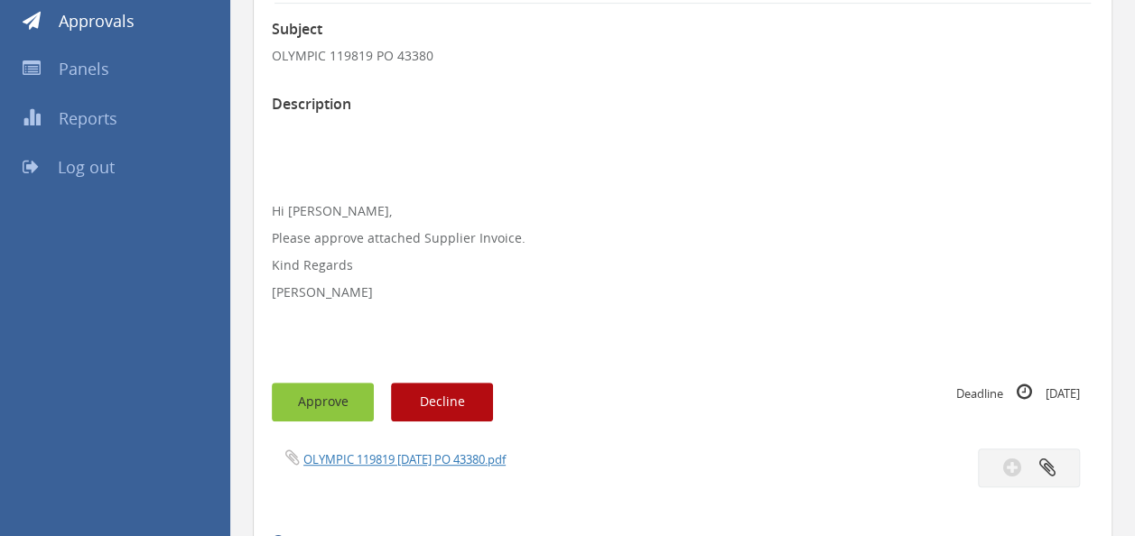
click at [321, 395] on button "Approve" at bounding box center [323, 402] width 102 height 39
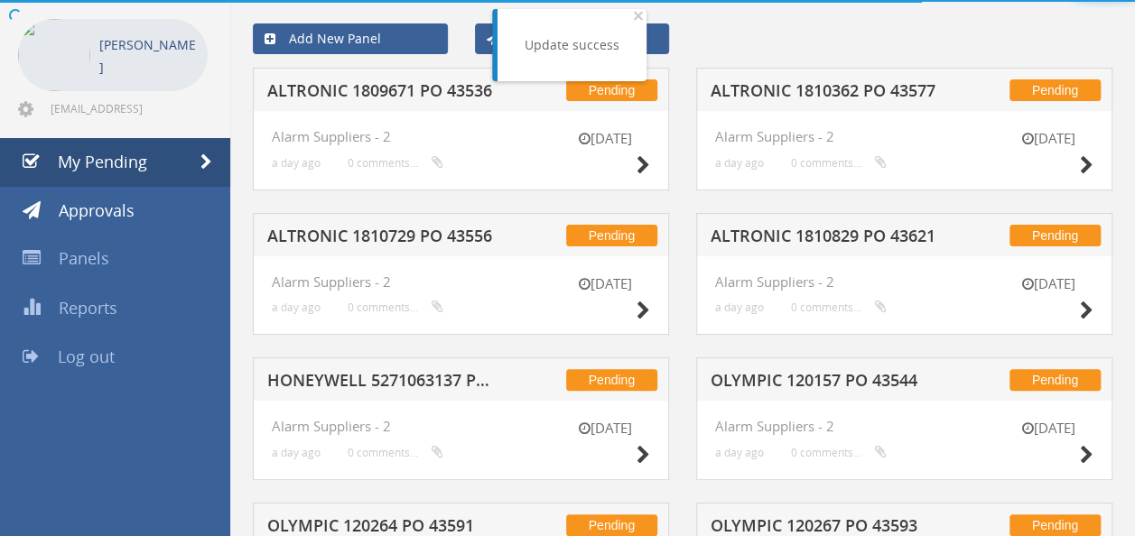
scroll to position [262, 0]
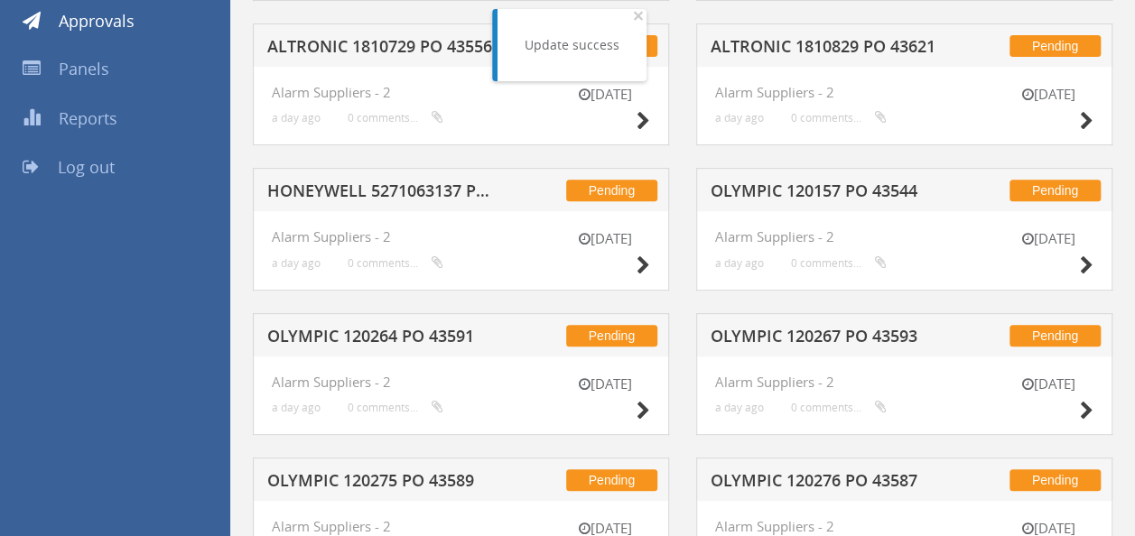
click at [403, 180] on div "Pending HONEYWELL 5271063137 PO 43123" at bounding box center [461, 189] width 416 height 43
click at [380, 183] on h5 "HONEYWELL 5271063137 PO 43123" at bounding box center [383, 193] width 232 height 23
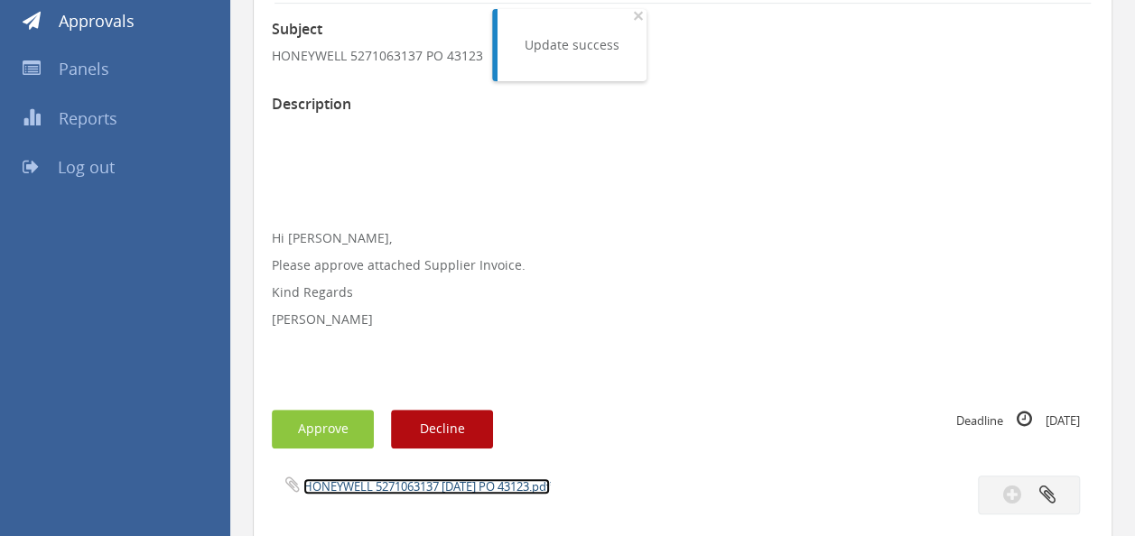
click at [403, 488] on link "HONEYWELL 5271063137 [DATE] PO 43123.pdf" at bounding box center [426, 487] width 246 height 16
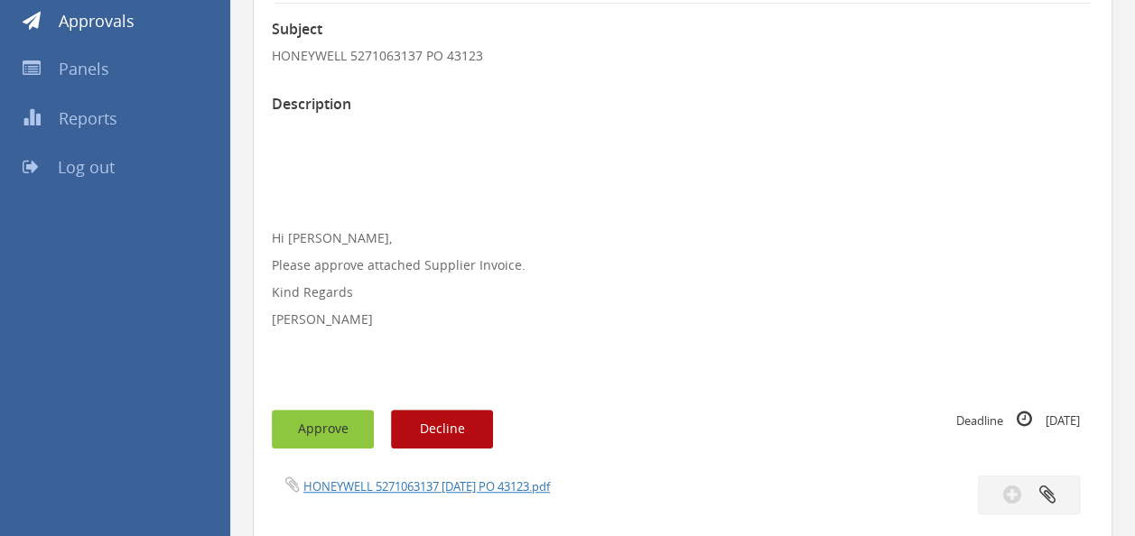
click at [334, 424] on button "Approve" at bounding box center [323, 429] width 102 height 39
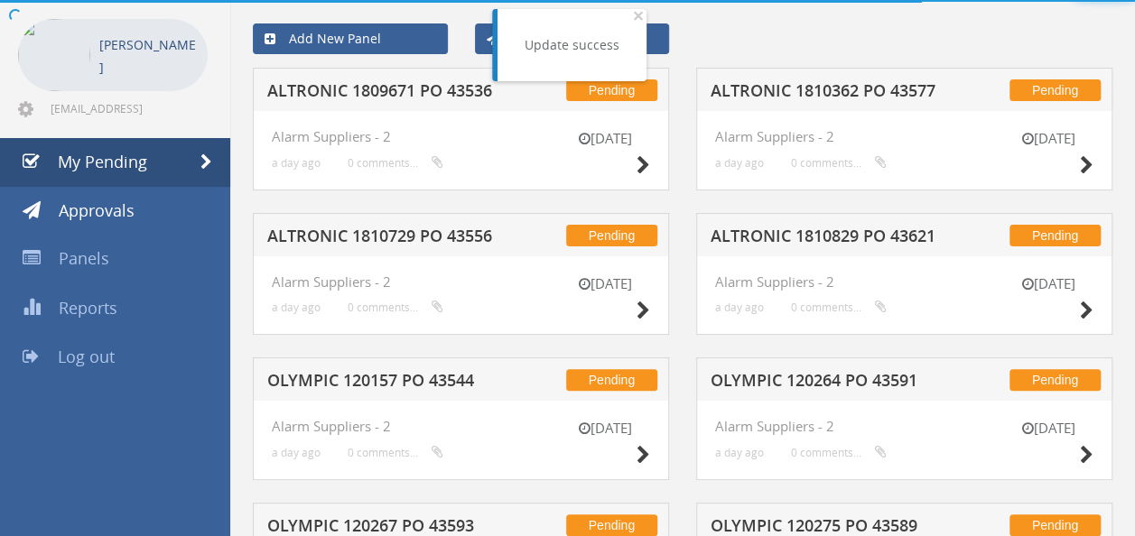
scroll to position [262, 0]
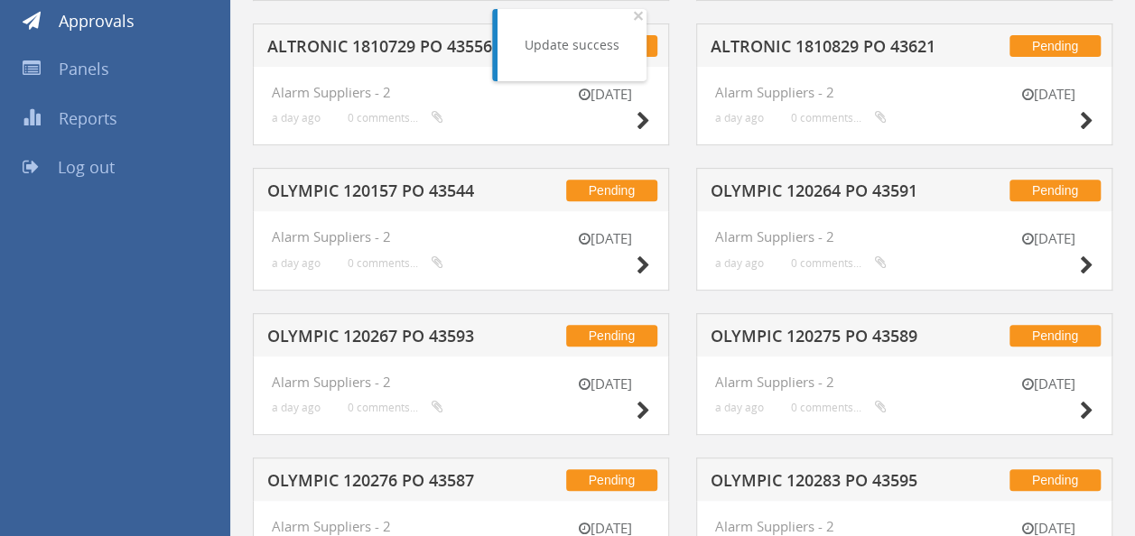
click at [453, 182] on h5 "OLYMPIC 120157 PO 43544" at bounding box center [383, 193] width 232 height 23
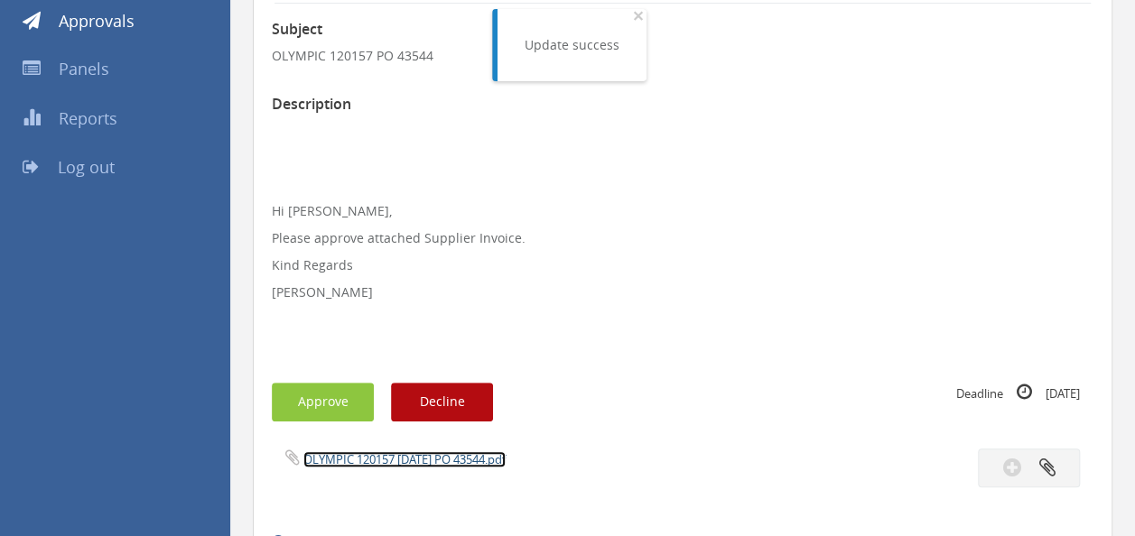
click at [399, 453] on link "OLYMPIC 120157 [DATE] PO 43544.pdf" at bounding box center [404, 459] width 202 height 16
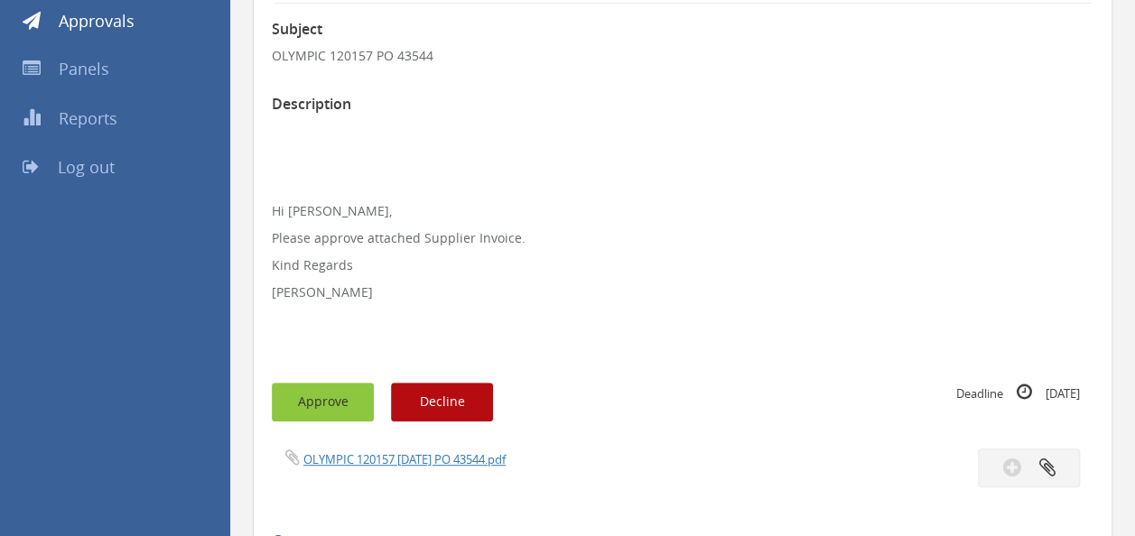
click at [311, 399] on button "Approve" at bounding box center [323, 402] width 102 height 39
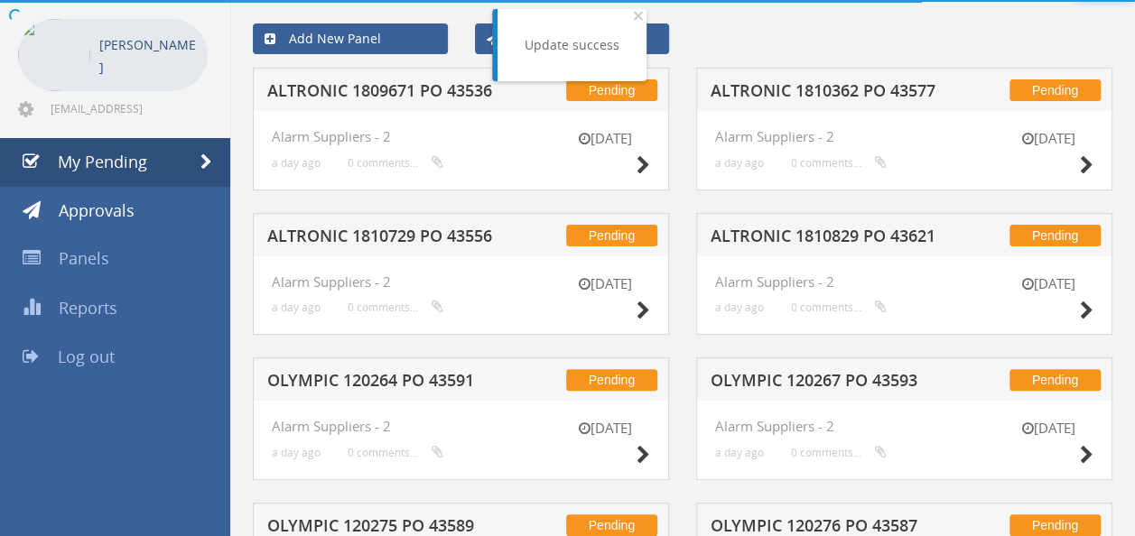
scroll to position [262, 0]
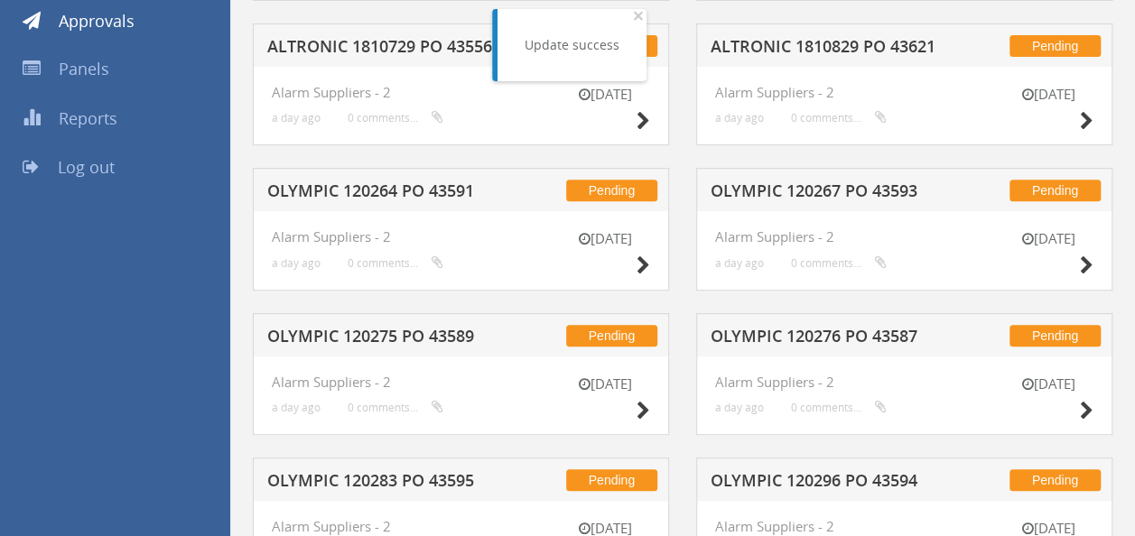
click at [858, 184] on h5 "OLYMPIC 120267 PO 43593" at bounding box center [827, 193] width 232 height 23
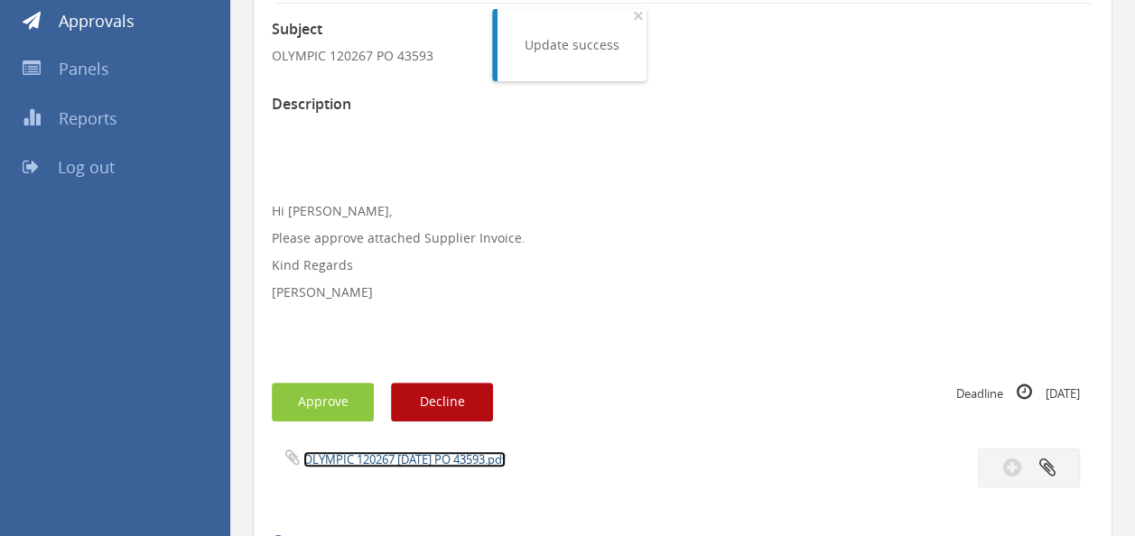
click at [407, 466] on link "OLYMPIC 120267 [DATE] PO 43593.pdf" at bounding box center [404, 459] width 202 height 16
click at [324, 399] on button "Approve" at bounding box center [323, 402] width 102 height 39
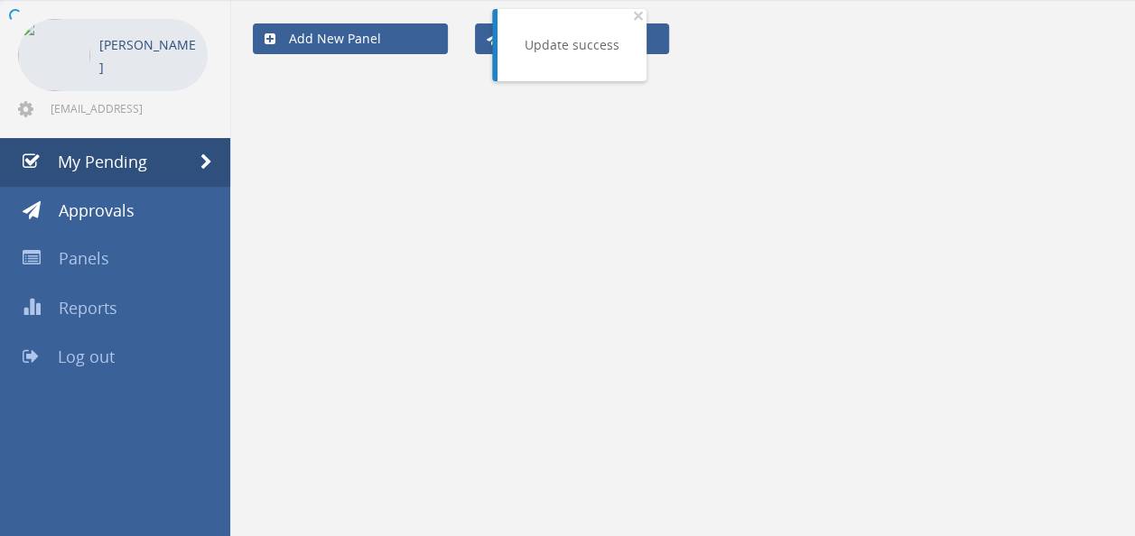
scroll to position [262, 0]
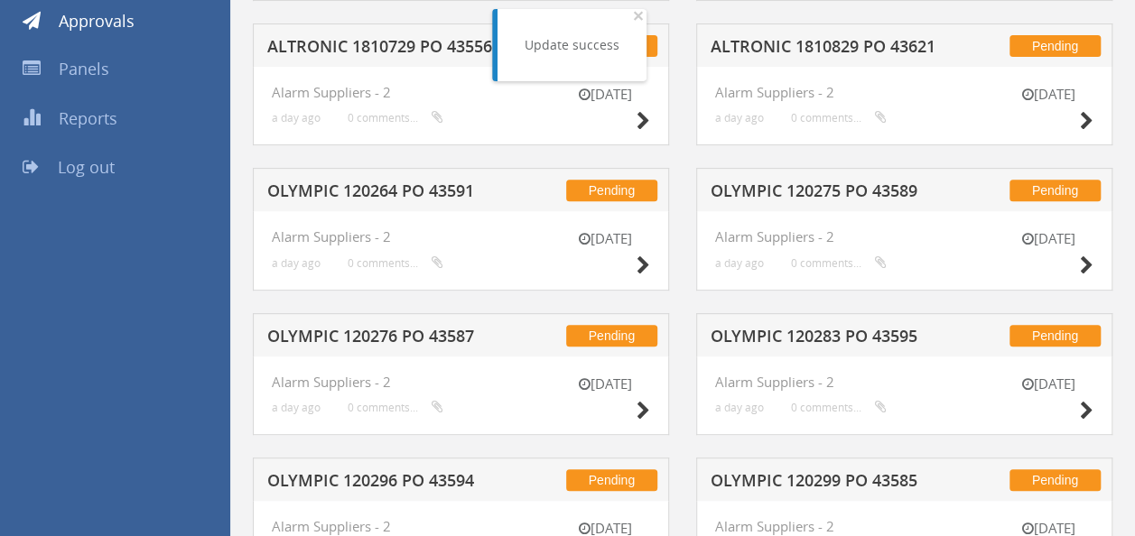
click at [779, 193] on h5 "OLYMPIC 120275 PO 43589" at bounding box center [827, 193] width 232 height 23
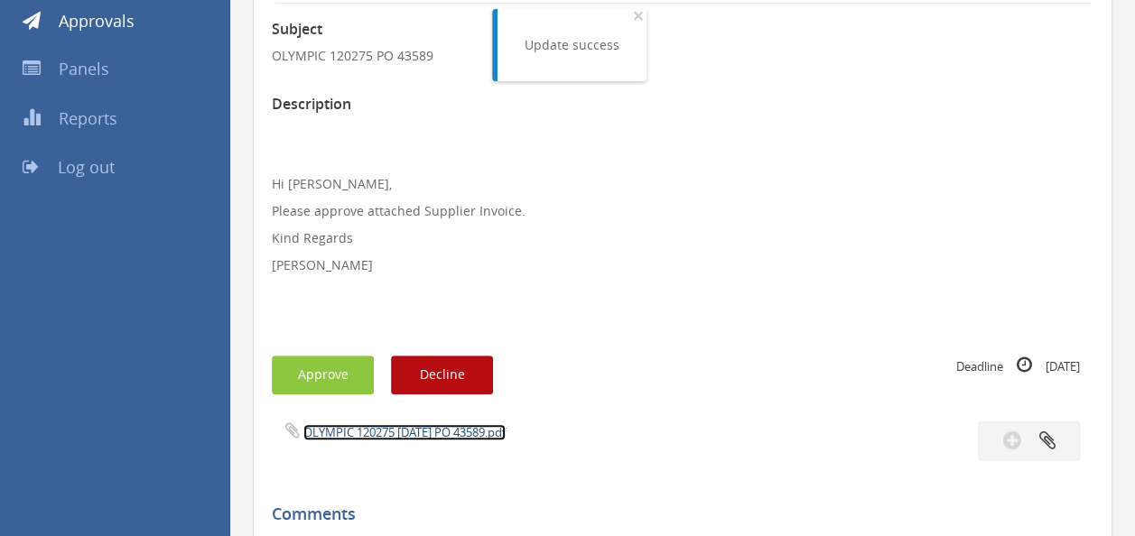
click at [390, 432] on link "OLYMPIC 120275 [DATE] PO 43589.pdf" at bounding box center [404, 432] width 202 height 16
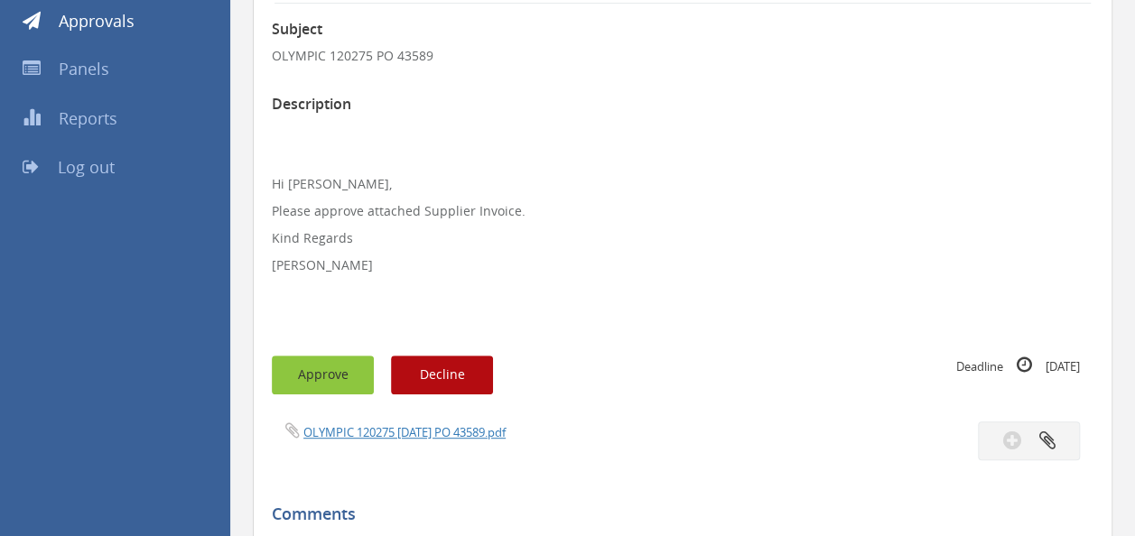
click at [314, 376] on button "Approve" at bounding box center [323, 375] width 102 height 39
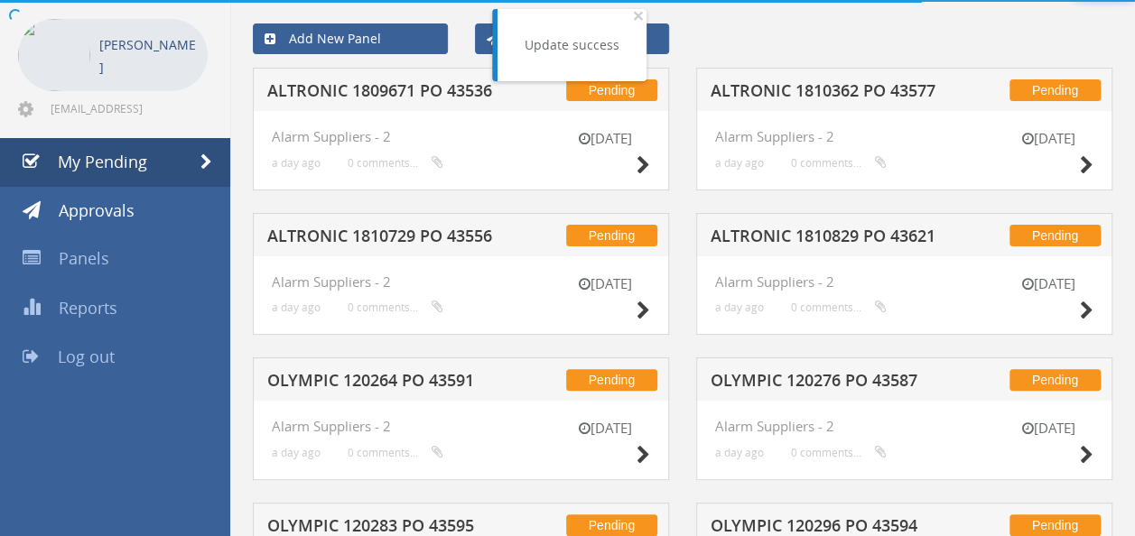
scroll to position [262, 0]
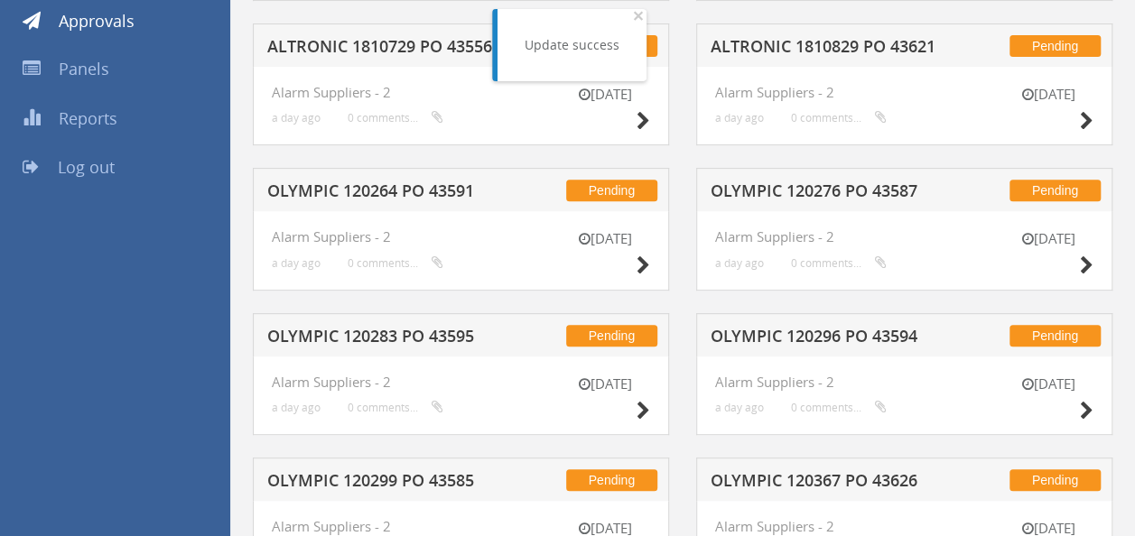
click at [816, 200] on h5 "OLYMPIC 120276 PO 43587" at bounding box center [827, 193] width 232 height 23
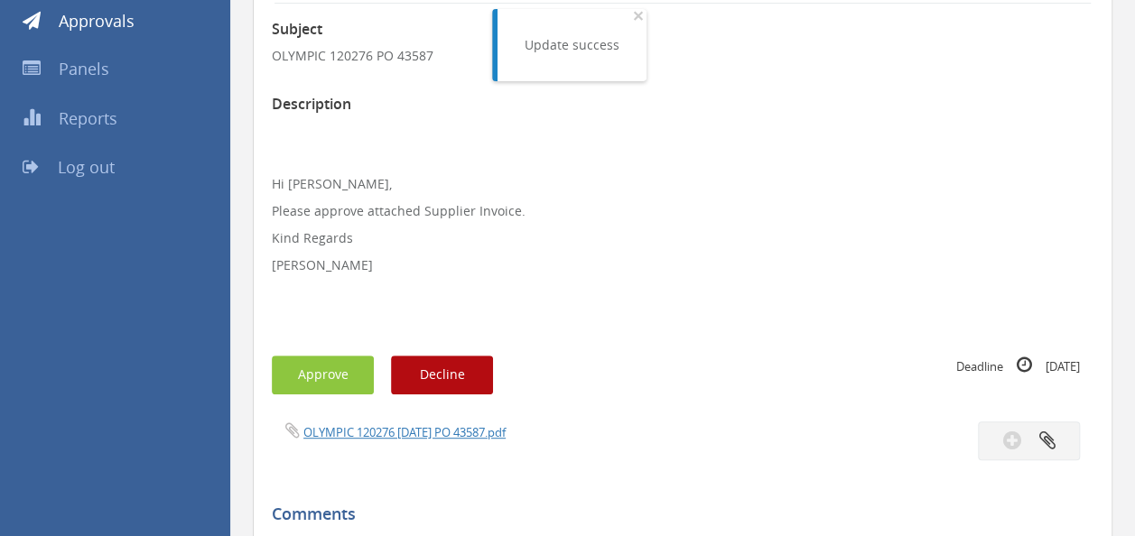
click at [405, 444] on div "OLYMPIC 120276 [DATE] PO 43587.pdf" at bounding box center [682, 441] width 849 height 39
click at [397, 439] on link "OLYMPIC 120276 [DATE] PO 43587.pdf" at bounding box center [404, 432] width 202 height 16
click at [322, 363] on button "Approve" at bounding box center [323, 375] width 102 height 39
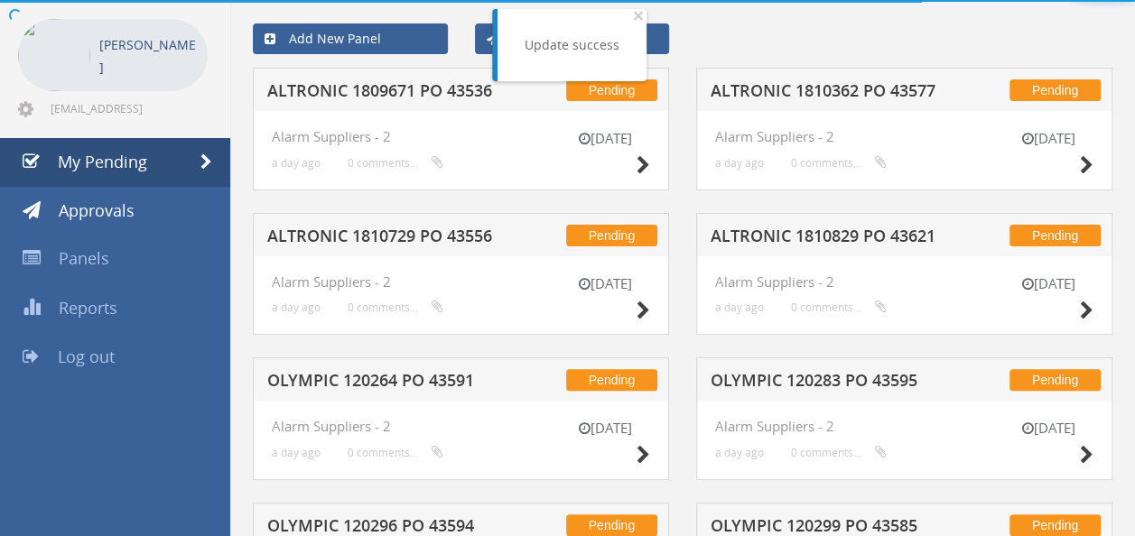
scroll to position [262, 0]
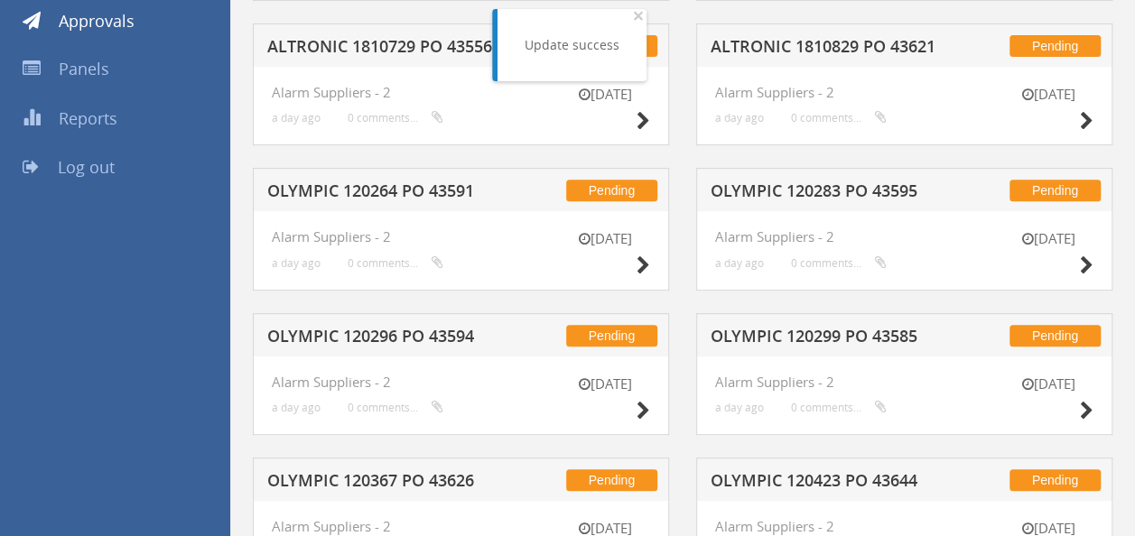
click at [874, 197] on h5 "OLYMPIC 120283 PO 43595" at bounding box center [827, 193] width 232 height 23
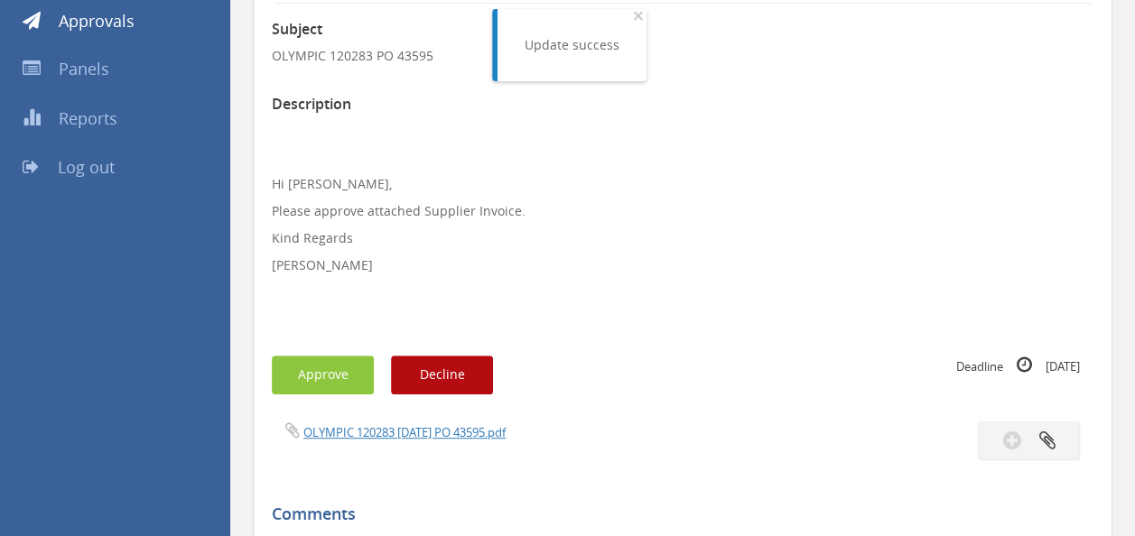
click at [423, 423] on div "OLYMPIC 120283 [DATE] PO 43595.pdf" at bounding box center [470, 432] width 424 height 20
click at [407, 428] on link "OLYMPIC 120283 [DATE] PO 43595.pdf" at bounding box center [404, 432] width 202 height 16
click at [320, 382] on button "Approve" at bounding box center [323, 375] width 102 height 39
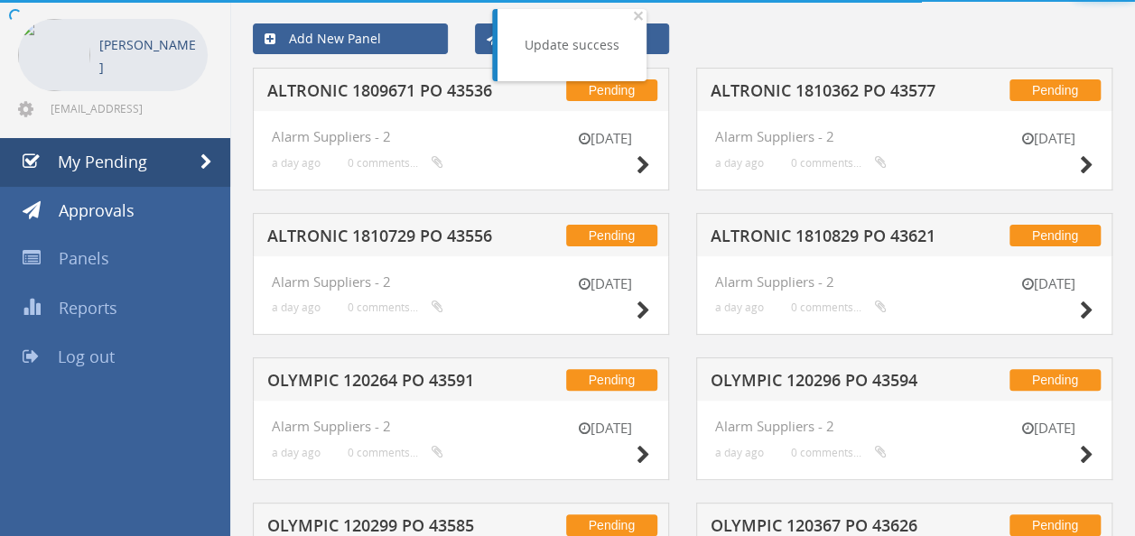
scroll to position [262, 0]
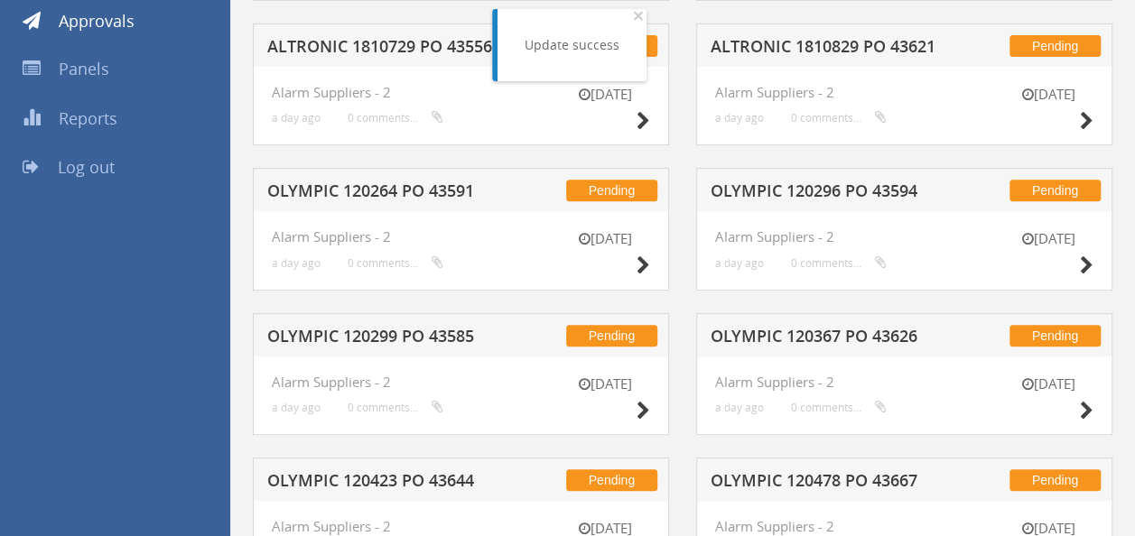
click at [832, 187] on h5 "OLYMPIC 120296 PO 43594" at bounding box center [827, 193] width 232 height 23
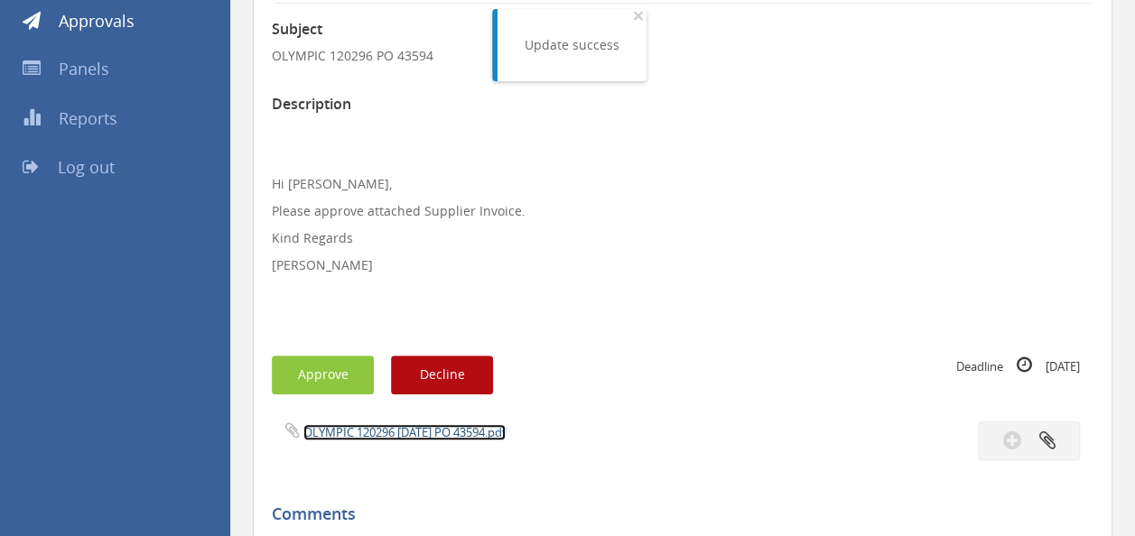
click at [417, 434] on link "OLYMPIC 120296 [DATE] PO 43594.pdf" at bounding box center [404, 432] width 202 height 16
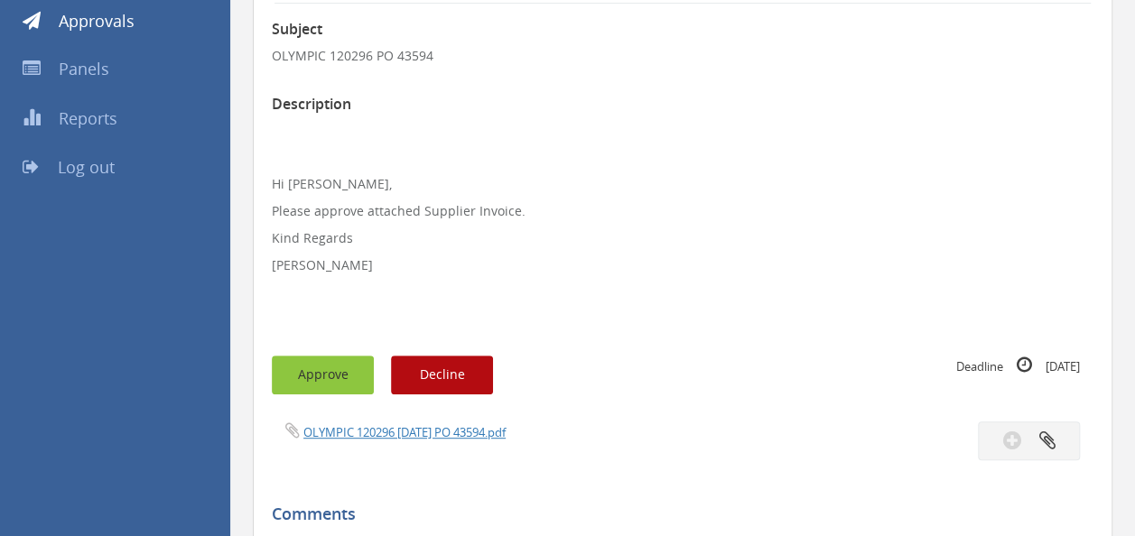
click at [296, 385] on button "Approve" at bounding box center [323, 375] width 102 height 39
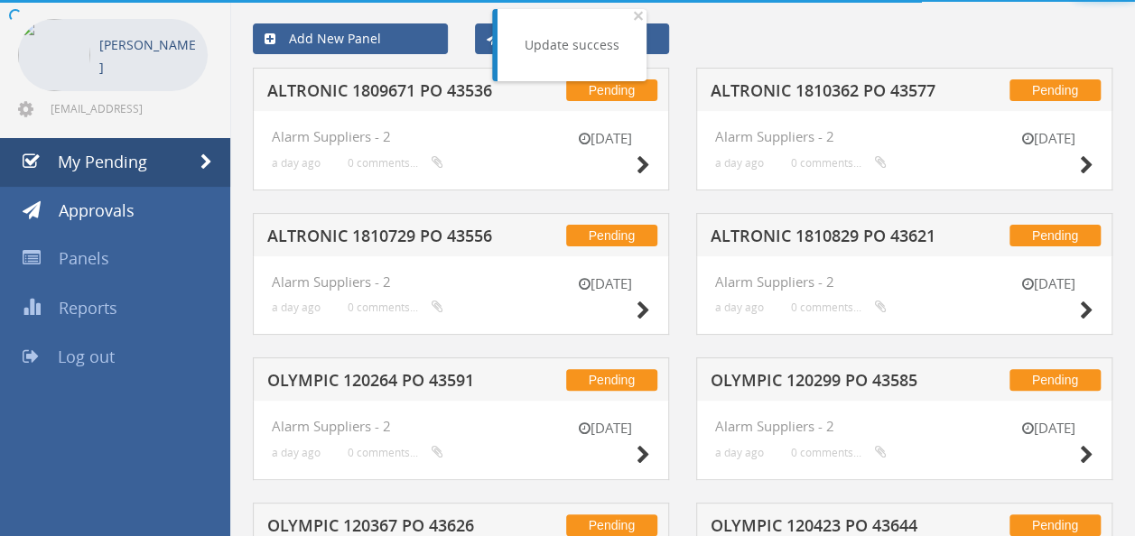
scroll to position [262, 0]
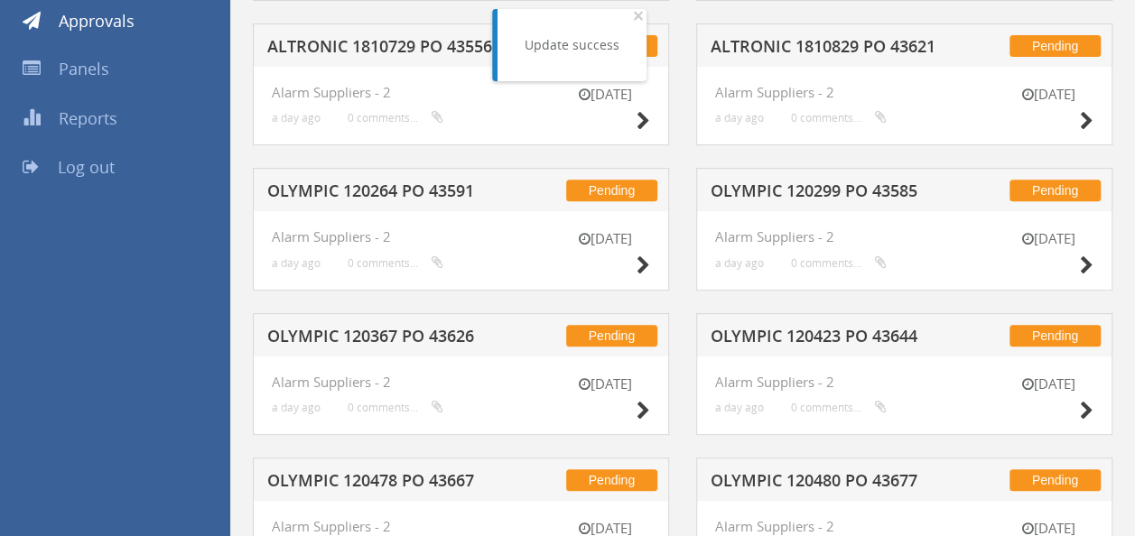
click at [798, 339] on h5 "OLYMPIC 120423 PO 43644" at bounding box center [827, 339] width 232 height 23
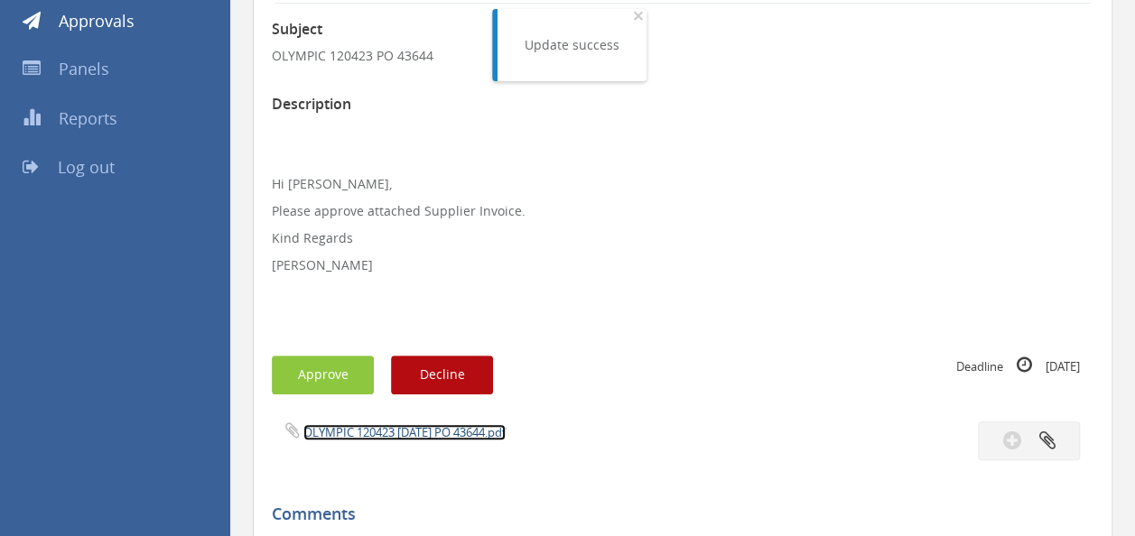
click at [376, 437] on link "OLYMPIC 120423 [DATE] PO 43644.pdf" at bounding box center [404, 432] width 202 height 16
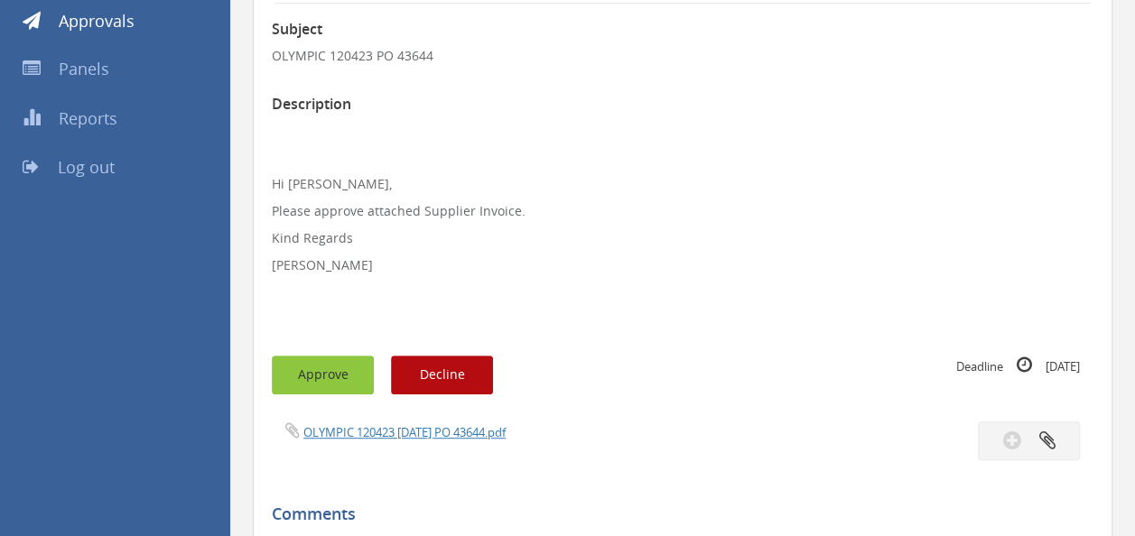
click at [315, 374] on button "Approve" at bounding box center [323, 375] width 102 height 39
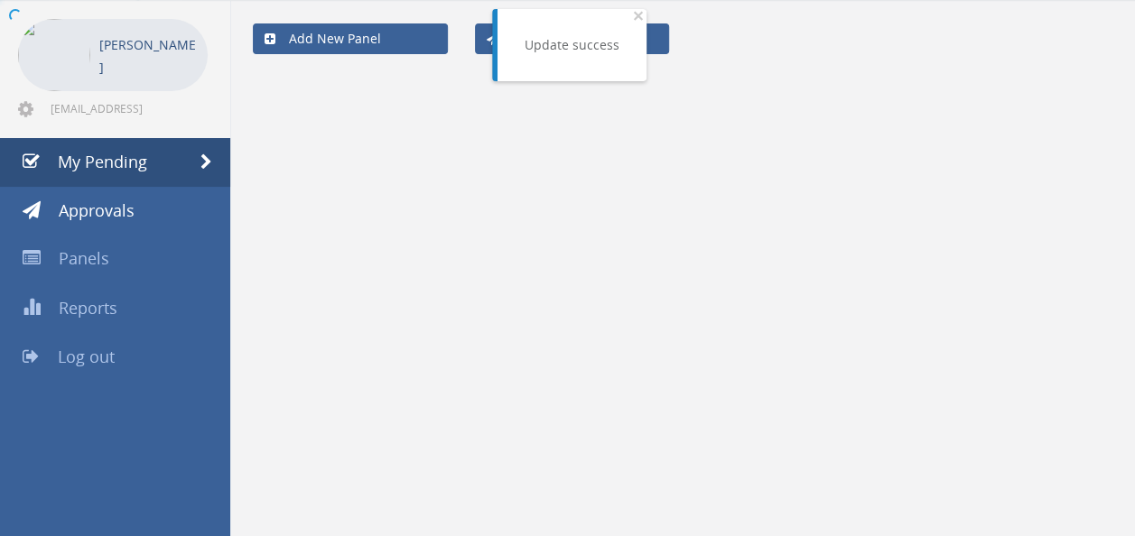
scroll to position [262, 0]
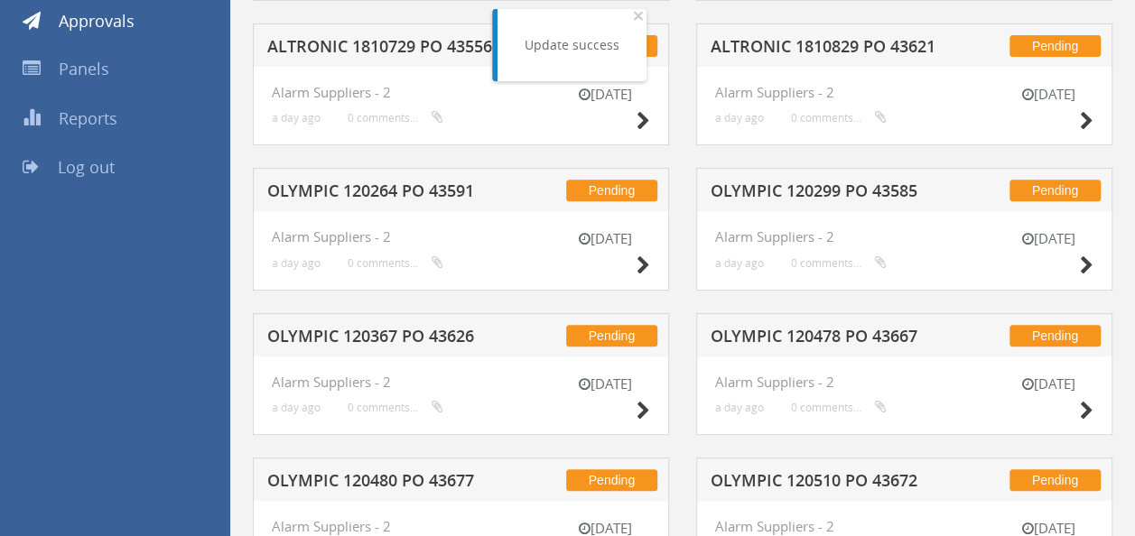
click at [823, 182] on h5 "OLYMPIC 120299 PO 43585" at bounding box center [827, 193] width 232 height 23
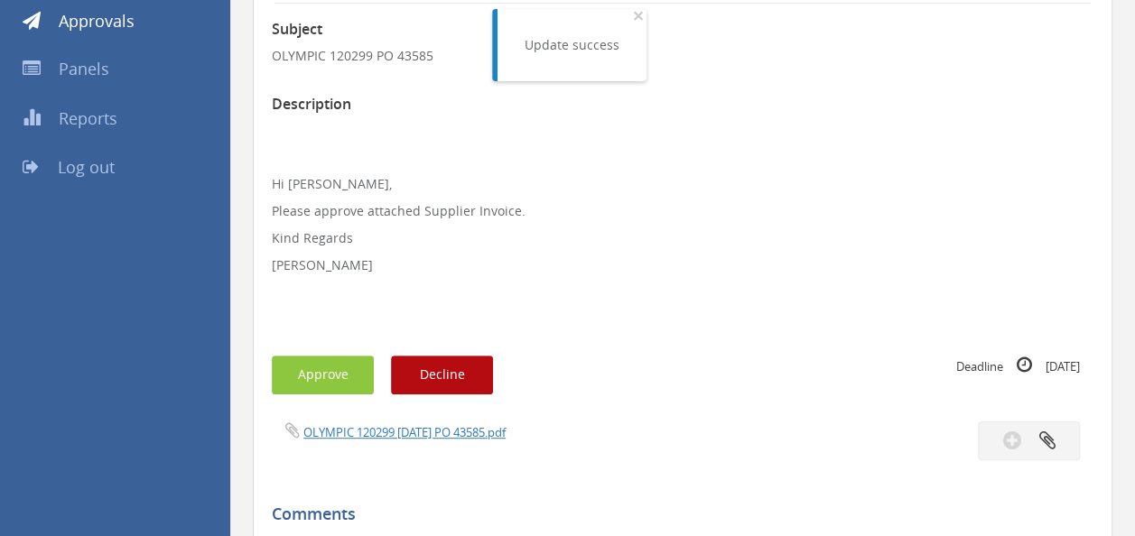
click at [433, 442] on div "OLYMPIC 120299 [DATE] PO 43585.pdf" at bounding box center [682, 441] width 849 height 39
click at [471, 426] on link "OLYMPIC 120299 [DATE] PO 43585.pdf" at bounding box center [404, 432] width 202 height 16
click at [306, 379] on button "Approve" at bounding box center [323, 375] width 102 height 39
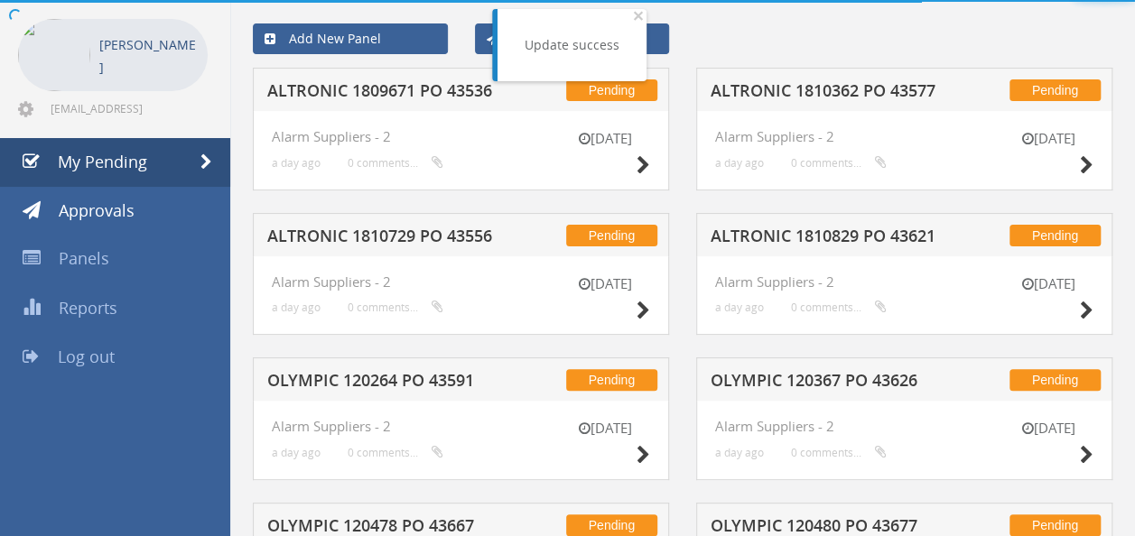
scroll to position [262, 0]
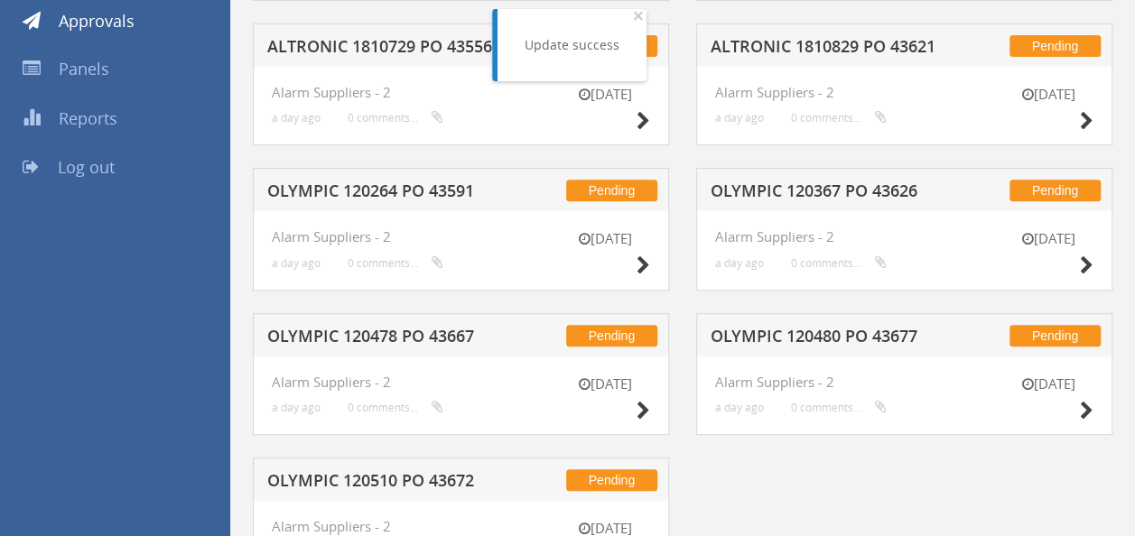
click at [759, 186] on h5 "OLYMPIC 120367 PO 43626" at bounding box center [827, 193] width 232 height 23
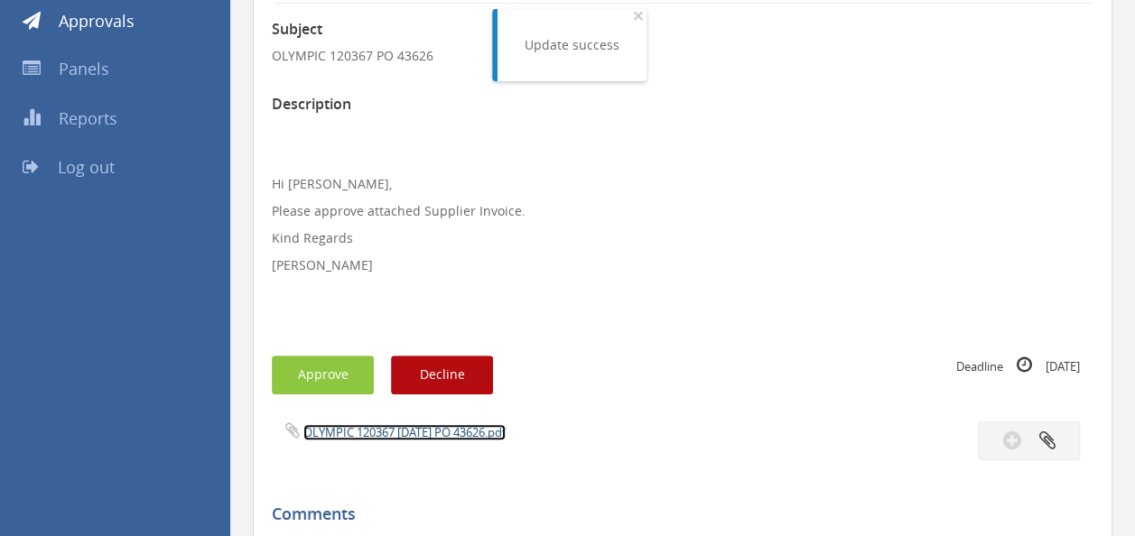
click at [386, 430] on link "OLYMPIC 120367 [DATE] PO 43626.pdf" at bounding box center [404, 432] width 202 height 16
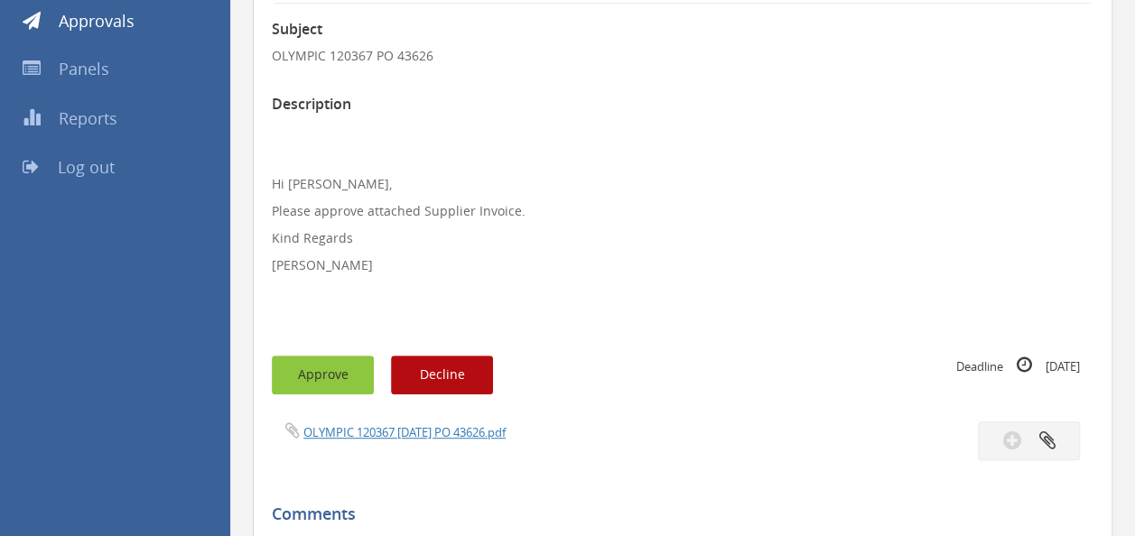
click at [329, 366] on button "Approve" at bounding box center [323, 375] width 102 height 39
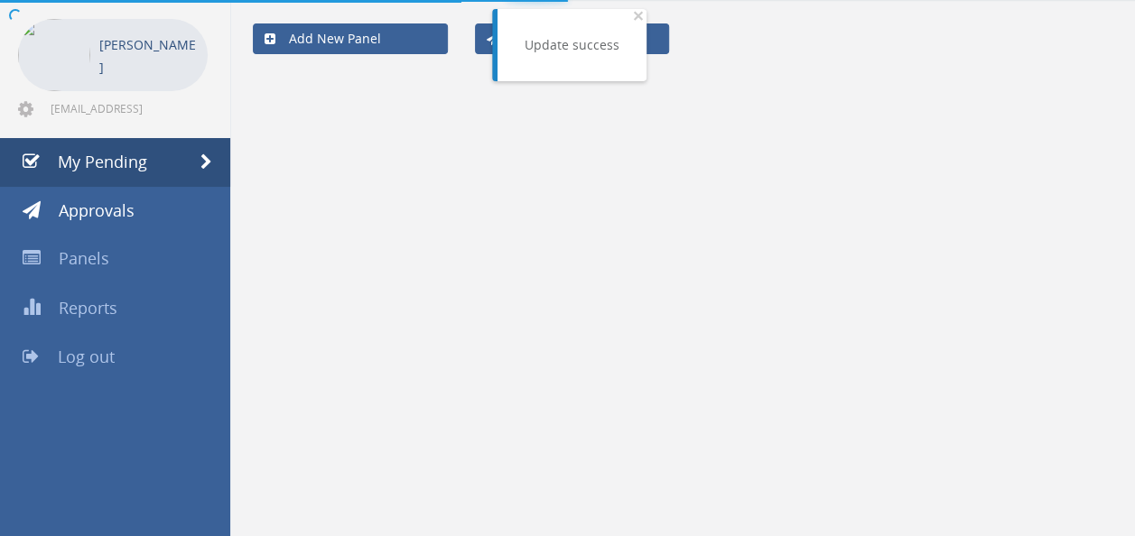
scroll to position [217, 0]
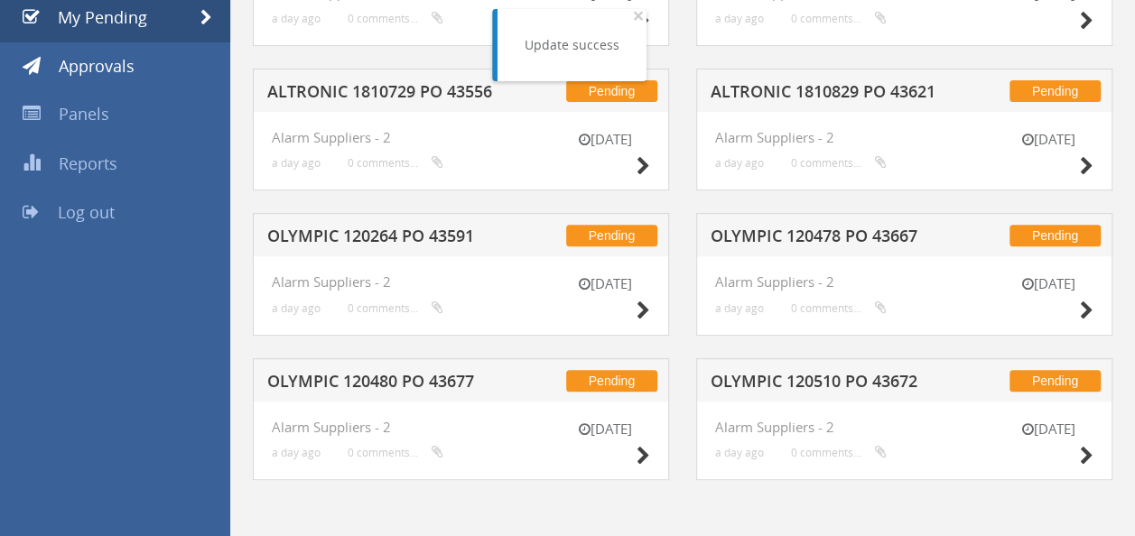
click at [885, 231] on h5 "OLYMPIC 120478 PO 43667" at bounding box center [827, 239] width 232 height 23
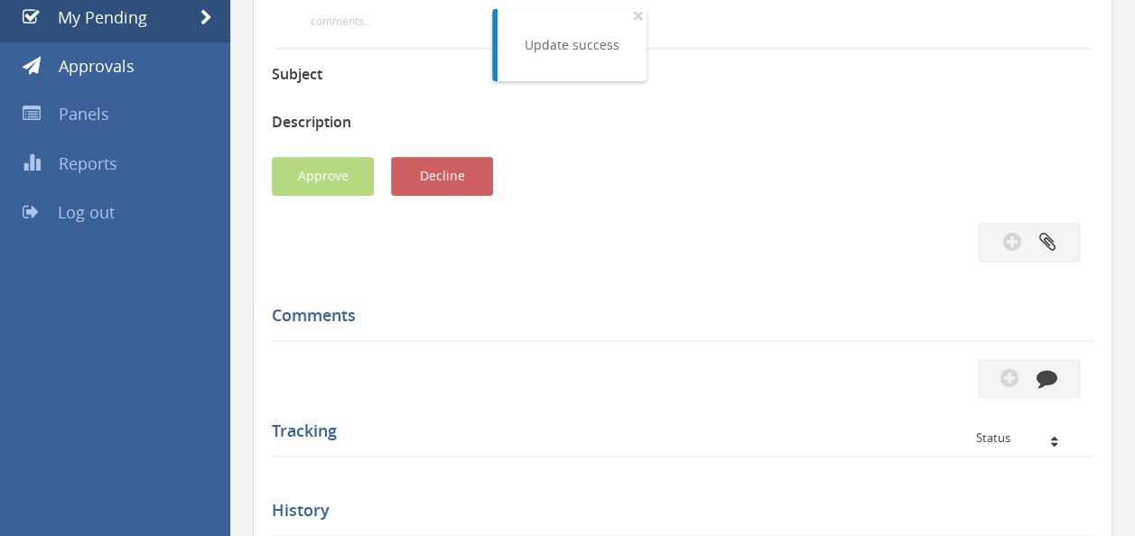
scroll to position [262, 0]
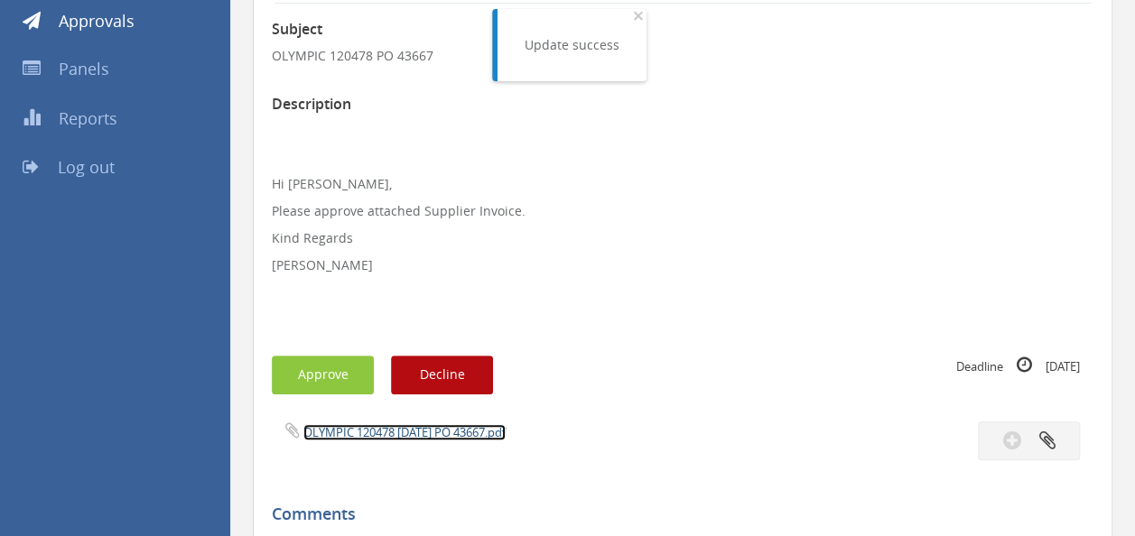
click at [394, 432] on link "OLYMPIC 120478 [DATE] PO 43667.pdf" at bounding box center [404, 432] width 202 height 16
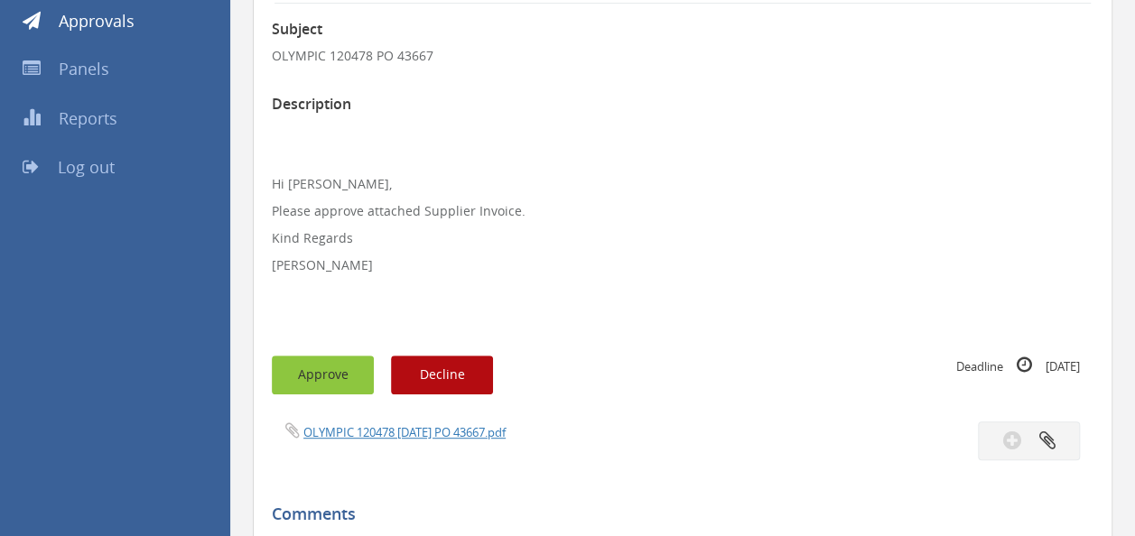
click at [310, 377] on button "Approve" at bounding box center [323, 375] width 102 height 39
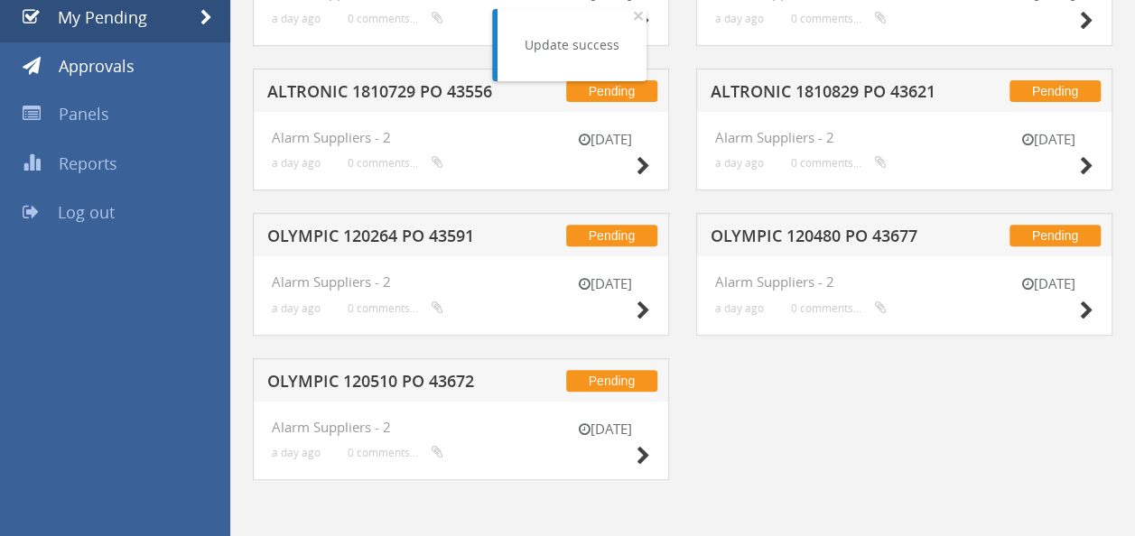
click at [439, 232] on h5 "OLYMPIC 120264 PO 43591" at bounding box center [383, 239] width 232 height 23
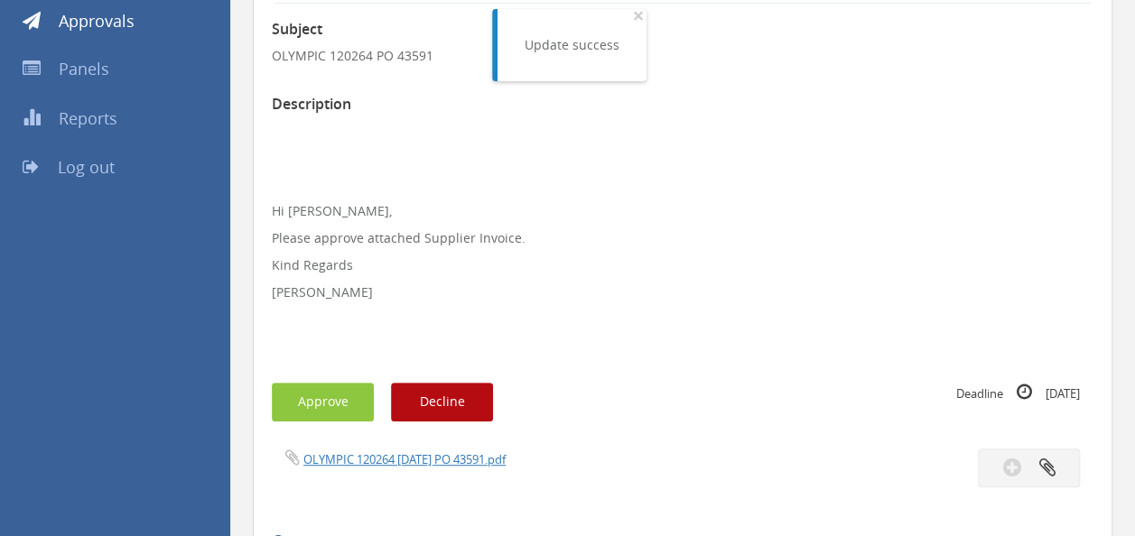
click at [413, 445] on div "Subject OLYMPIC 120264 PO 43591 Description Hi [PERSON_NAME], Please approve at…" at bounding box center [683, 457] width 822 height 906
click at [388, 455] on link "OLYMPIC 120264 [DATE] PO 43591.pdf" at bounding box center [404, 459] width 202 height 16
click at [307, 377] on div "Subject OLYMPIC 120264 PO 43591 Description Hi [PERSON_NAME], Please approve at…" at bounding box center [683, 457] width 822 height 906
click at [311, 395] on button "Approve" at bounding box center [323, 402] width 102 height 39
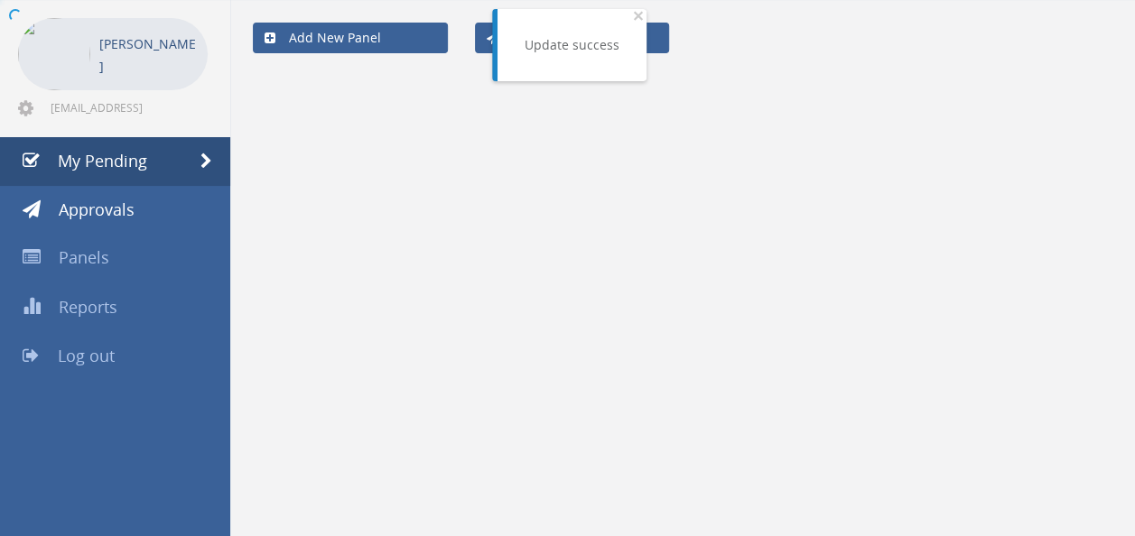
scroll to position [72, 0]
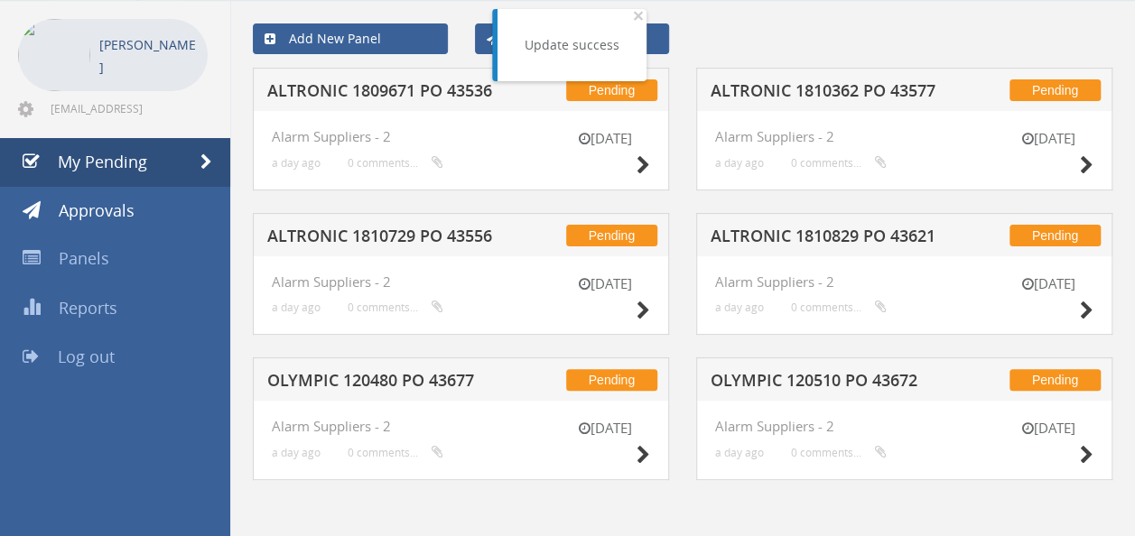
click at [837, 98] on h5 "ALTRONIC 1810362 PO 43577" at bounding box center [827, 93] width 232 height 23
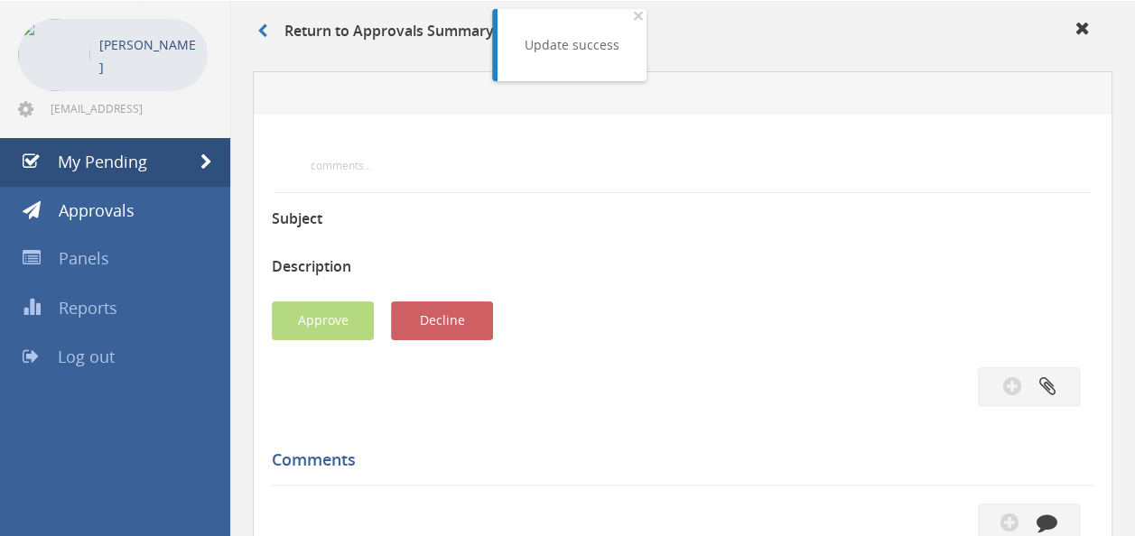
scroll to position [262, 0]
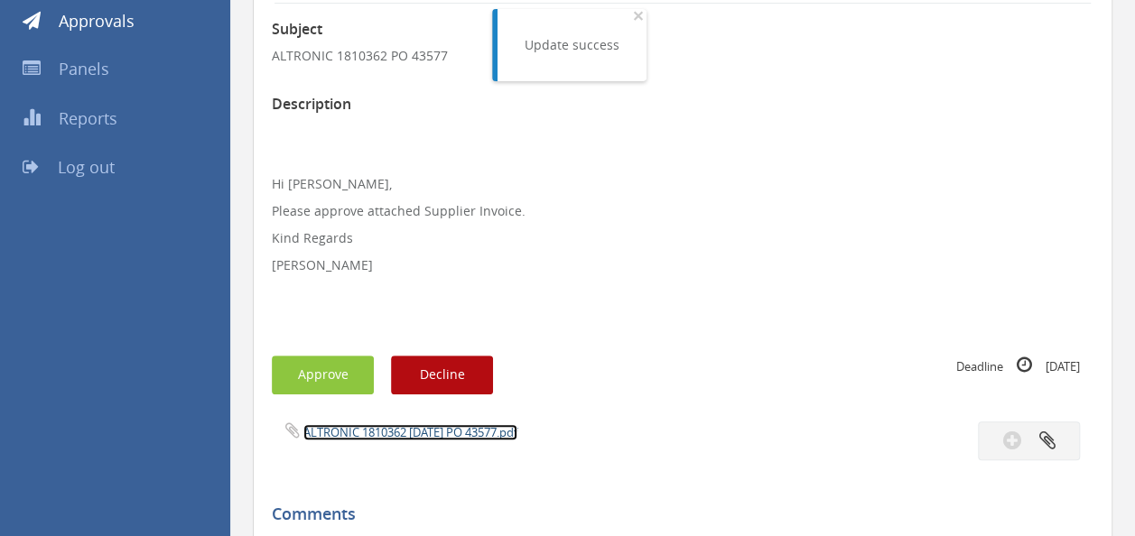
click at [437, 432] on link "ALTRONIC 1810362 [DATE] PO 43577.pdf" at bounding box center [410, 432] width 214 height 16
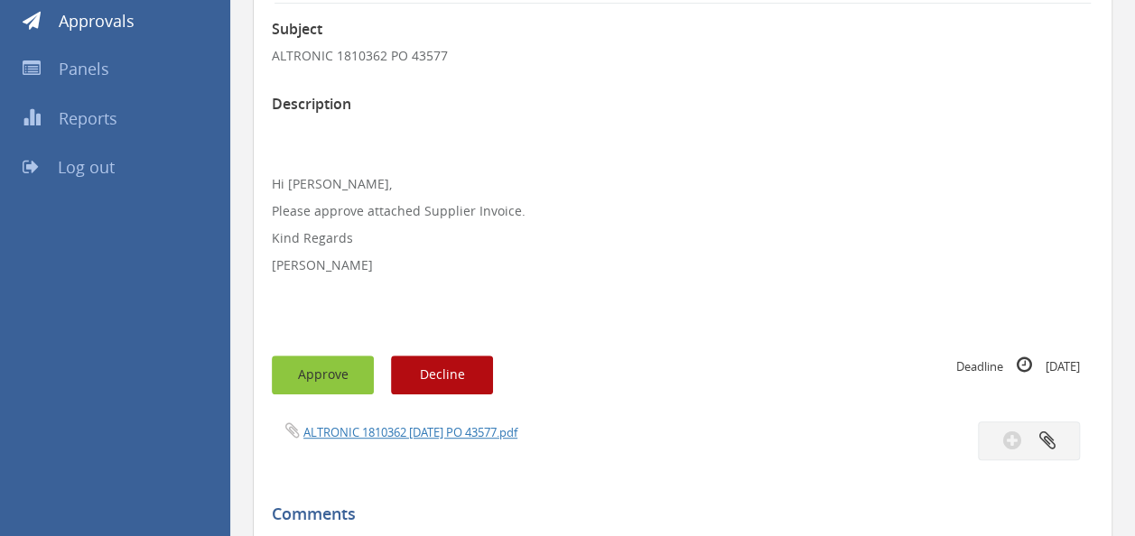
click at [321, 374] on button "Approve" at bounding box center [323, 375] width 102 height 39
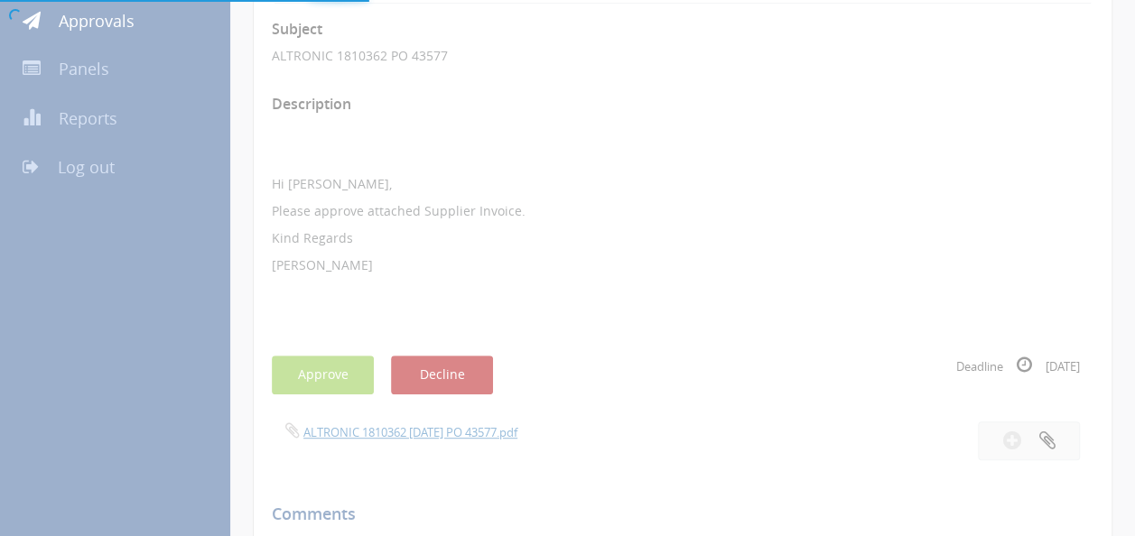
scroll to position [72, 0]
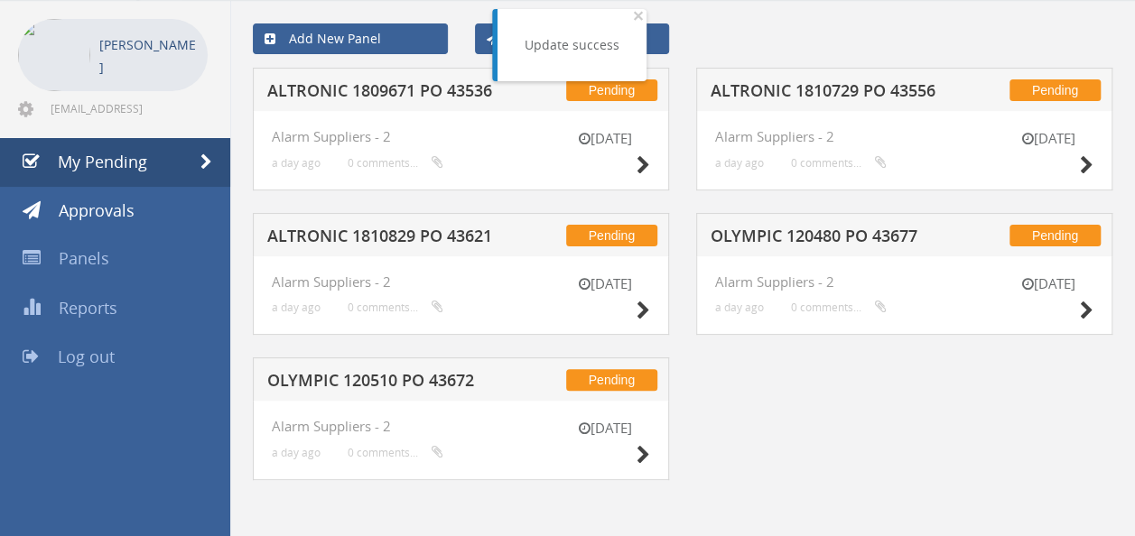
click at [868, 238] on h5 "OLYMPIC 120480 PO 43677" at bounding box center [827, 239] width 232 height 23
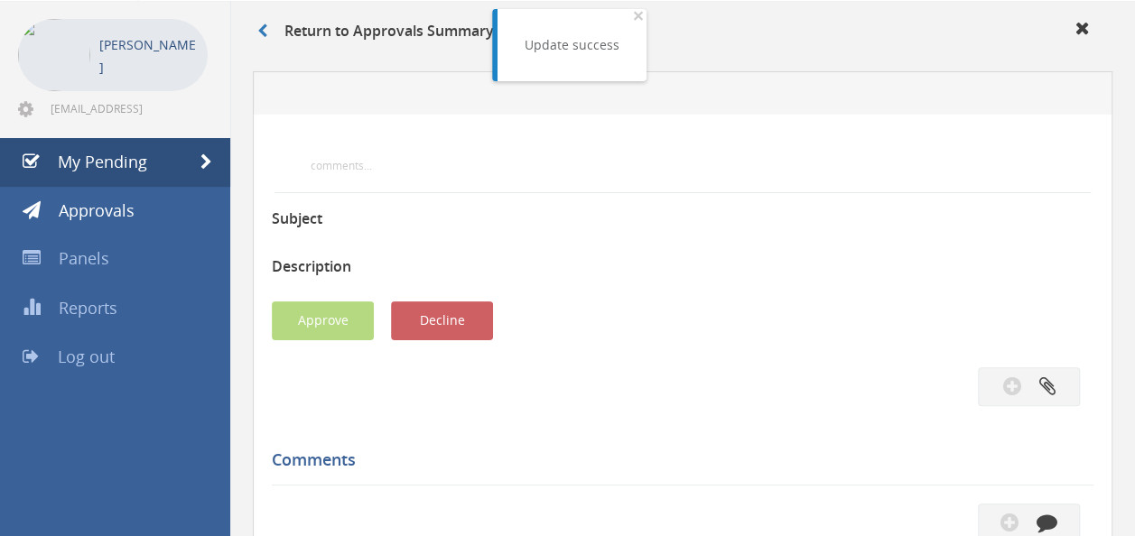
scroll to position [262, 0]
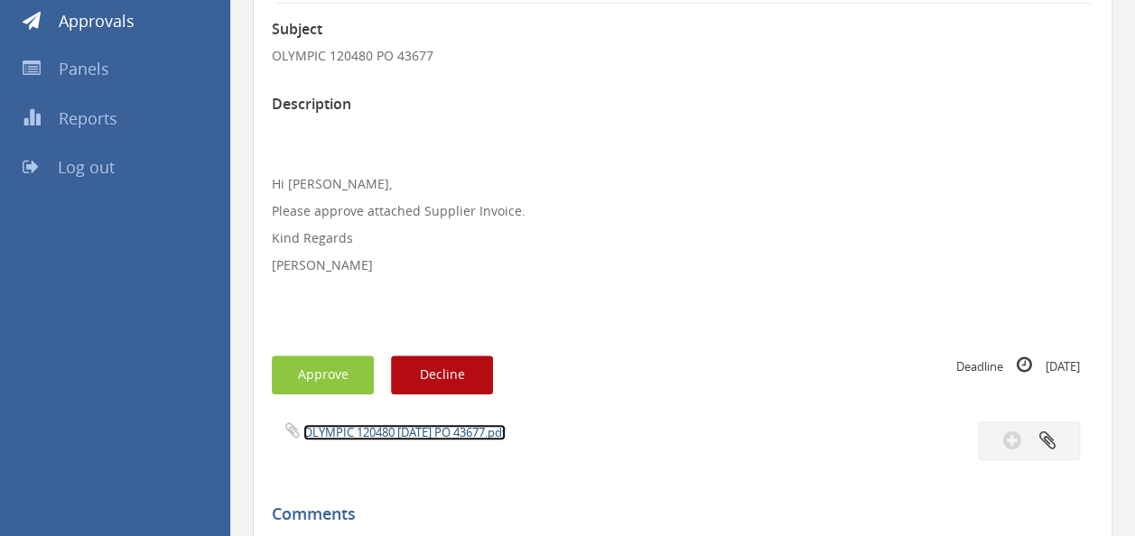
click at [403, 437] on link "OLYMPIC 120480 [DATE] PO 43677.pdf" at bounding box center [404, 432] width 202 height 16
click at [316, 390] on button "Approve" at bounding box center [323, 375] width 102 height 39
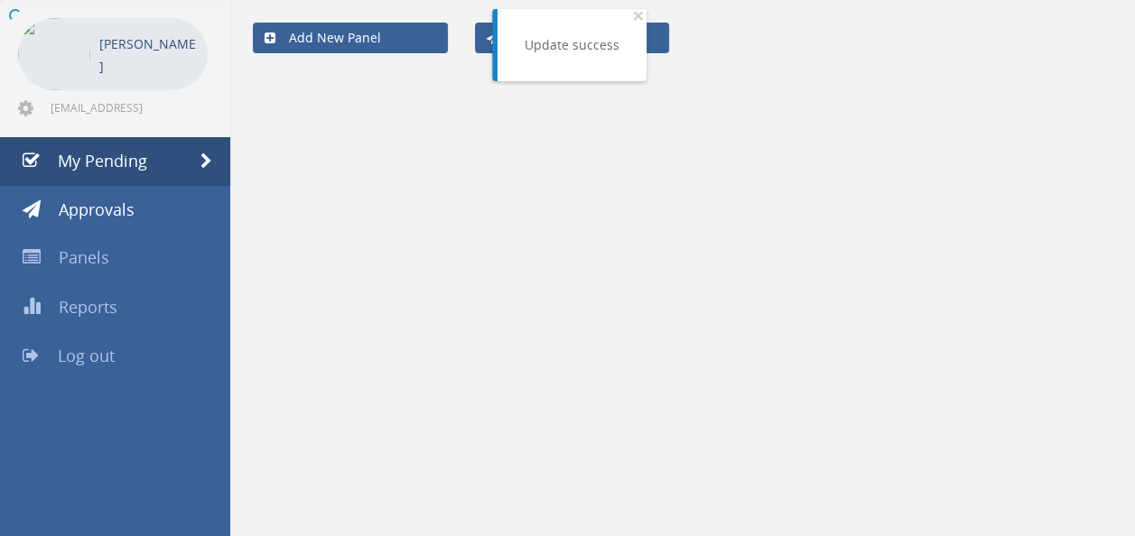
scroll to position [72, 0]
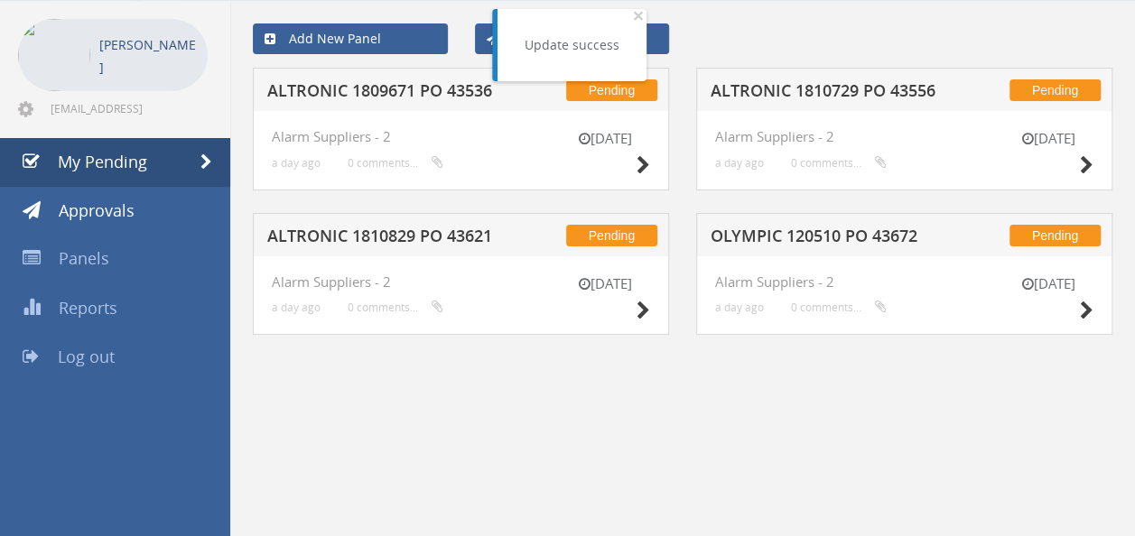
click at [793, 241] on h5 "OLYMPIC 120510 PO 43672" at bounding box center [827, 239] width 232 height 23
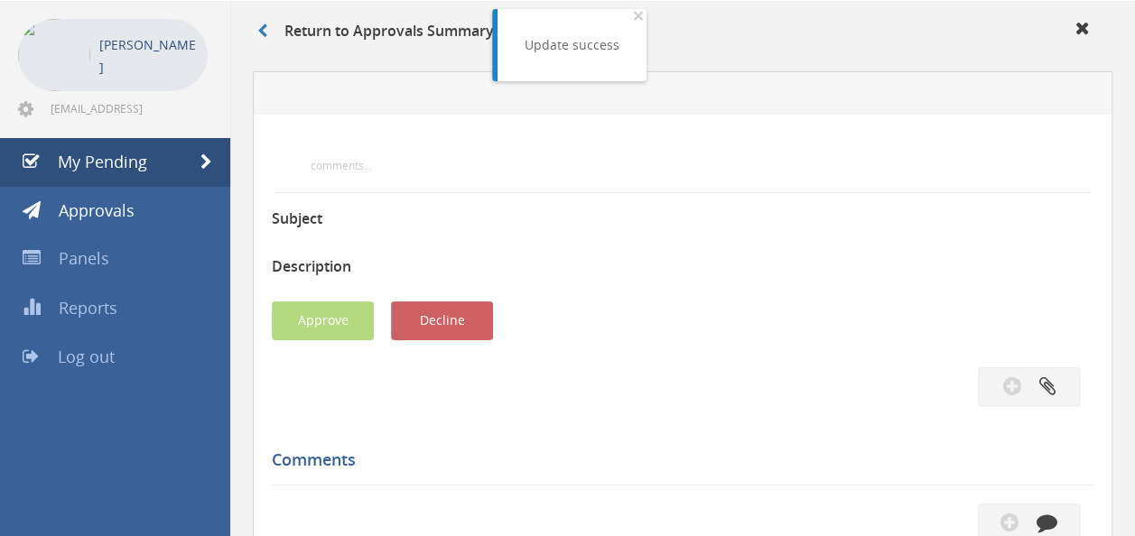
scroll to position [262, 0]
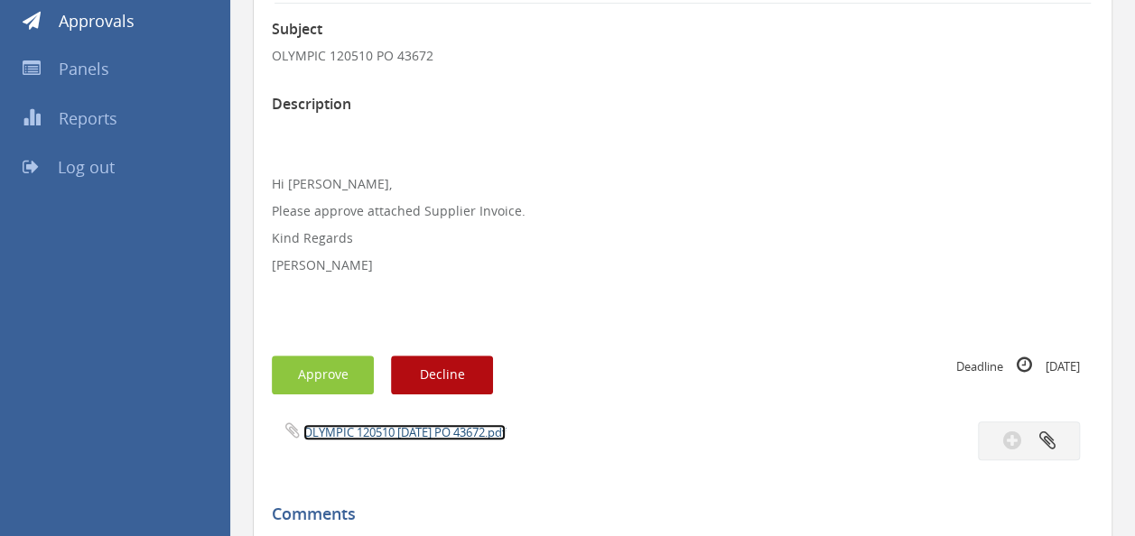
click at [410, 426] on link "OLYMPIC 120510 [DATE] PO 43672.pdf" at bounding box center [404, 432] width 202 height 16
click at [318, 385] on button "Approve" at bounding box center [323, 375] width 102 height 39
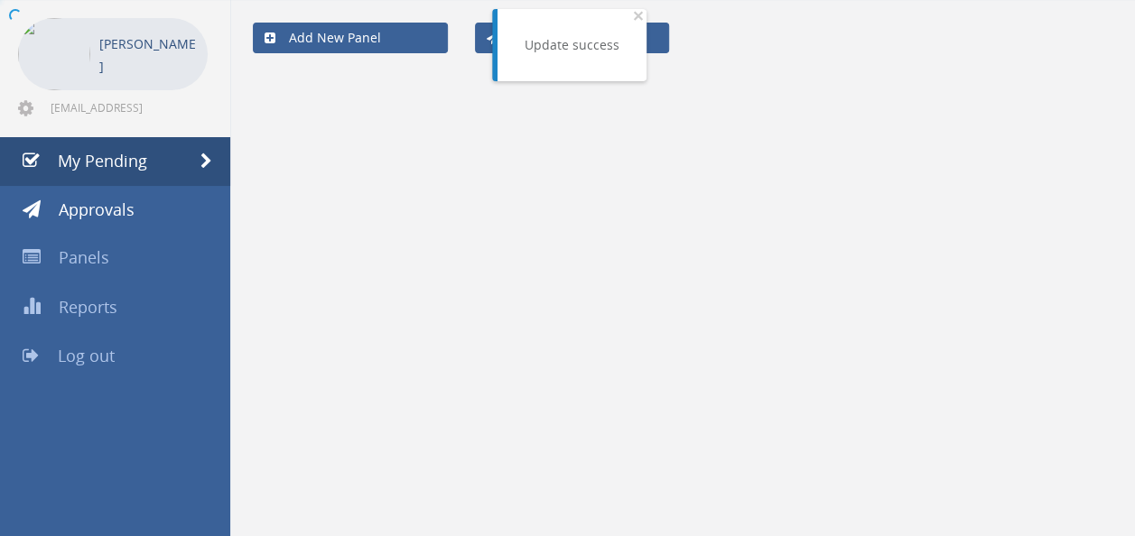
scroll to position [72, 0]
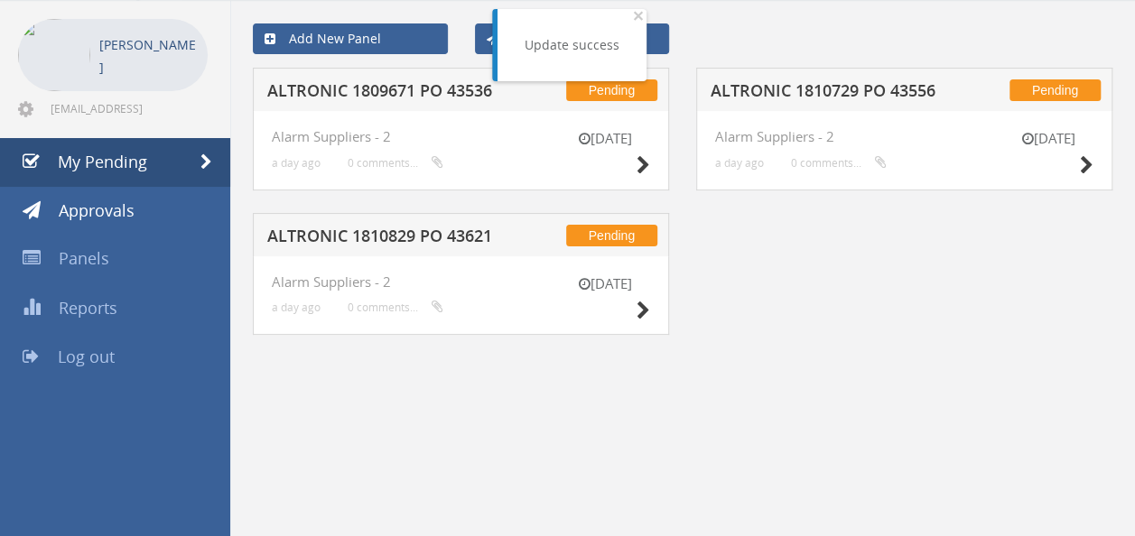
click at [829, 91] on h5 "ALTRONIC 1810729 PO 43556" at bounding box center [827, 93] width 232 height 23
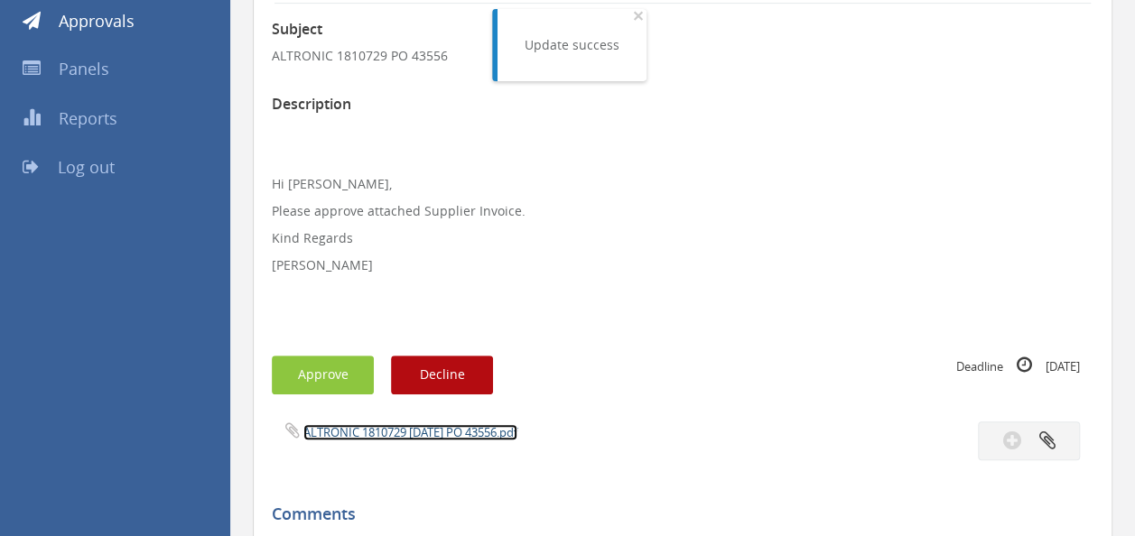
click at [405, 424] on link "ALTRONIC 1810729 [DATE] PO 43556.pdf" at bounding box center [410, 432] width 214 height 16
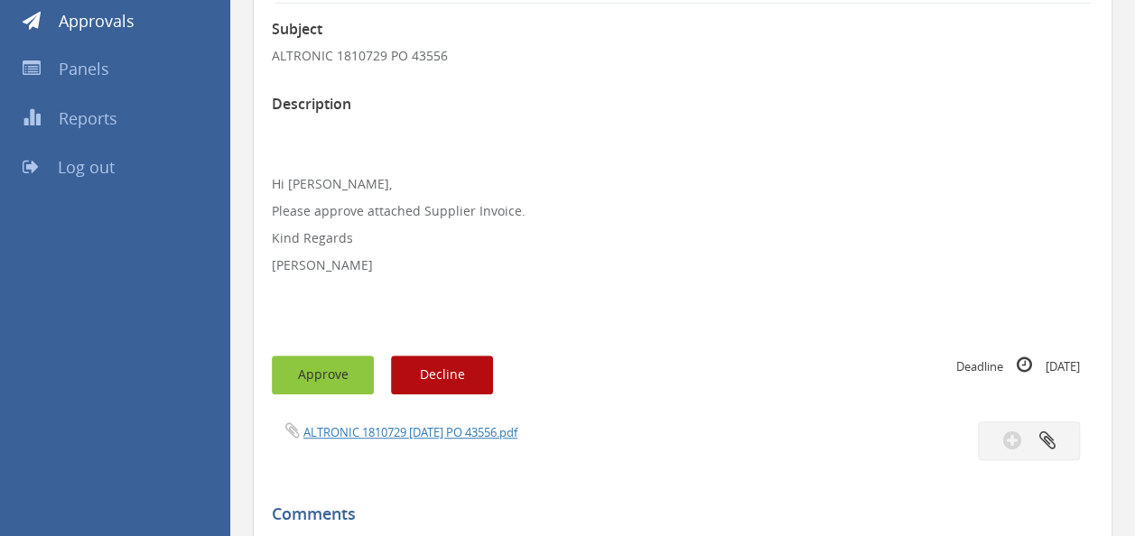
click at [330, 366] on button "Approve" at bounding box center [323, 375] width 102 height 39
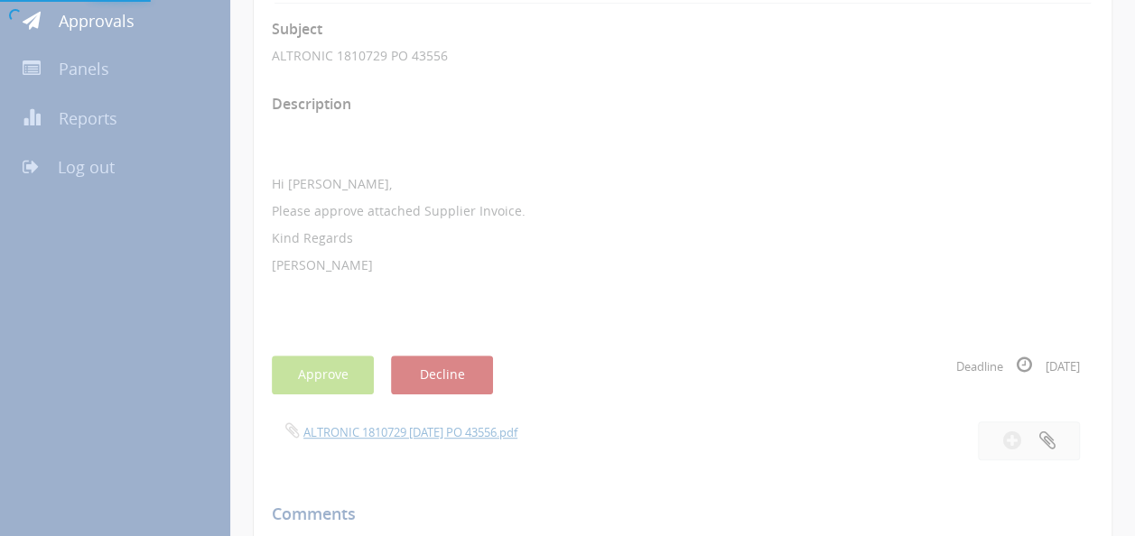
scroll to position [72, 0]
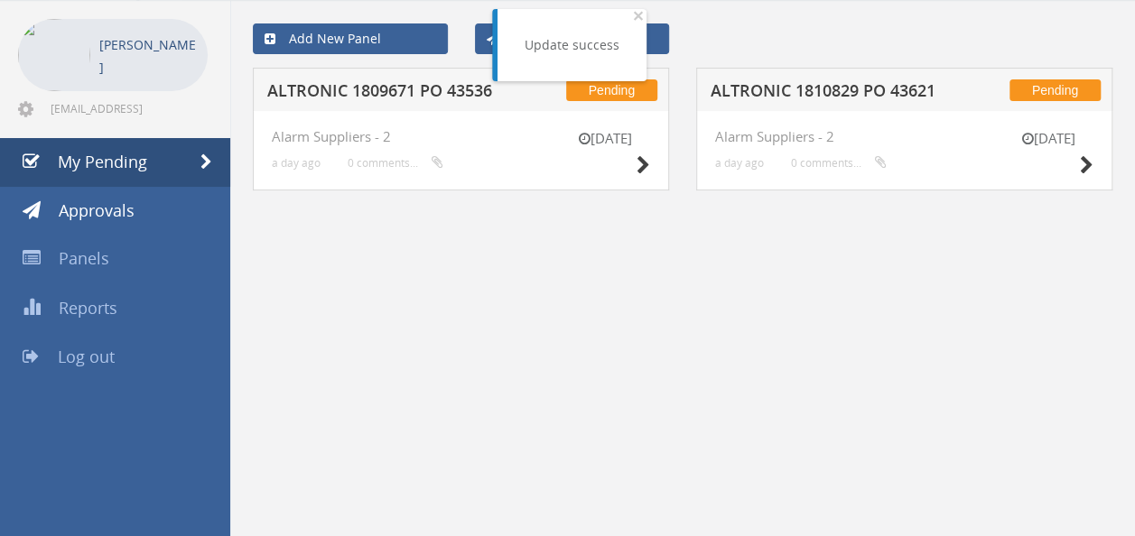
click at [831, 89] on h5 "ALTRONIC 1810829 PO 43621" at bounding box center [827, 93] width 232 height 23
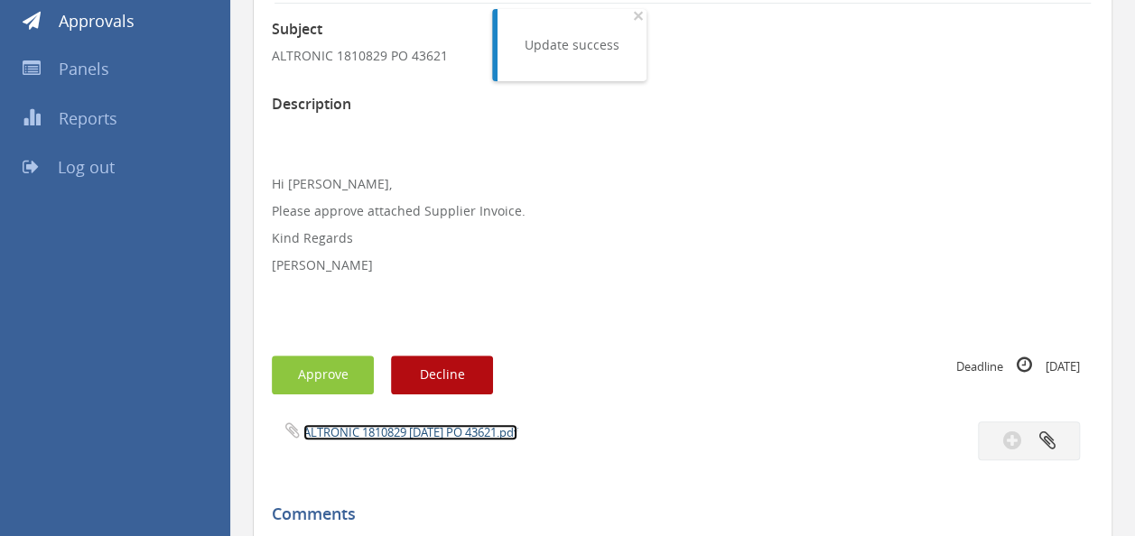
click at [412, 435] on link "ALTRONIC 1810829 [DATE] PO 43621.pdf" at bounding box center [410, 432] width 214 height 16
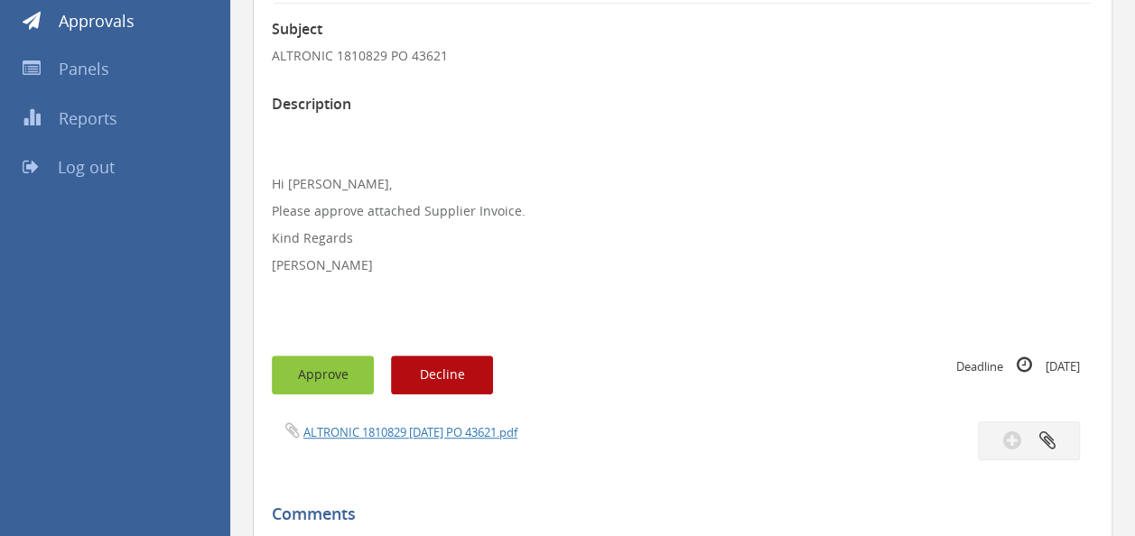
click at [325, 372] on button "Approve" at bounding box center [323, 375] width 102 height 39
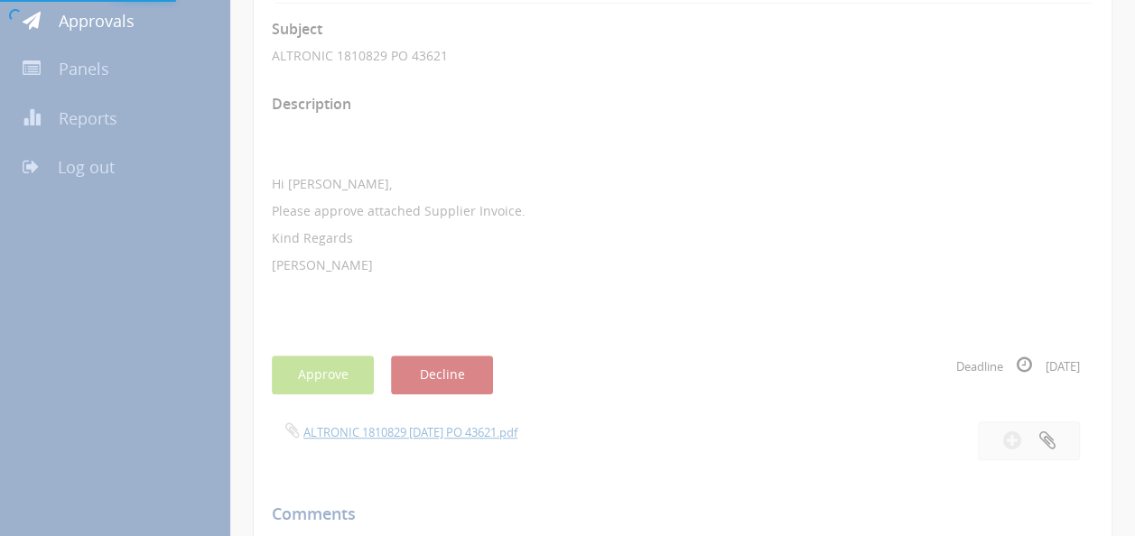
scroll to position [72, 0]
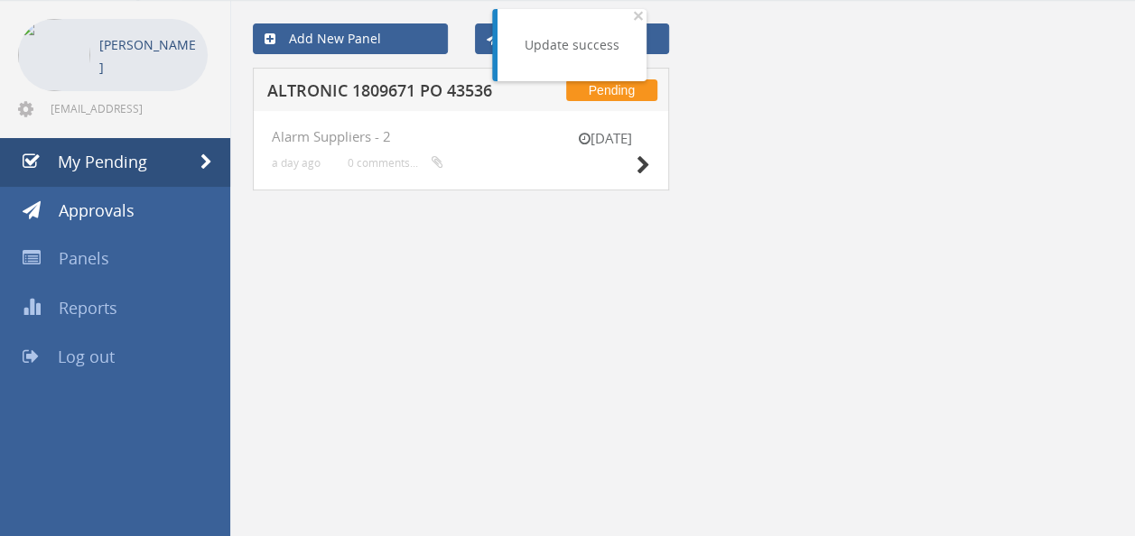
click at [423, 95] on h5 "ALTRONIC 1809671 PO 43536" at bounding box center [383, 93] width 232 height 23
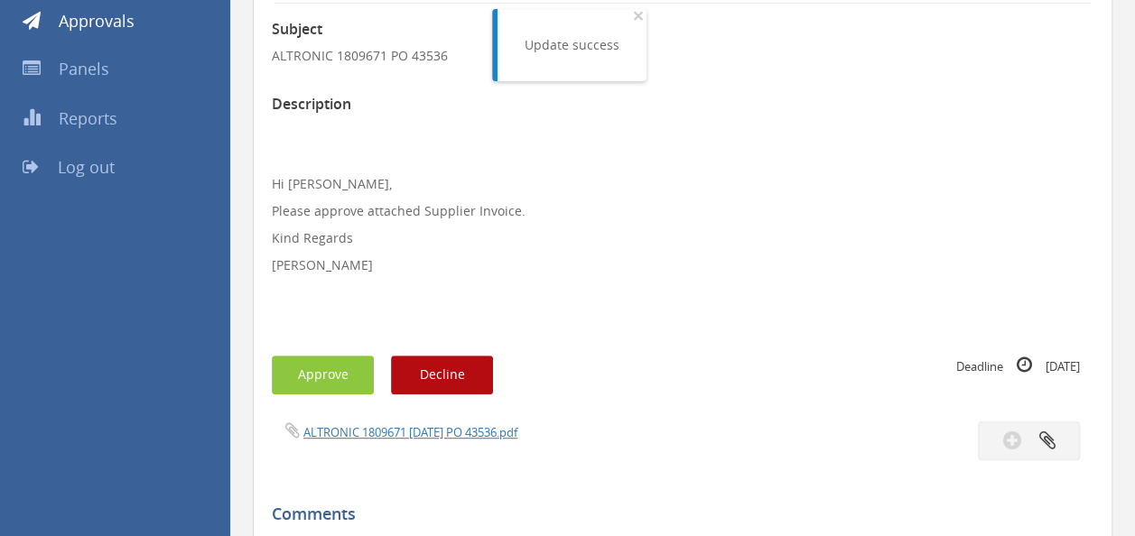
click at [408, 441] on div "ALTRONIC 1809671 [DATE] PO 43536.pdf" at bounding box center [470, 432] width 424 height 20
click at [414, 433] on link "ALTRONIC 1809671 [DATE] PO 43536.pdf" at bounding box center [410, 432] width 214 height 16
click at [338, 356] on button "Approve" at bounding box center [323, 375] width 102 height 39
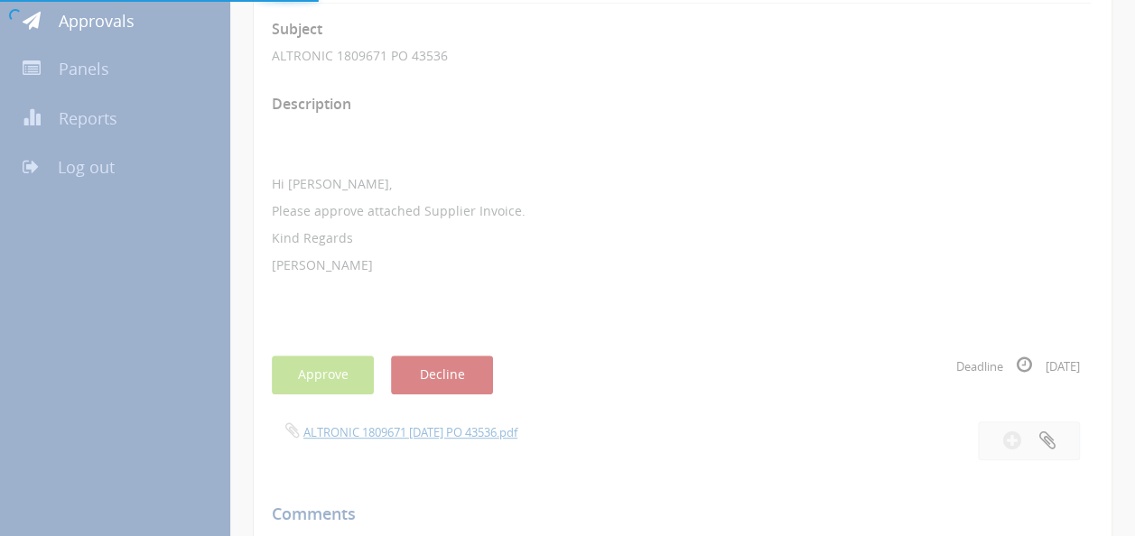
scroll to position [72, 0]
